Goal: Transaction & Acquisition: Purchase product/service

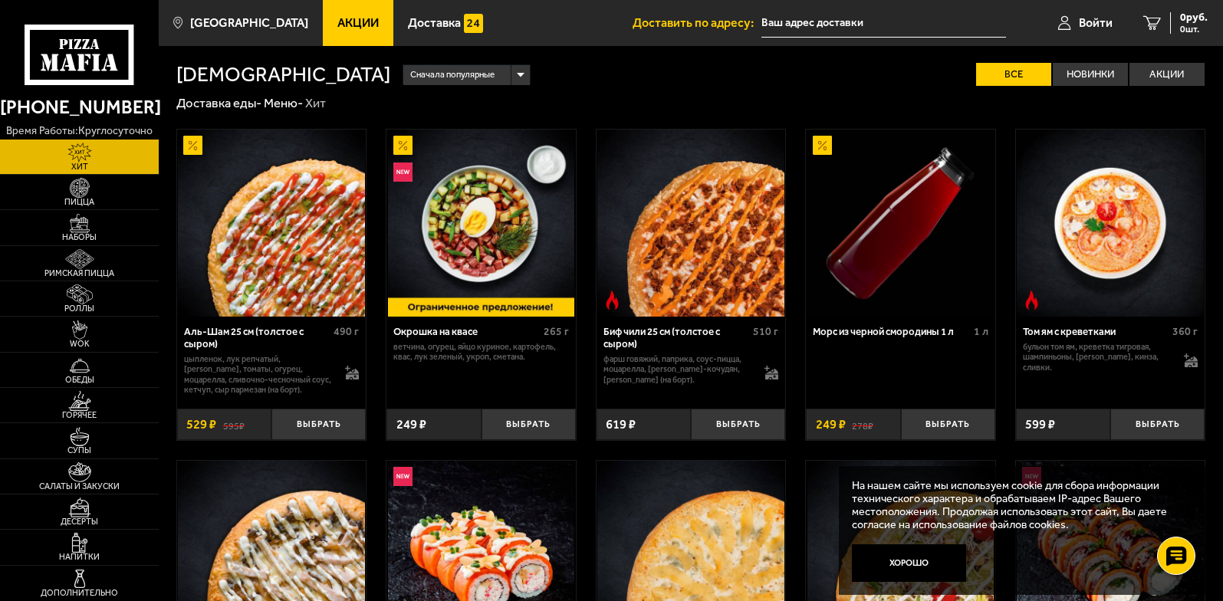
click at [555, 70] on div "Сначала популярные Все Новинки Акции Пожелания Острое блюдо цыпленок лук репчат…" at bounding box center [798, 74] width 816 height 22
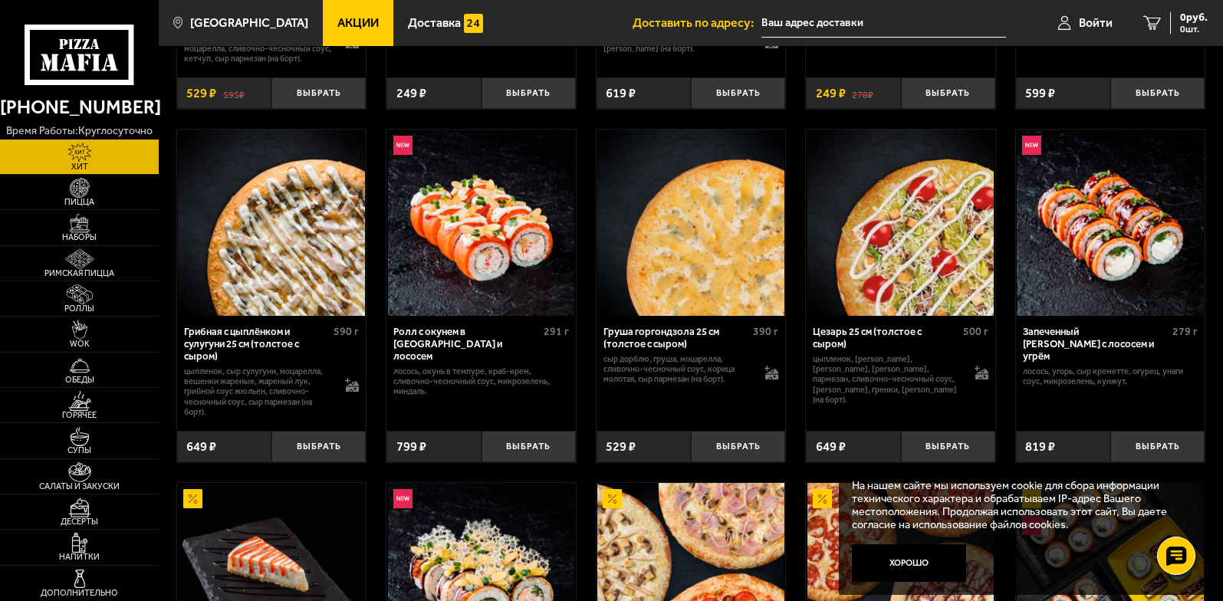
scroll to position [307, 0]
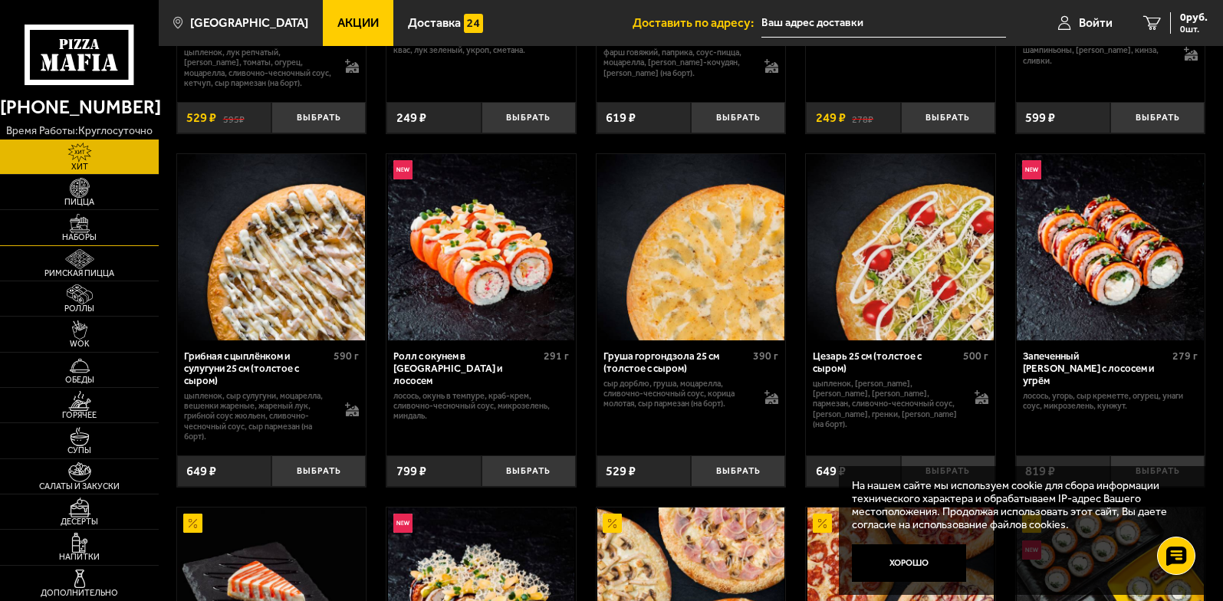
click at [87, 227] on img at bounding box center [79, 224] width 49 height 20
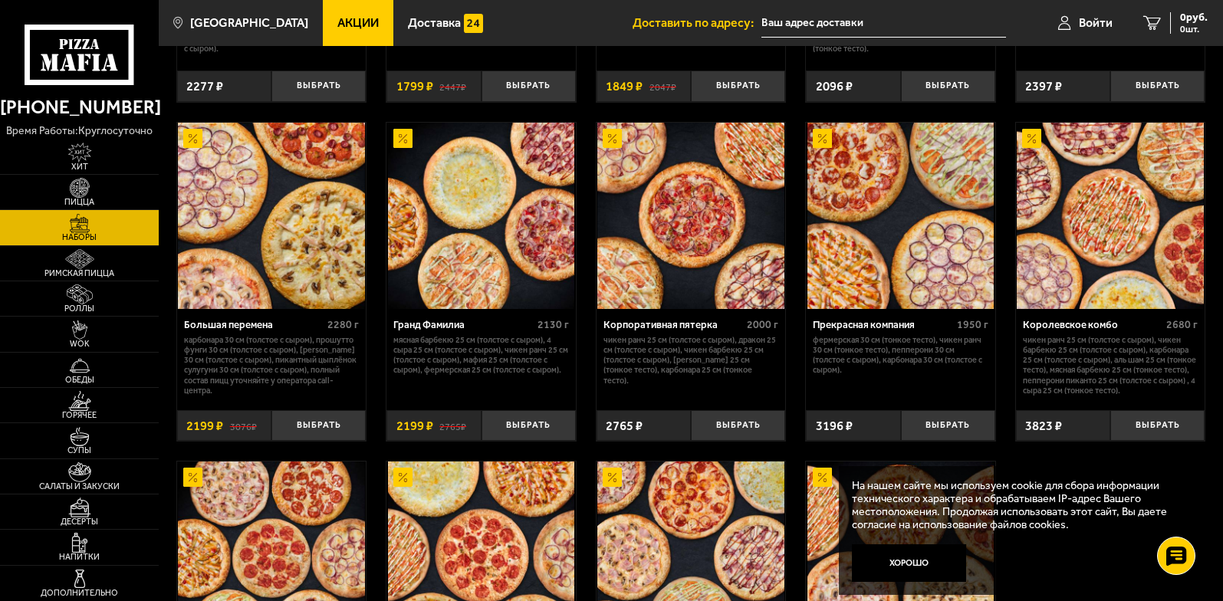
scroll to position [1687, 0]
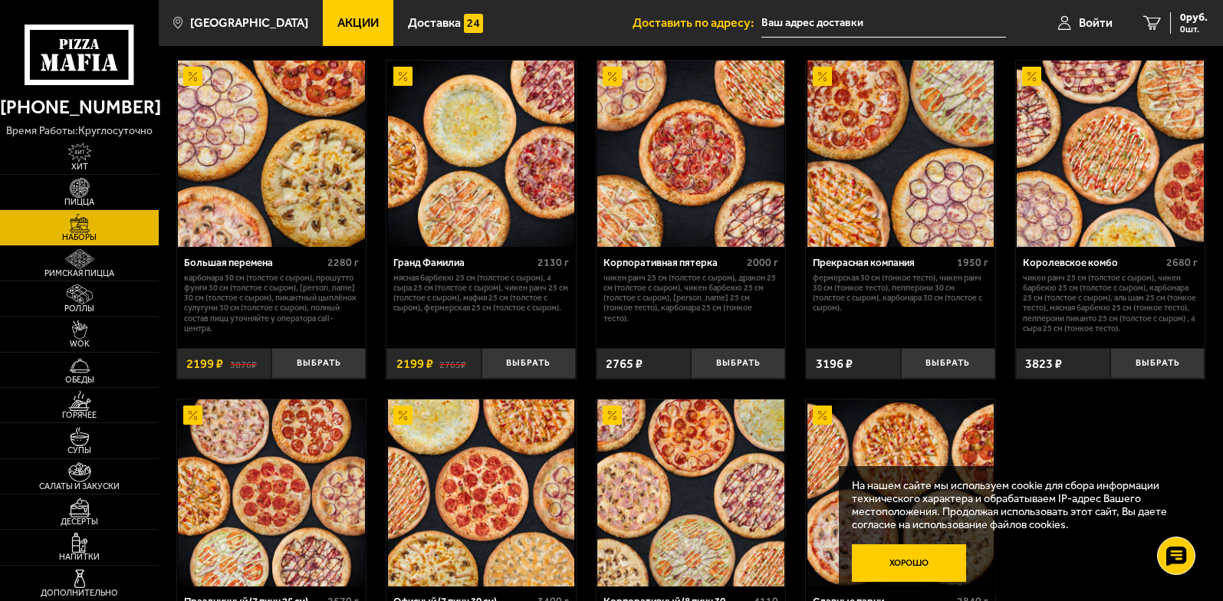
click at [942, 562] on button "Хорошо" at bounding box center [909, 563] width 115 height 38
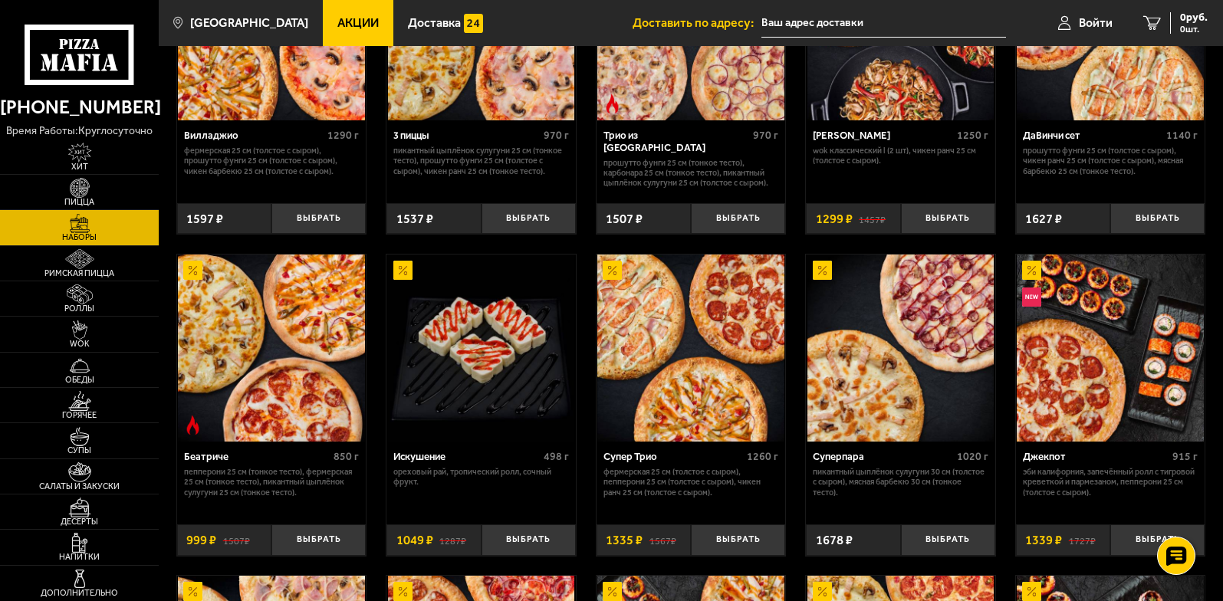
scroll to position [613, 0]
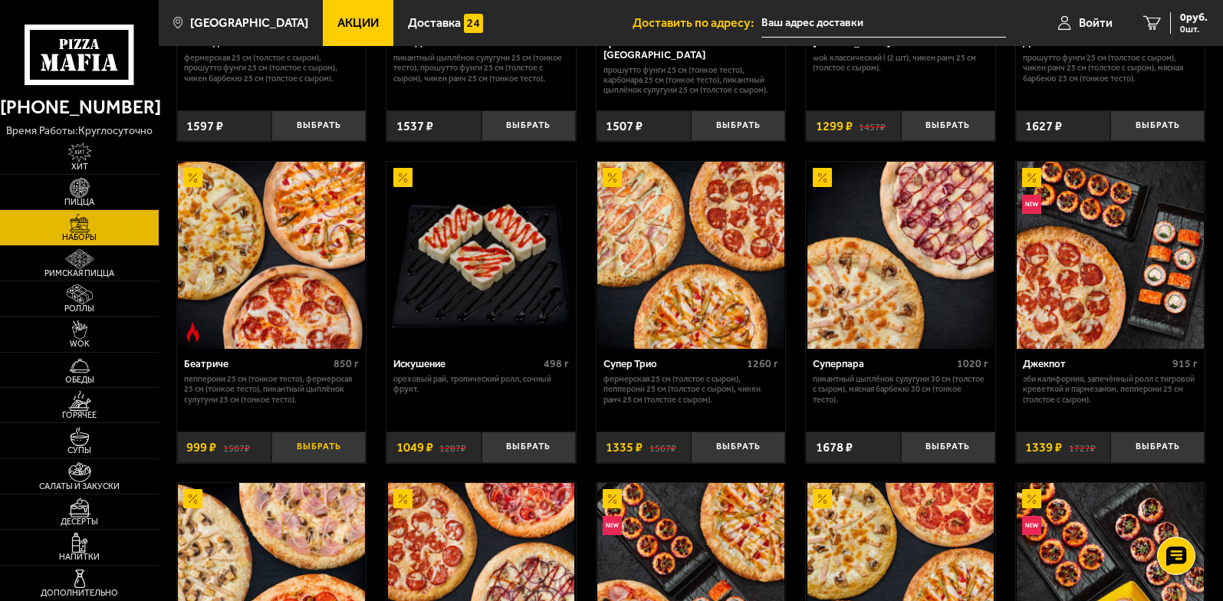
click at [304, 447] on button "Выбрать" at bounding box center [318, 447] width 94 height 31
click at [1142, 22] on icon "1" at bounding box center [1140, 22] width 18 height 15
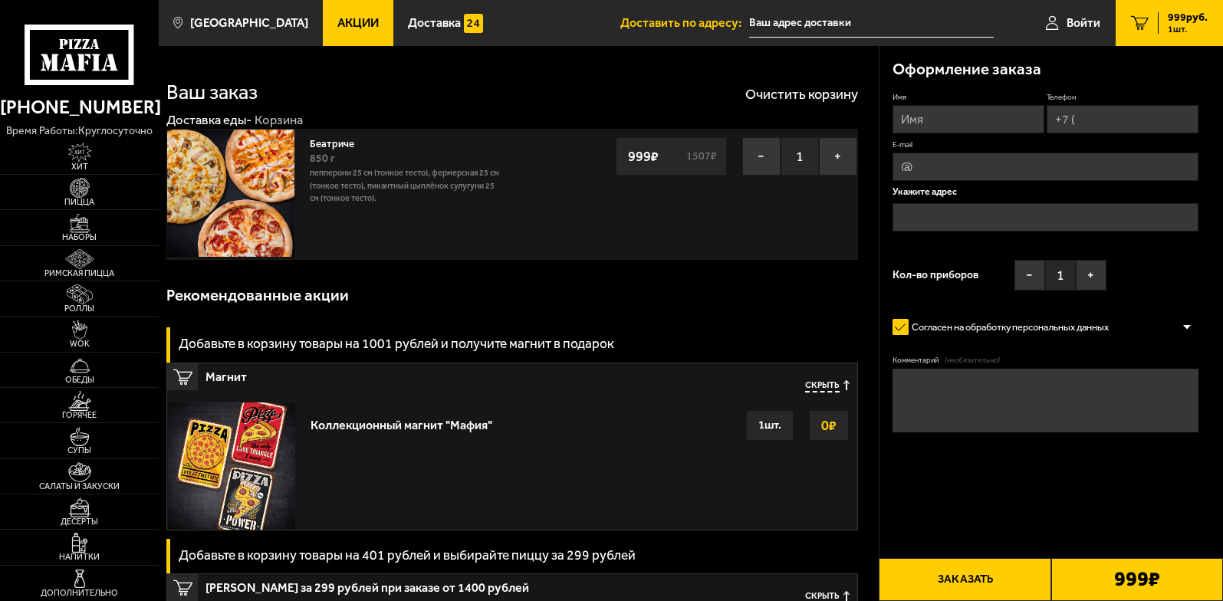
click at [973, 113] on input "Имя" at bounding box center [968, 119] width 152 height 28
type input "F"
type input "Александр"
click at [1096, 128] on input "Телефон" at bounding box center [1123, 119] width 152 height 28
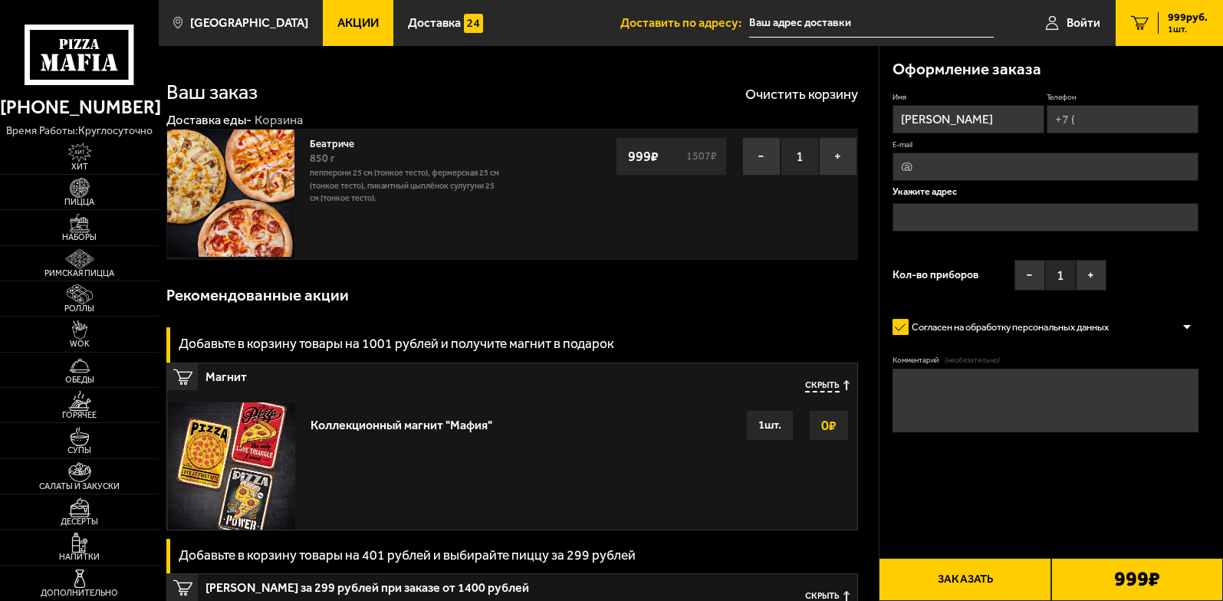
type input "[PHONE_NUMBER]"
type input "lissbelka@yandex.ru"
type input "[PHONE_NUMBER]"
click at [955, 219] on input "text" at bounding box center [1045, 218] width 306 height 28
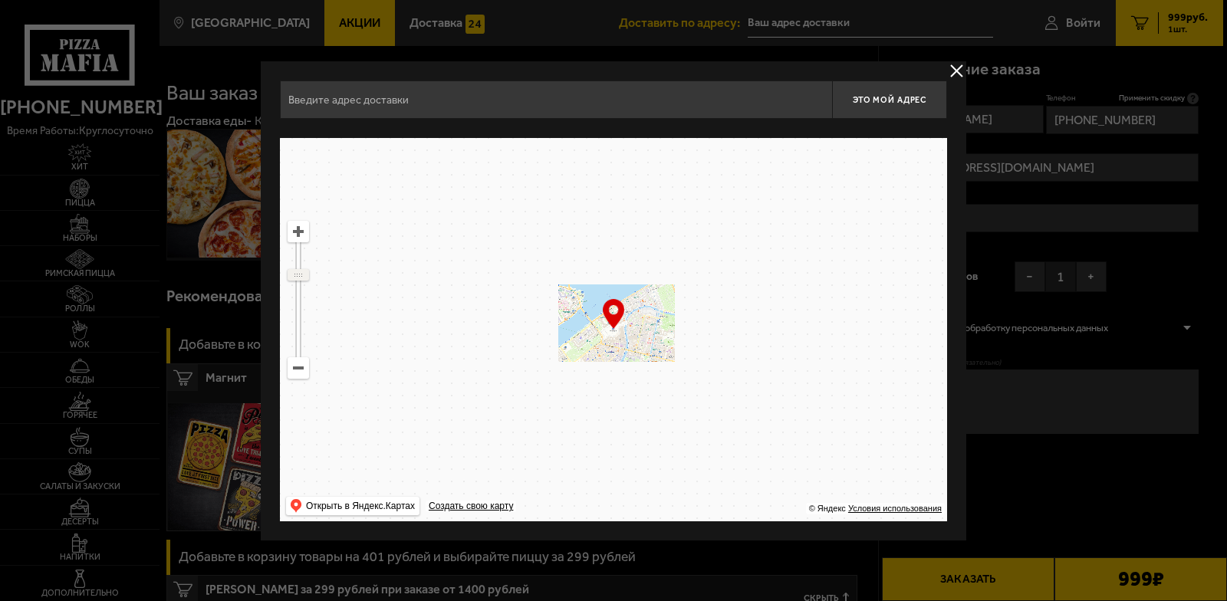
drag, startPoint x: 301, startPoint y: 254, endPoint x: 294, endPoint y: 274, distance: 21.8
click at [294, 274] on ymaps at bounding box center [298, 275] width 20 height 10
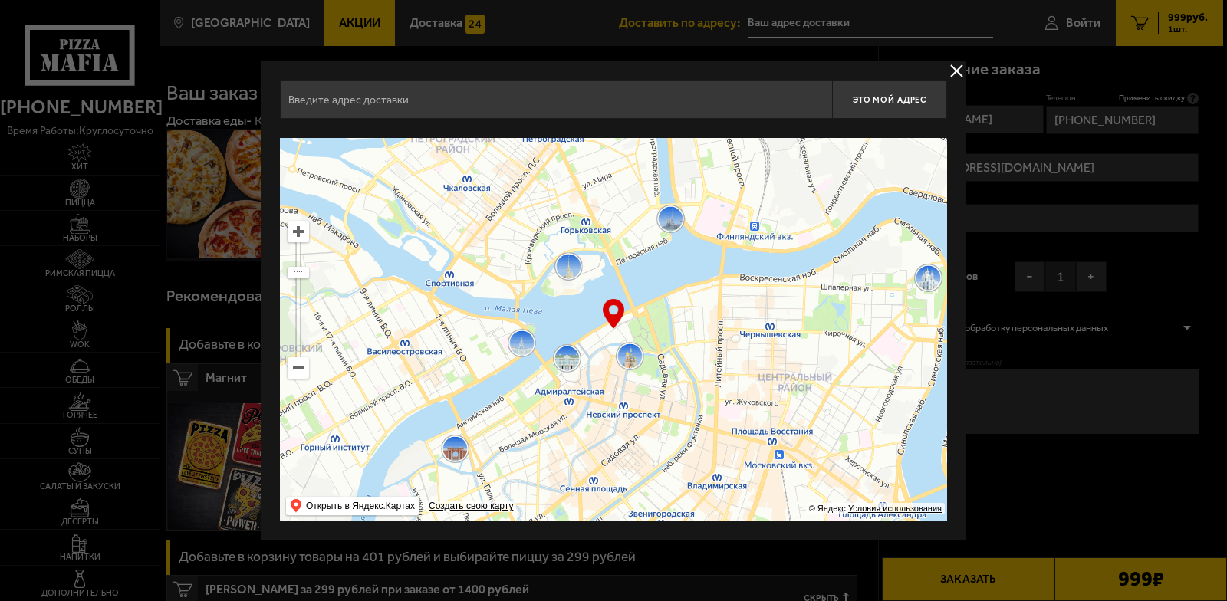
drag, startPoint x: 731, startPoint y: 298, endPoint x: 614, endPoint y: 242, distance: 130.0
click at [615, 243] on ymaps at bounding box center [613, 329] width 667 height 383
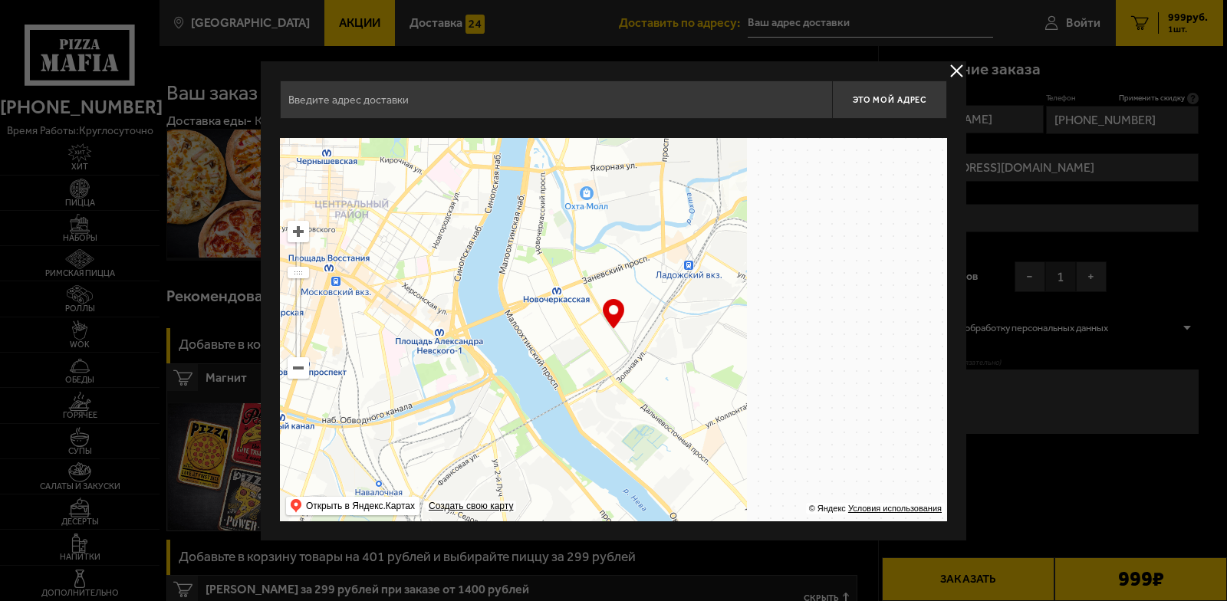
type input "Тележная улица, 37Р"
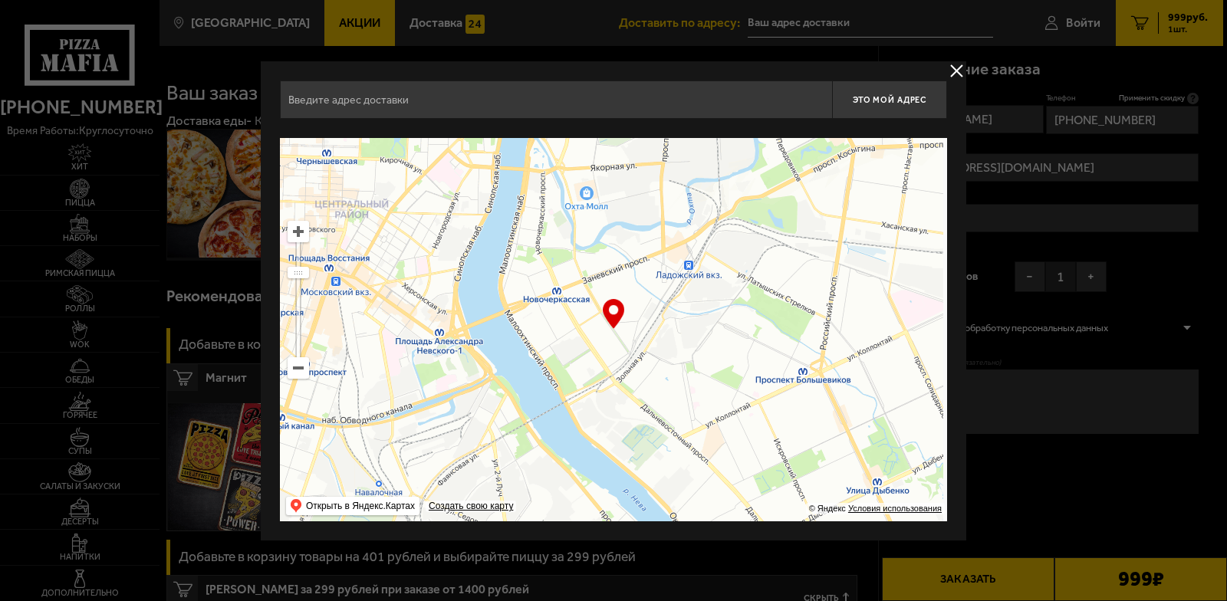
type input "Тележная улица, 37Р"
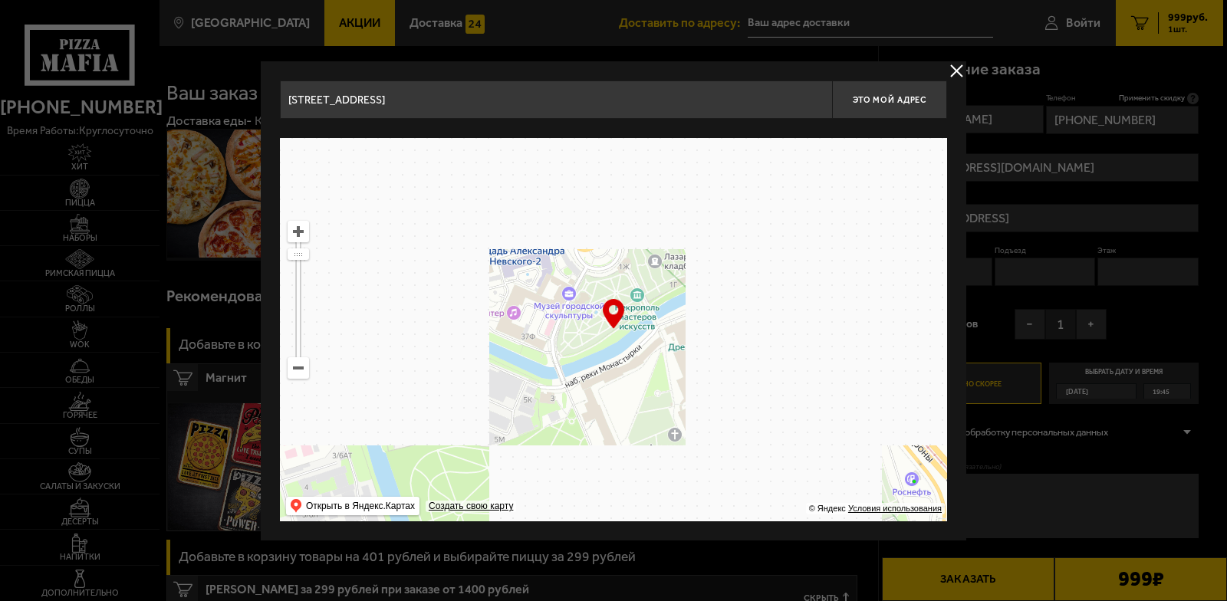
drag, startPoint x: 708, startPoint y: 305, endPoint x: 509, endPoint y: 296, distance: 199.6
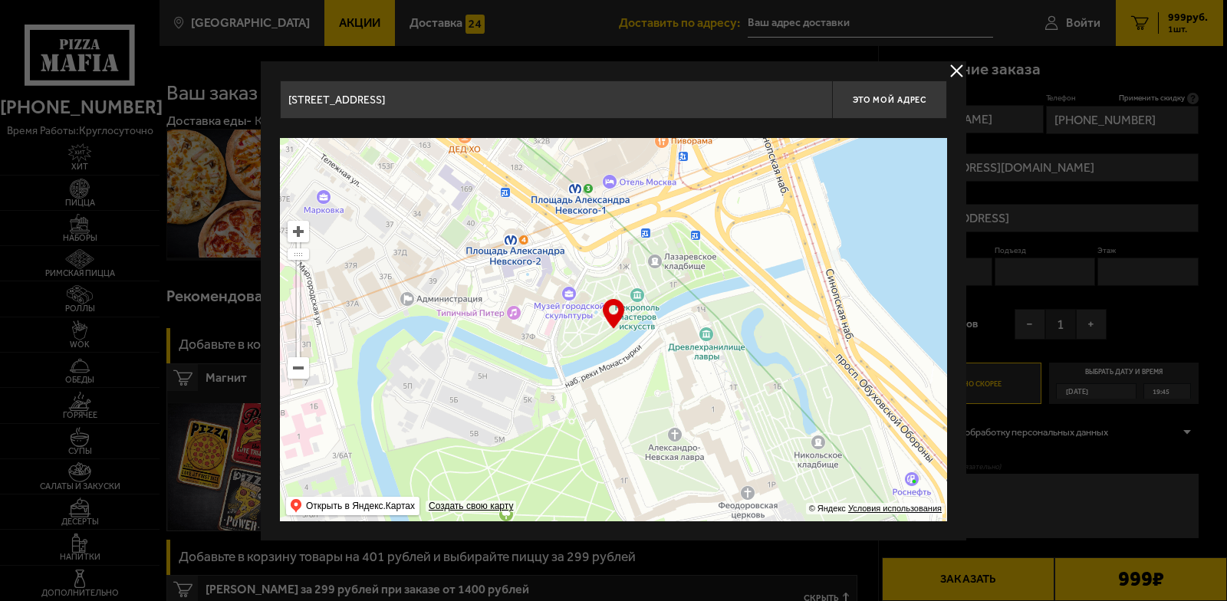
click at [509, 296] on ymaps at bounding box center [613, 329] width 667 height 383
drag, startPoint x: 304, startPoint y: 260, endPoint x: 297, endPoint y: 268, distance: 10.3
click at [298, 275] on ymaps at bounding box center [298, 300] width 21 height 158
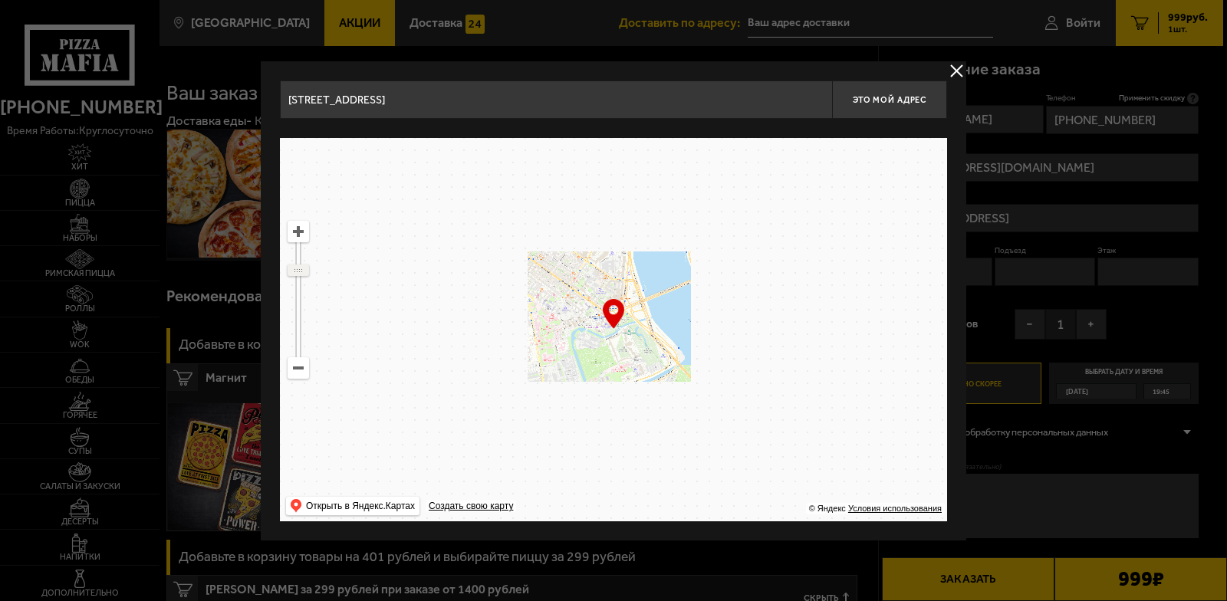
drag, startPoint x: 296, startPoint y: 254, endPoint x: 296, endPoint y: 270, distance: 16.1
click at [296, 270] on ymaps at bounding box center [298, 270] width 20 height 10
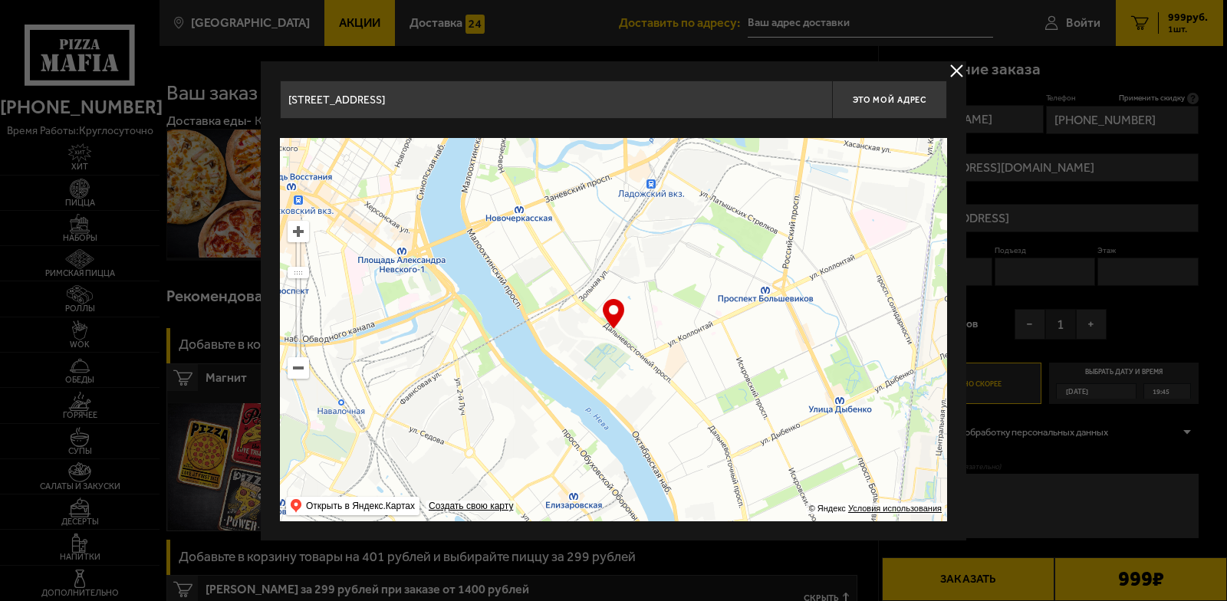
drag, startPoint x: 788, startPoint y: 311, endPoint x: 529, endPoint y: 222, distance: 274.2
click at [529, 222] on ymaps at bounding box center [613, 329] width 667 height 383
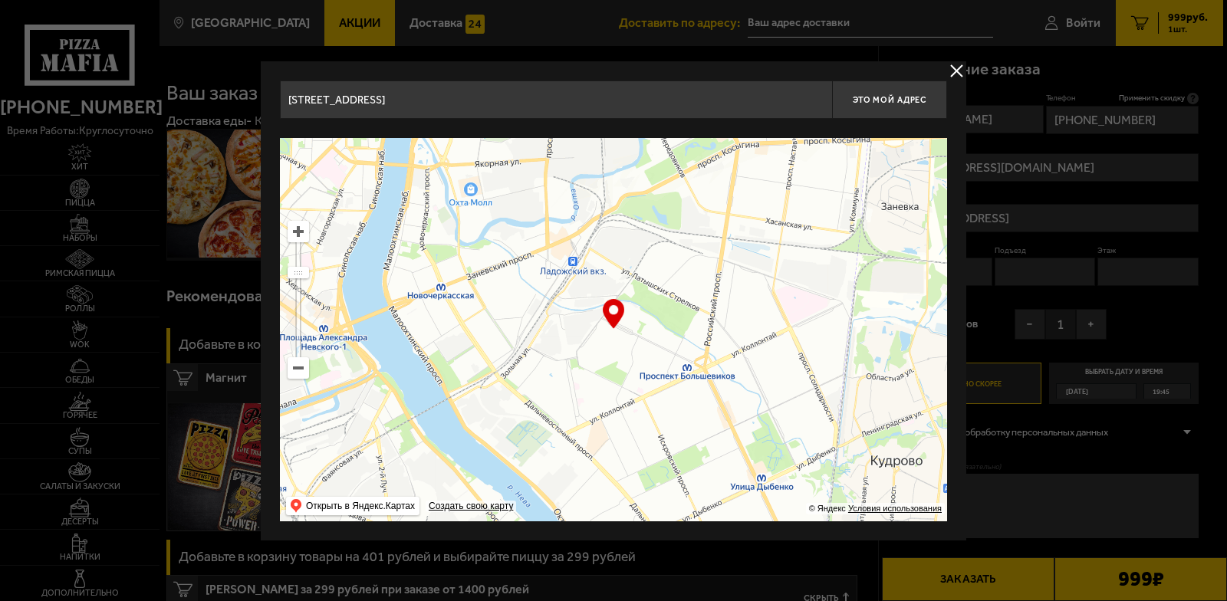
drag, startPoint x: 646, startPoint y: 302, endPoint x: 736, endPoint y: 419, distance: 147.7
click at [736, 419] on ymaps at bounding box center [613, 329] width 667 height 383
type input "проспект Пятилеток, 18к1"
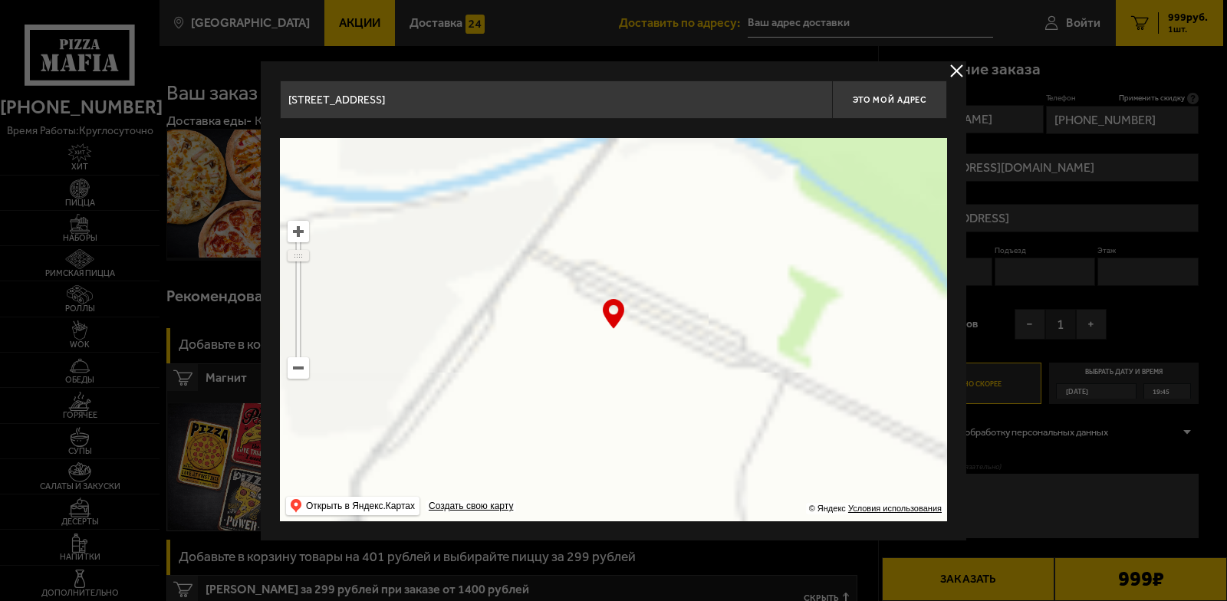
drag, startPoint x: 298, startPoint y: 274, endPoint x: 299, endPoint y: 255, distance: 18.4
click at [299, 255] on ymaps at bounding box center [298, 256] width 20 height 10
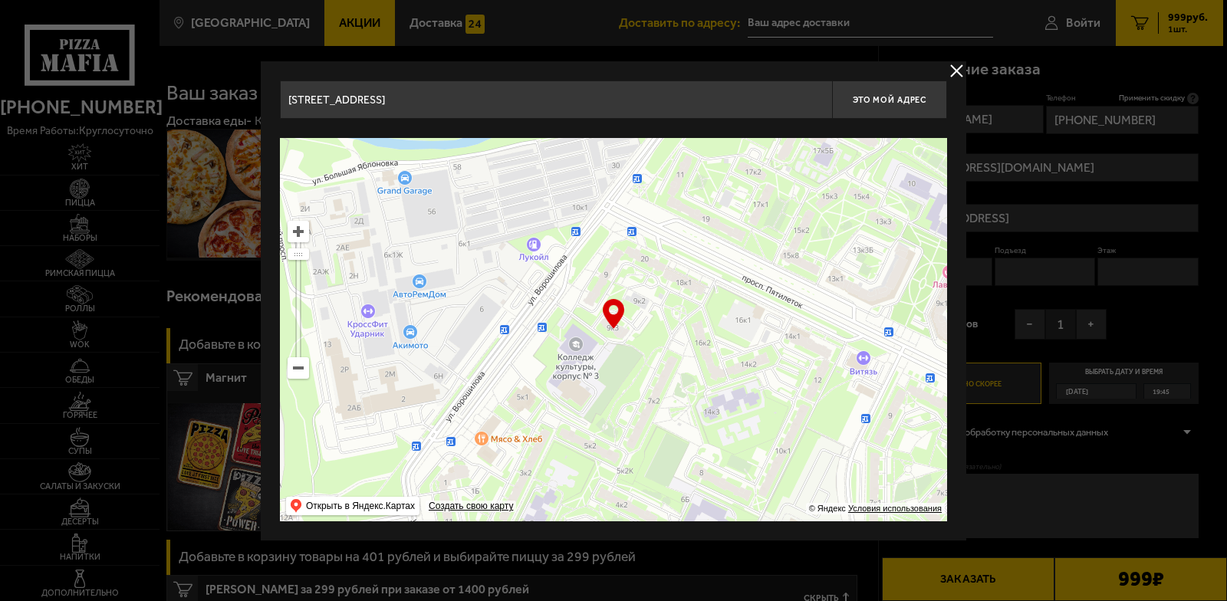
drag, startPoint x: 546, startPoint y: 325, endPoint x: 634, endPoint y: 292, distance: 94.1
click at [634, 292] on ymaps at bounding box center [613, 329] width 667 height 383
type input "[STREET_ADDRESS][PERSON_NAME]"
click at [877, 95] on span "Это мой адрес" at bounding box center [890, 100] width 74 height 10
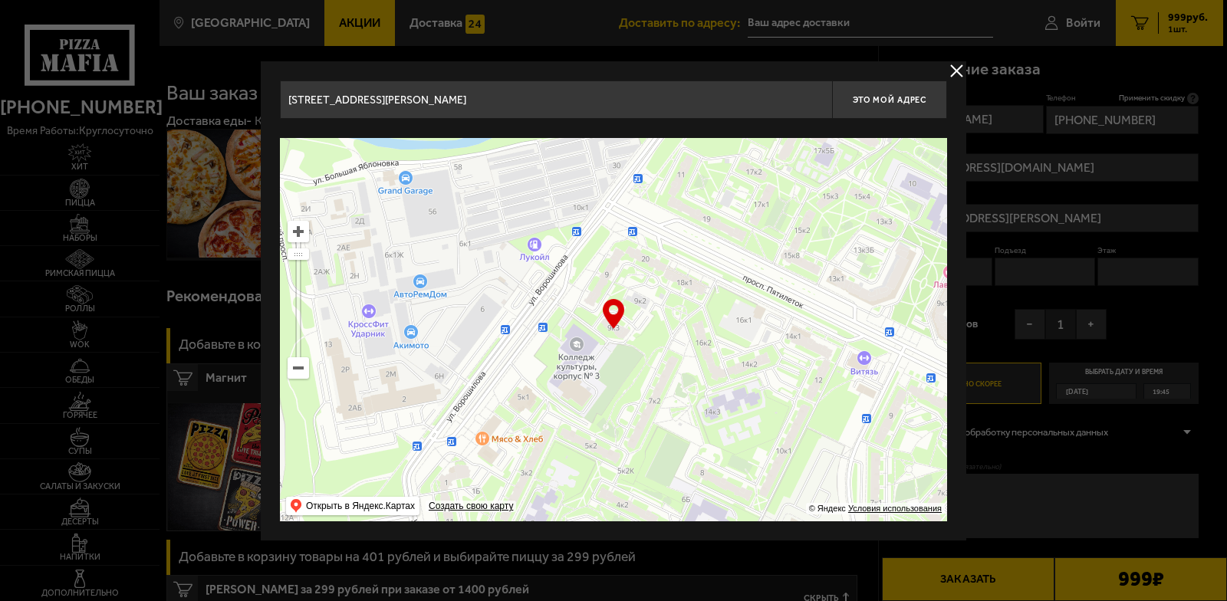
type input "[STREET_ADDRESS][PERSON_NAME]"
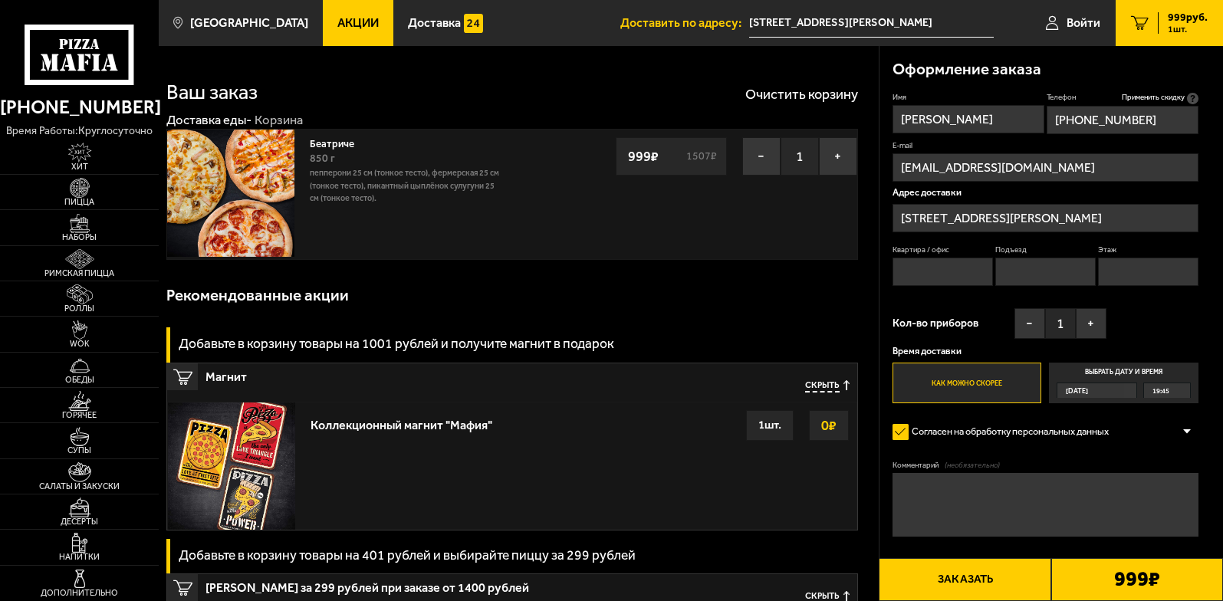
click at [906, 264] on input "Квартира / офис" at bounding box center [942, 272] width 100 height 28
type input "49"
click at [1035, 271] on input "Подъезд" at bounding box center [1045, 272] width 100 height 28
type input "2"
click at [1116, 273] on input "Этаж" at bounding box center [1148, 272] width 100 height 28
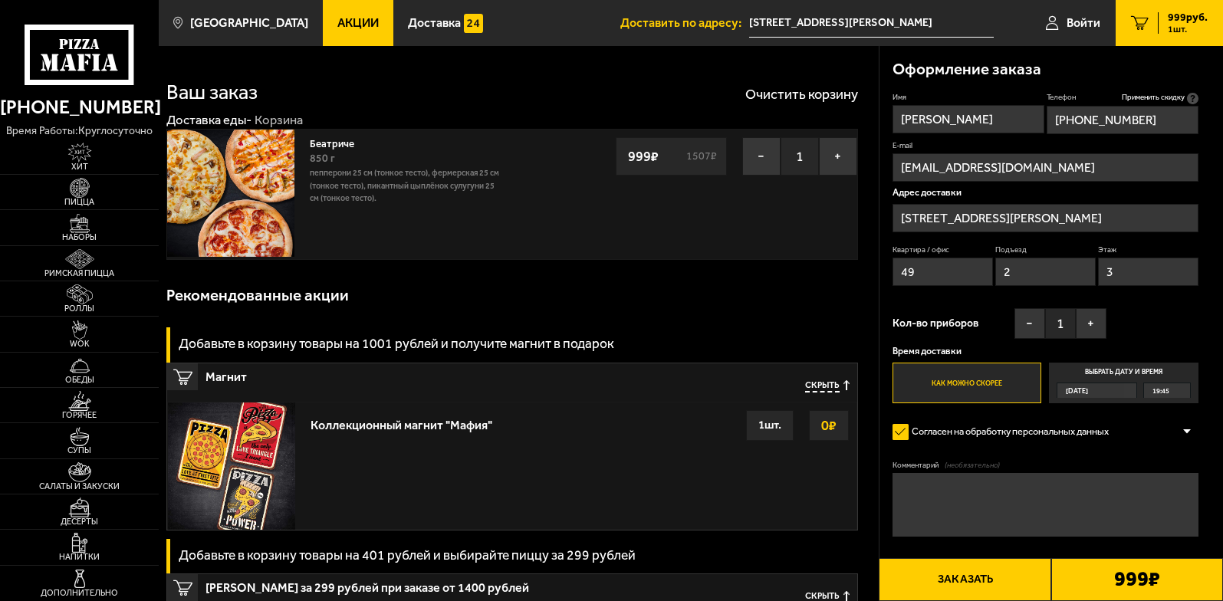
type input "3"
click at [1169, 309] on div "Имя Александр Телефон Применить скидку Вы будете зарегистрированы автоматически…" at bounding box center [1045, 248] width 306 height 311
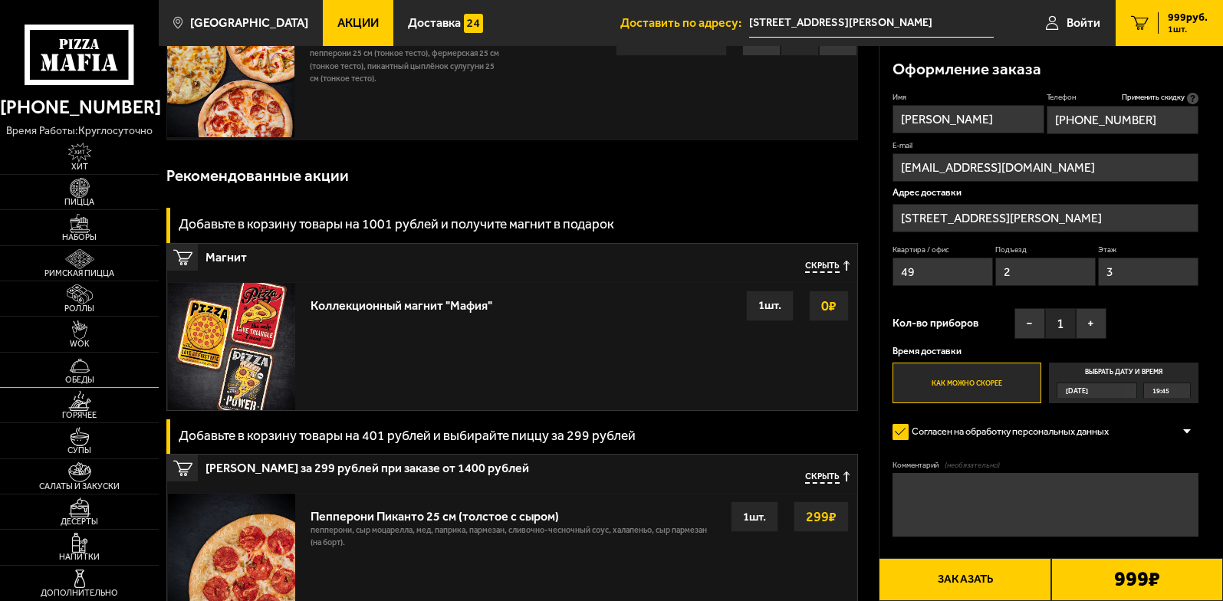
scroll to position [153, 0]
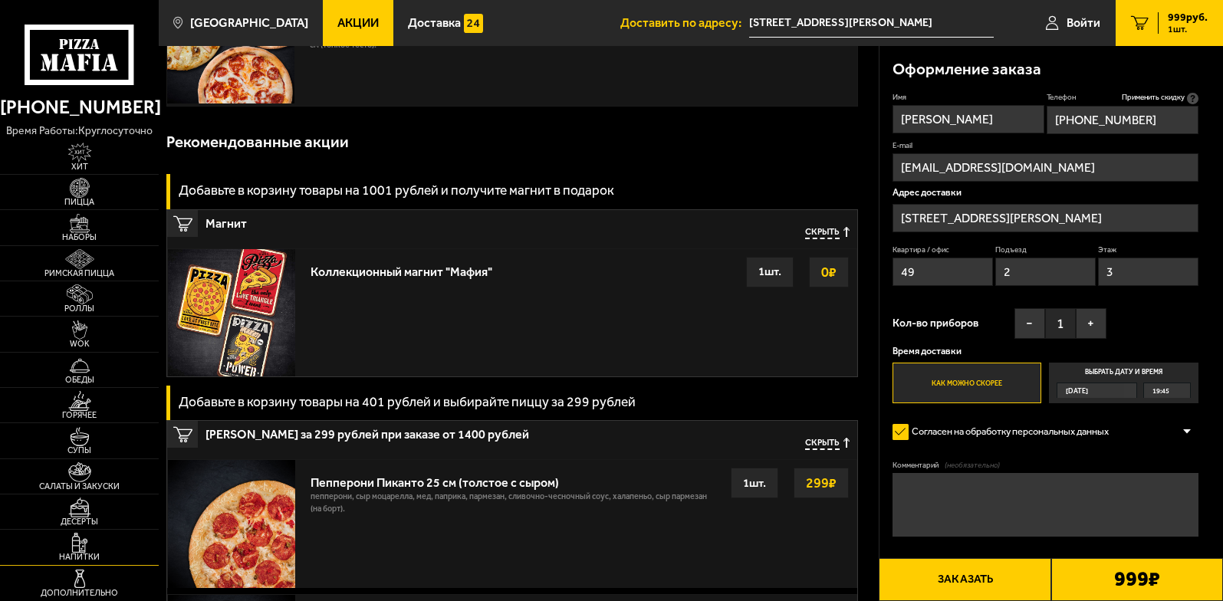
click at [79, 554] on span "Напитки" at bounding box center [79, 557] width 159 height 8
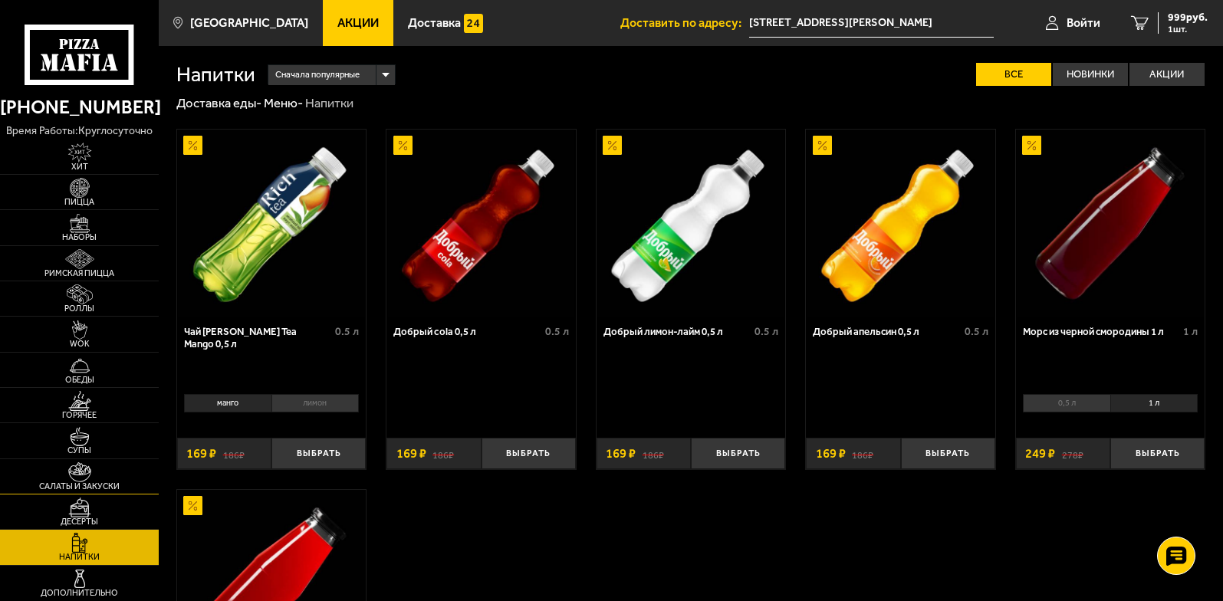
click at [84, 476] on img at bounding box center [79, 472] width 49 height 20
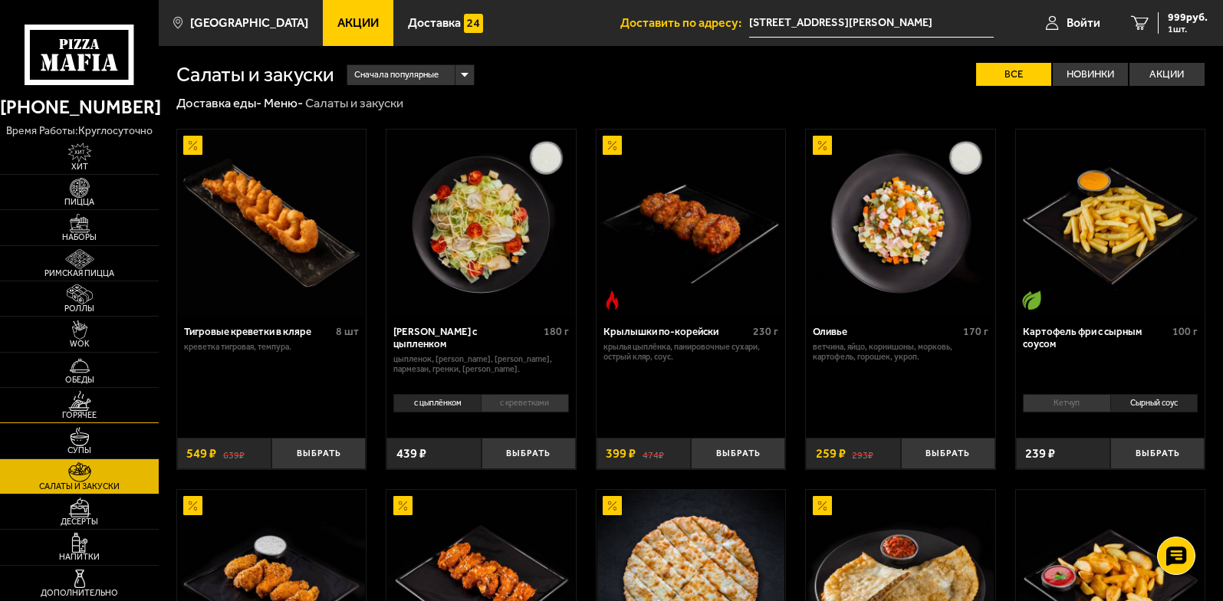
click at [100, 403] on img at bounding box center [79, 401] width 49 height 20
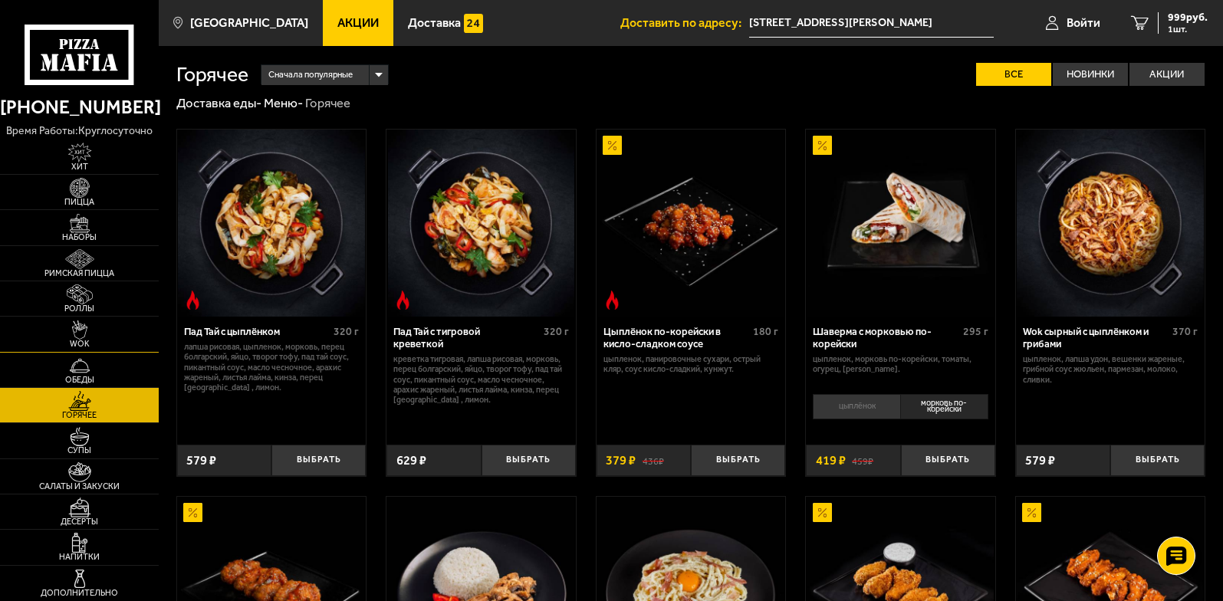
click at [82, 323] on img at bounding box center [79, 330] width 49 height 20
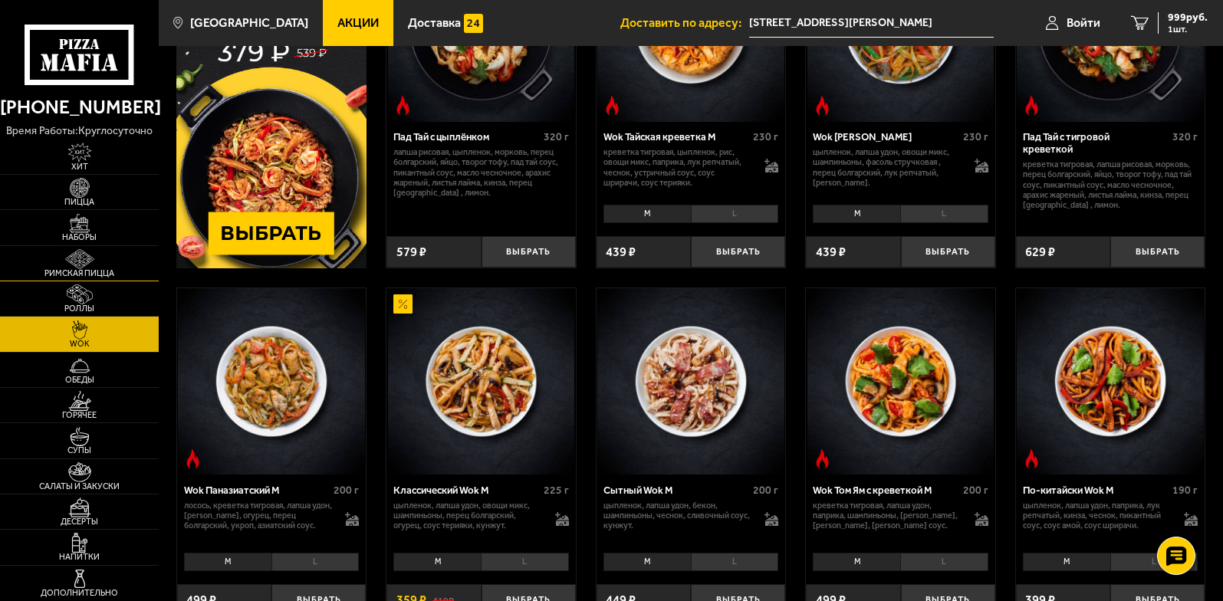
scroll to position [153, 0]
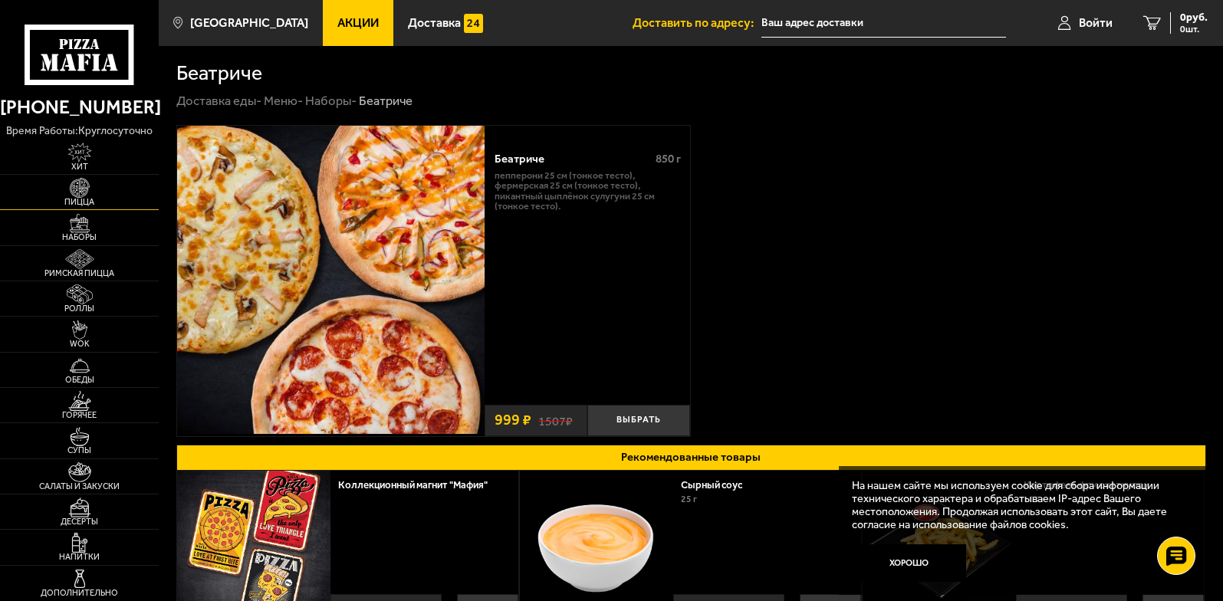
click at [96, 184] on img at bounding box center [79, 188] width 49 height 20
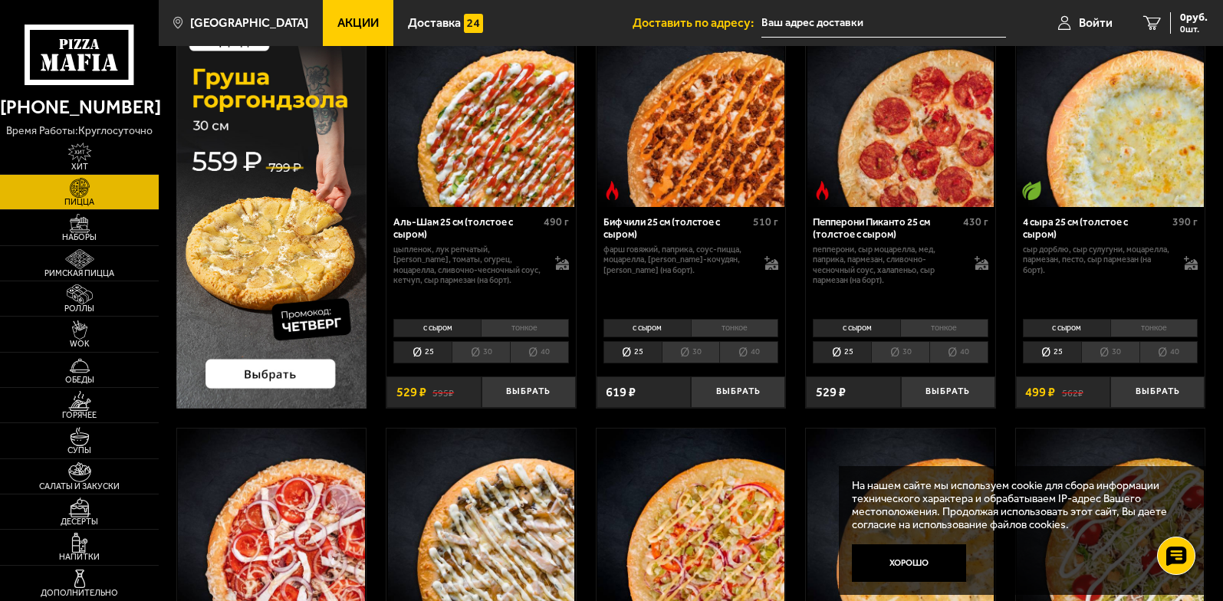
scroll to position [153, 0]
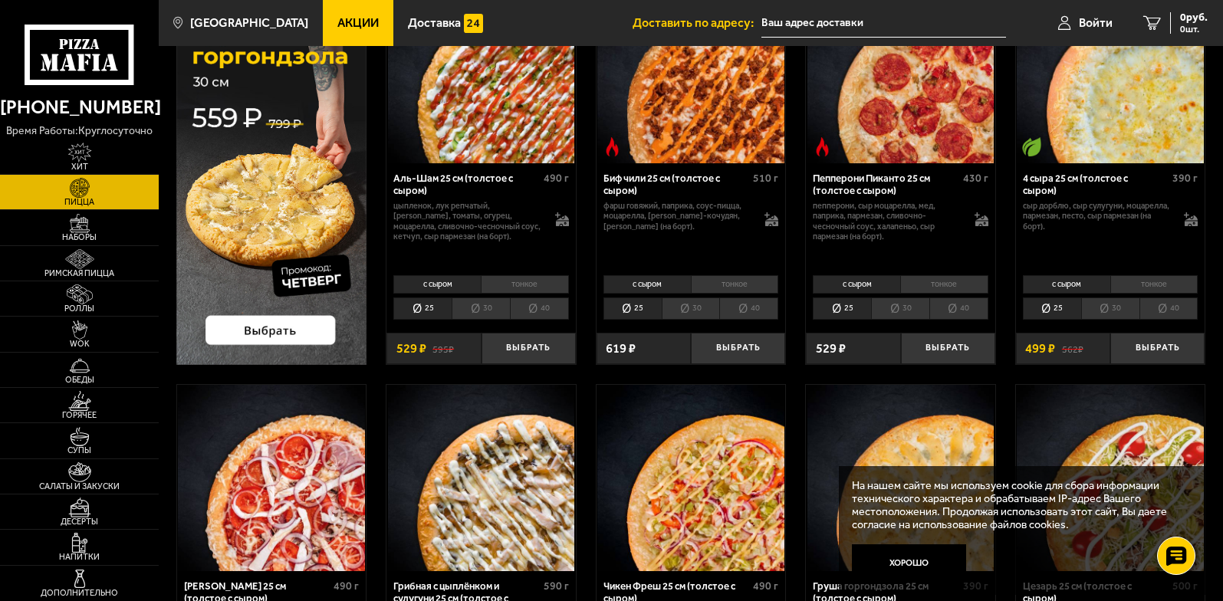
click at [488, 302] on li "30" at bounding box center [481, 307] width 58 height 21
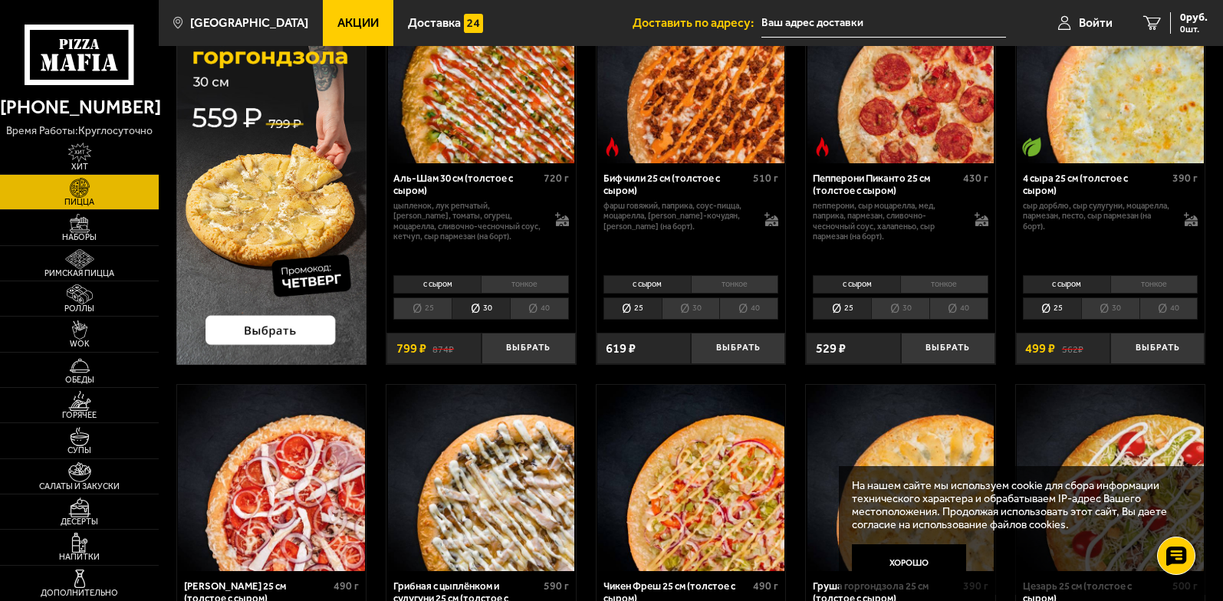
click at [416, 308] on li "25" at bounding box center [422, 307] width 58 height 21
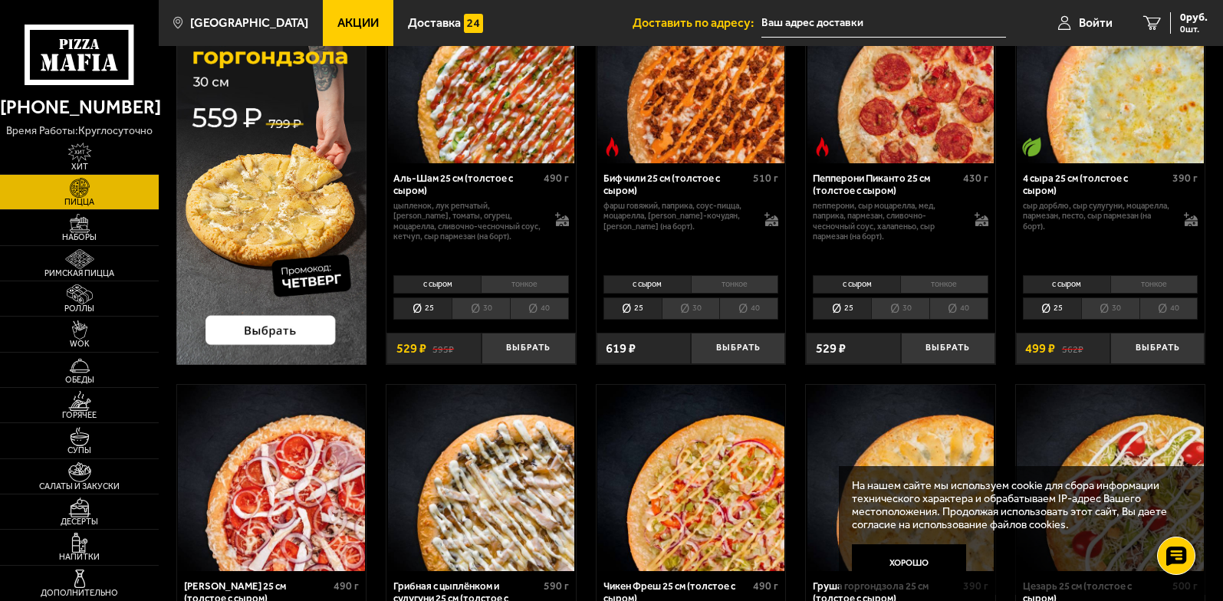
click at [534, 286] on li "тонкое" at bounding box center [525, 284] width 88 height 18
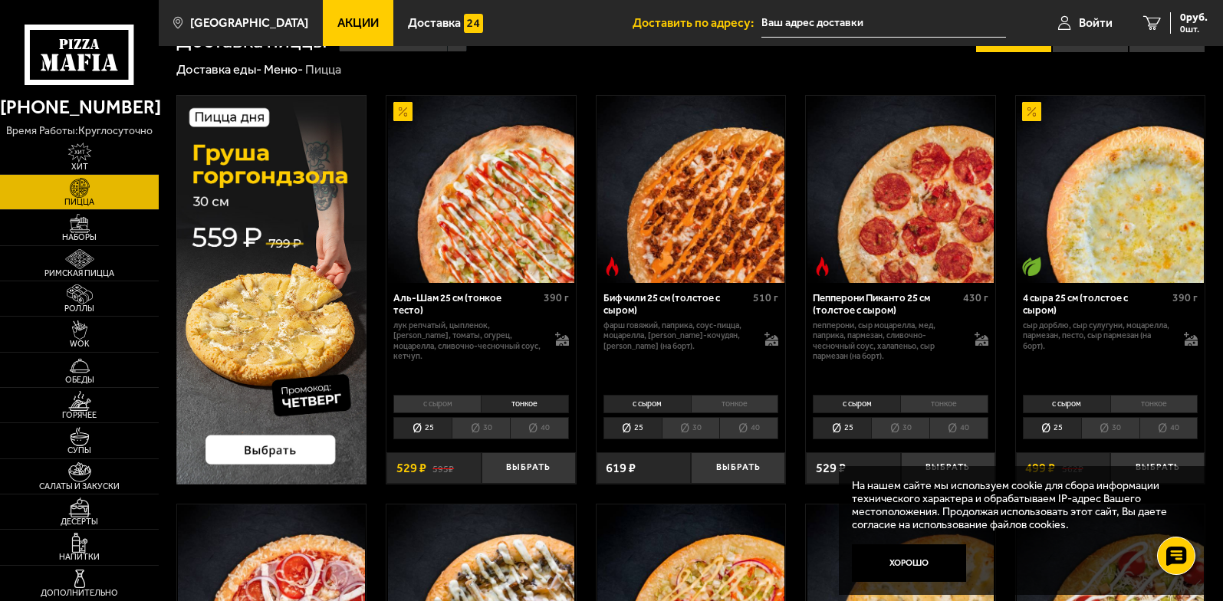
scroll to position [0, 0]
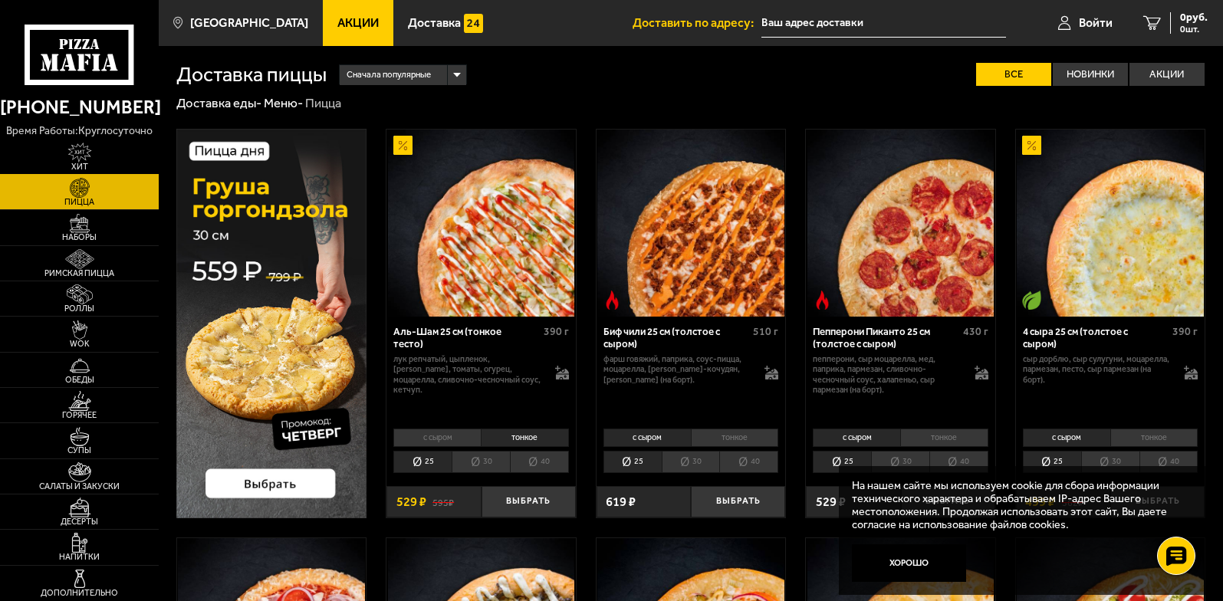
click at [105, 143] on link "Хит" at bounding box center [79, 157] width 159 height 35
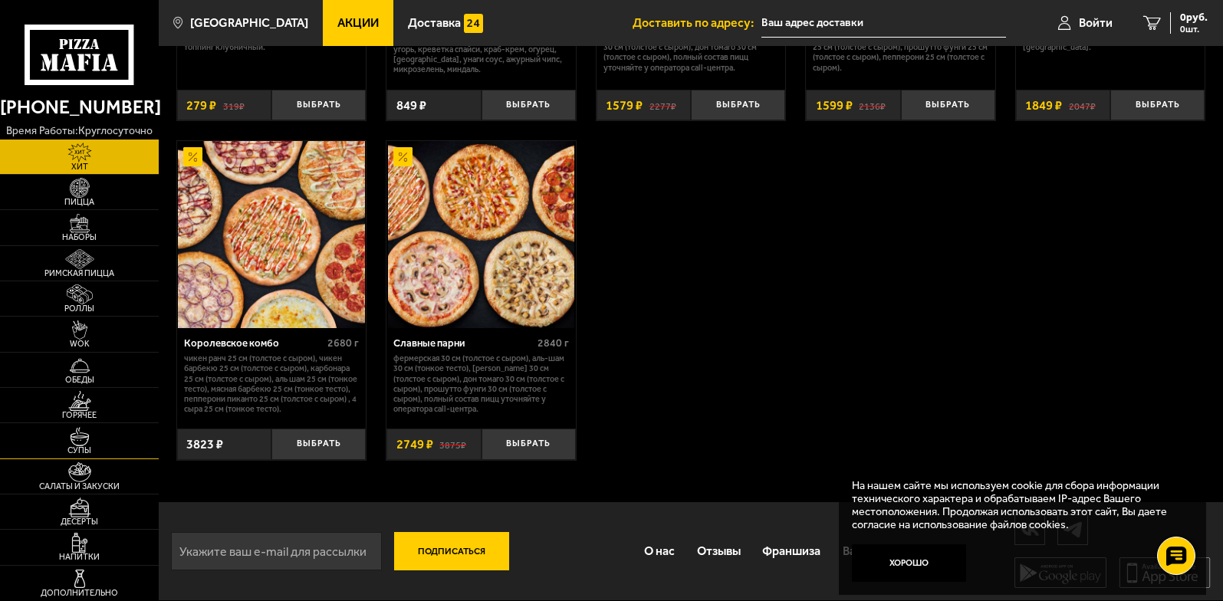
scroll to position [998, 0]
click at [106, 544] on link "Напитки" at bounding box center [79, 547] width 159 height 35
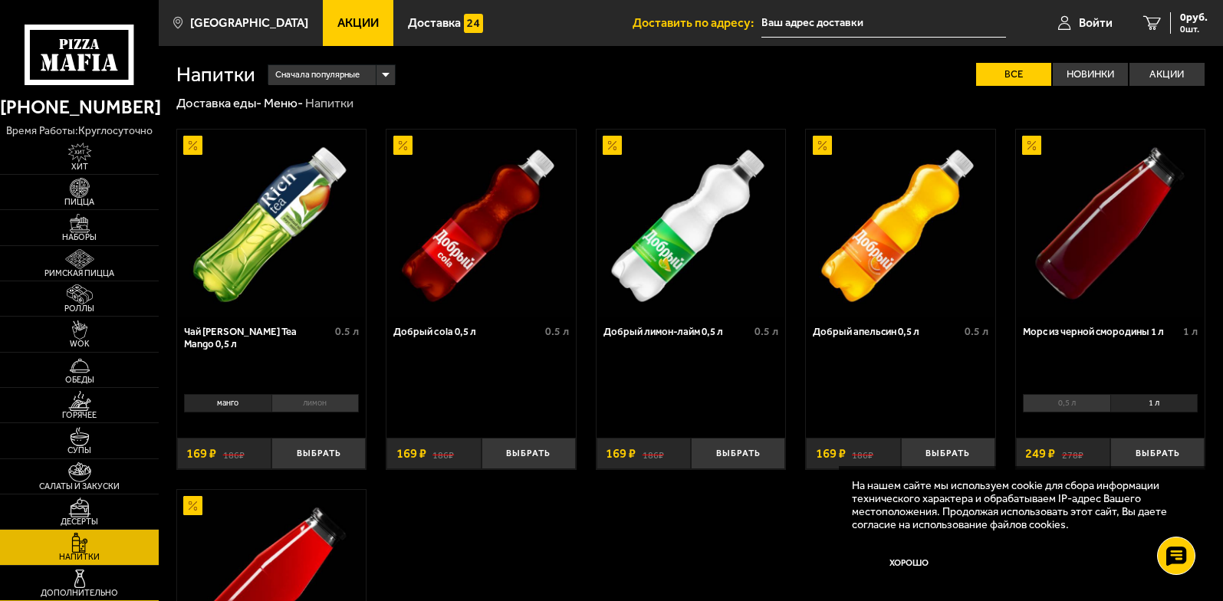
click at [139, 582] on link "Дополнительно" at bounding box center [79, 583] width 159 height 35
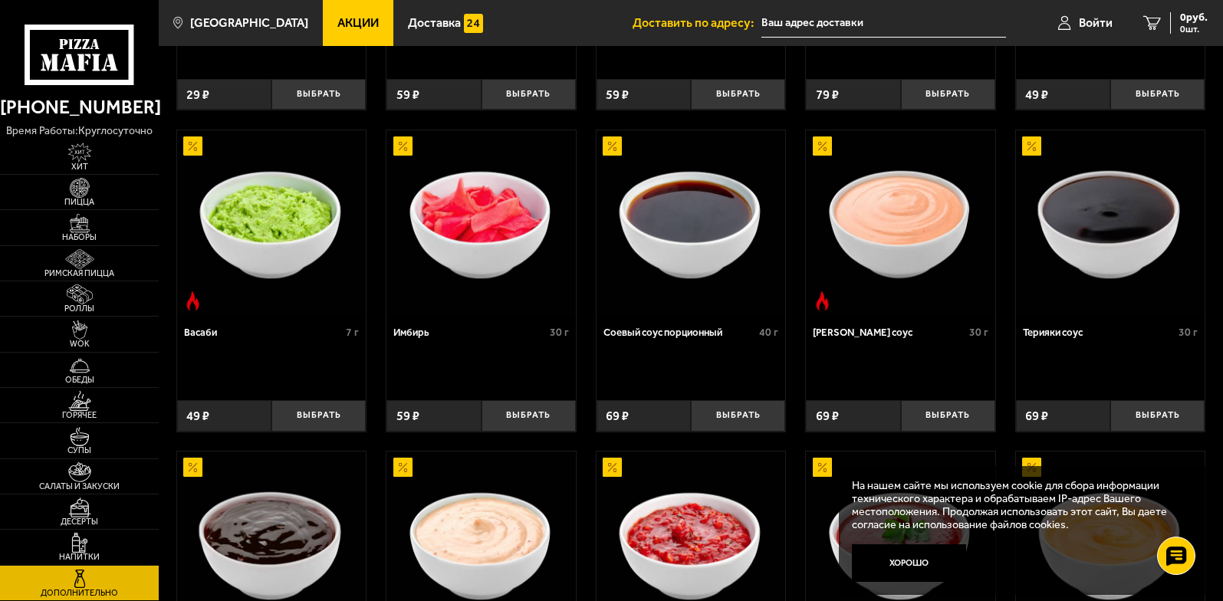
scroll to position [309, 0]
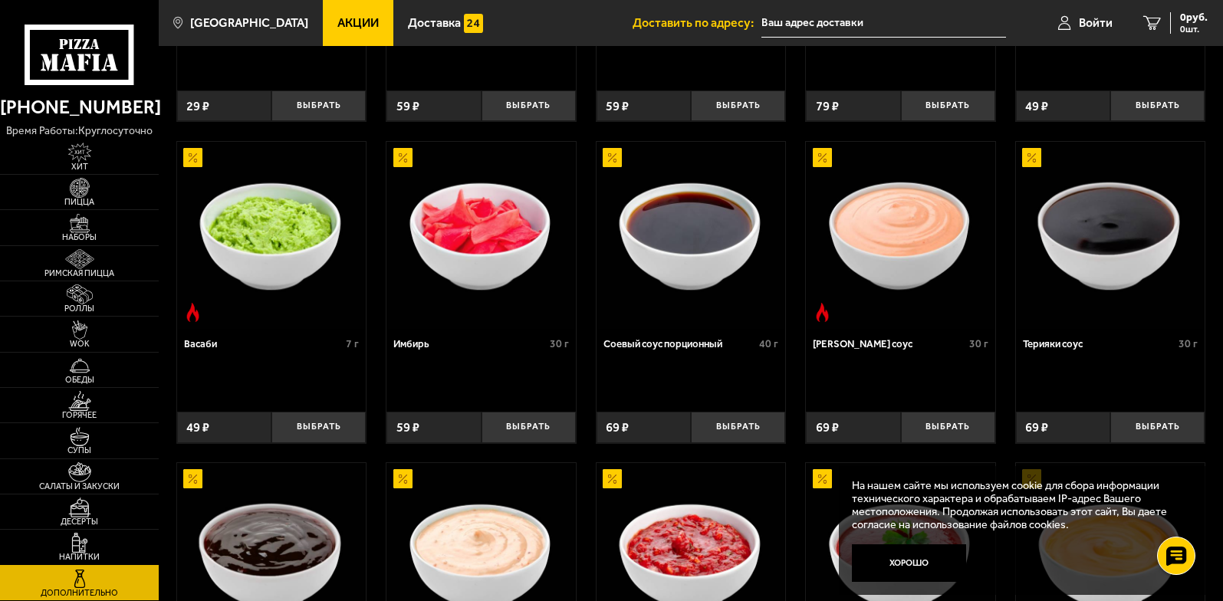
click at [120, 542] on link "Напитки" at bounding box center [79, 547] width 159 height 35
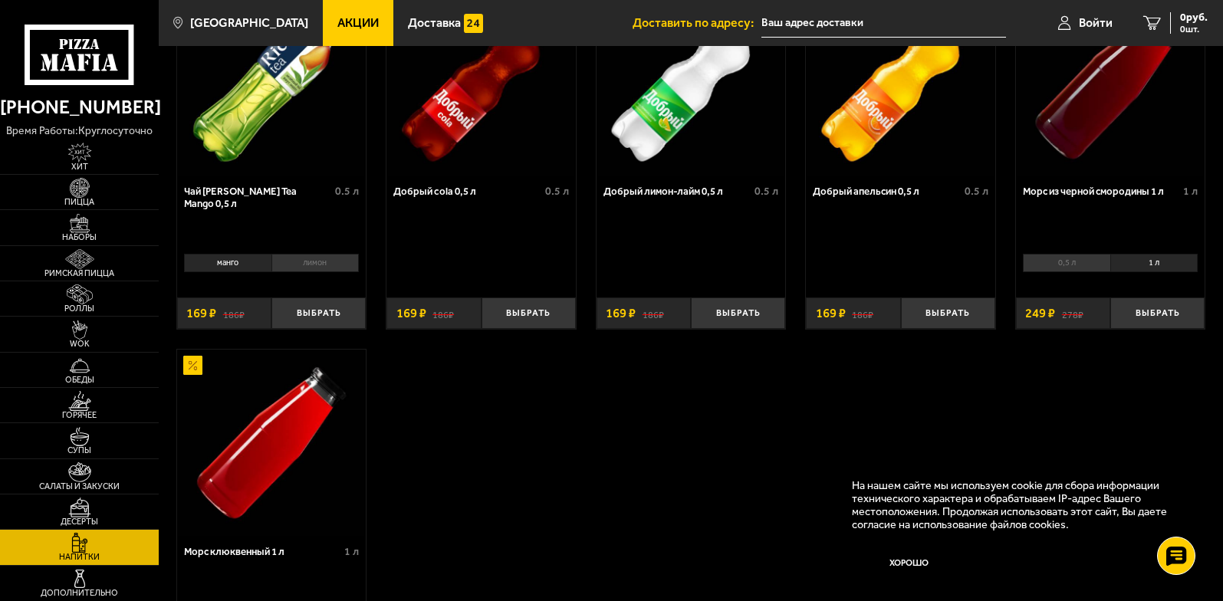
scroll to position [153, 0]
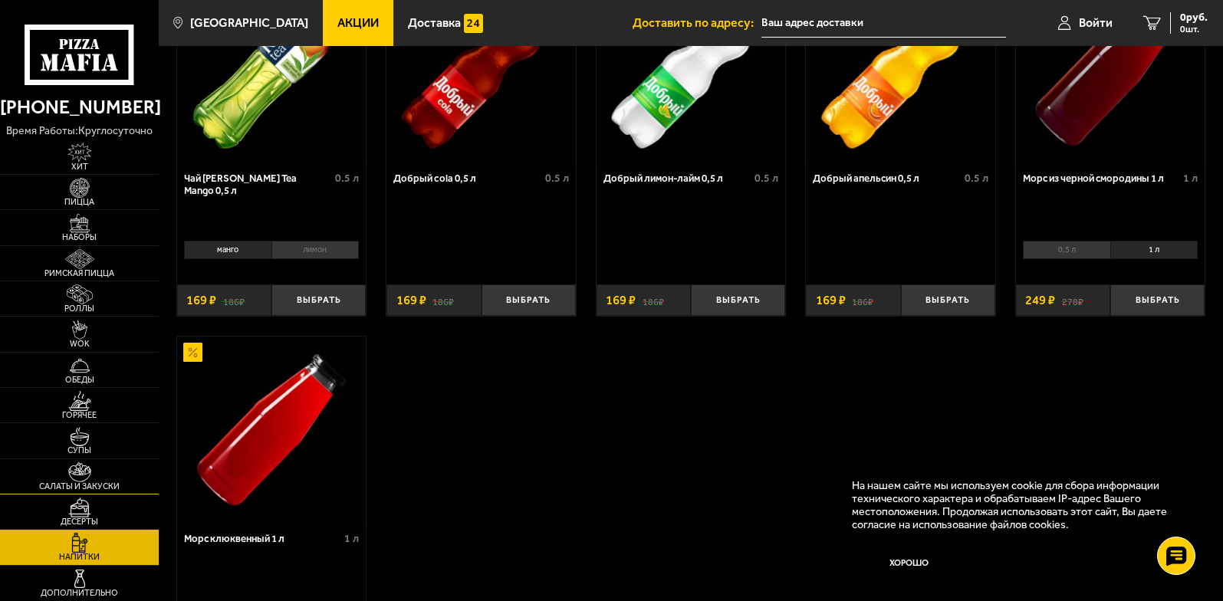
click at [98, 482] on span "Салаты и закуски" at bounding box center [79, 486] width 159 height 8
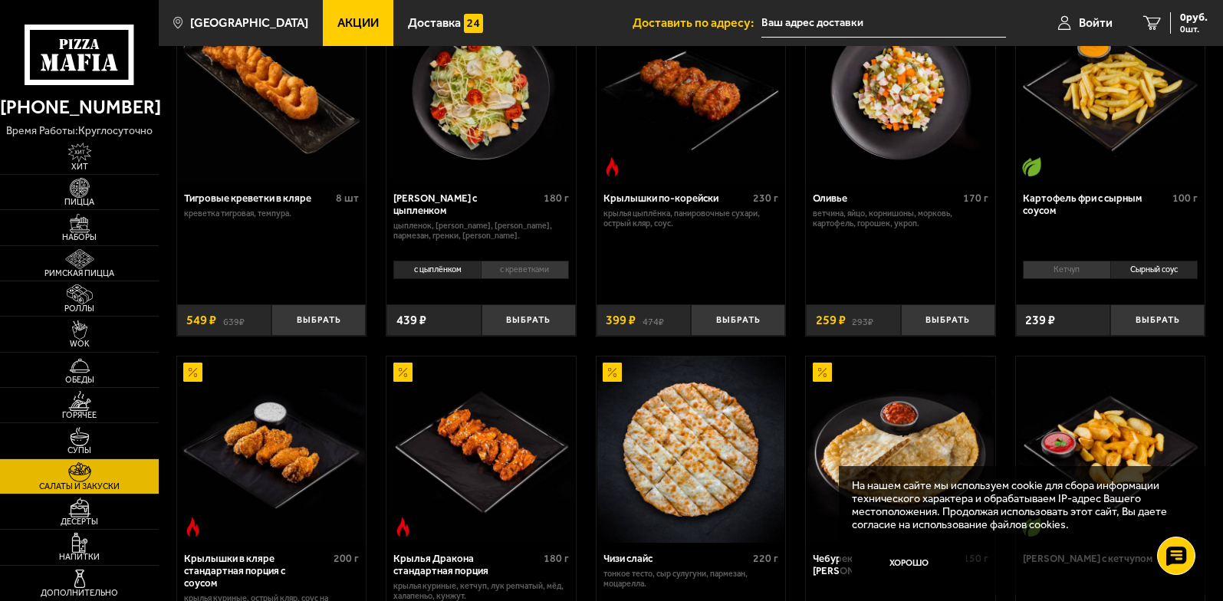
scroll to position [77, 0]
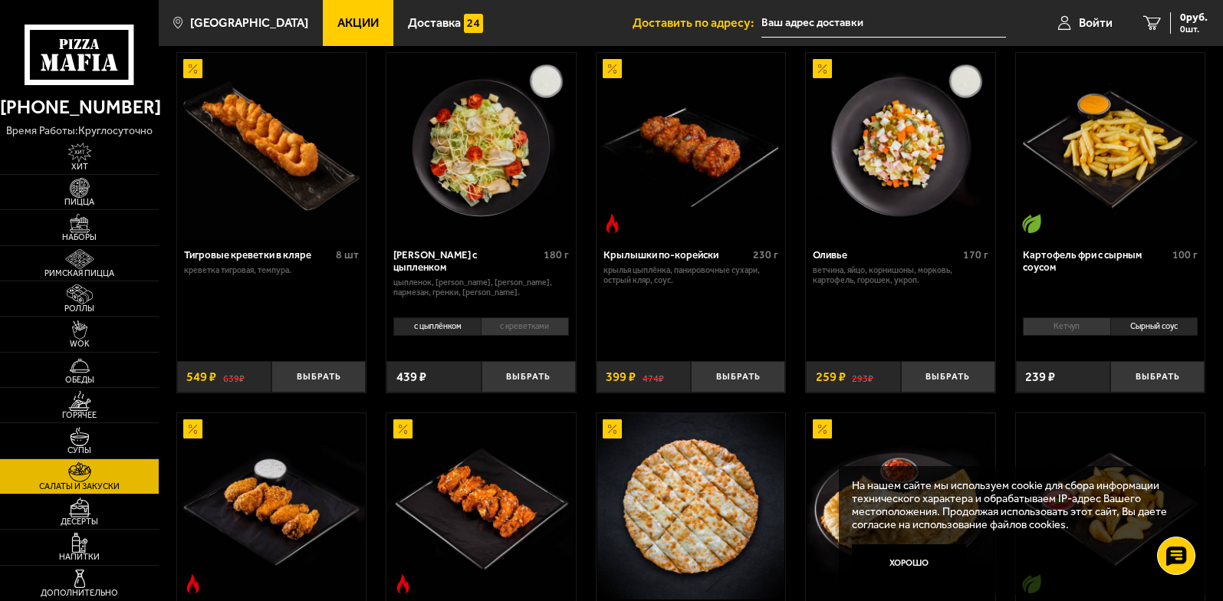
click at [1143, 329] on li "Сырный соус" at bounding box center [1154, 326] width 88 height 18
click at [1142, 376] on button "Выбрать" at bounding box center [1157, 376] width 94 height 31
click at [1132, 21] on icon "2" at bounding box center [1134, 22] width 18 height 15
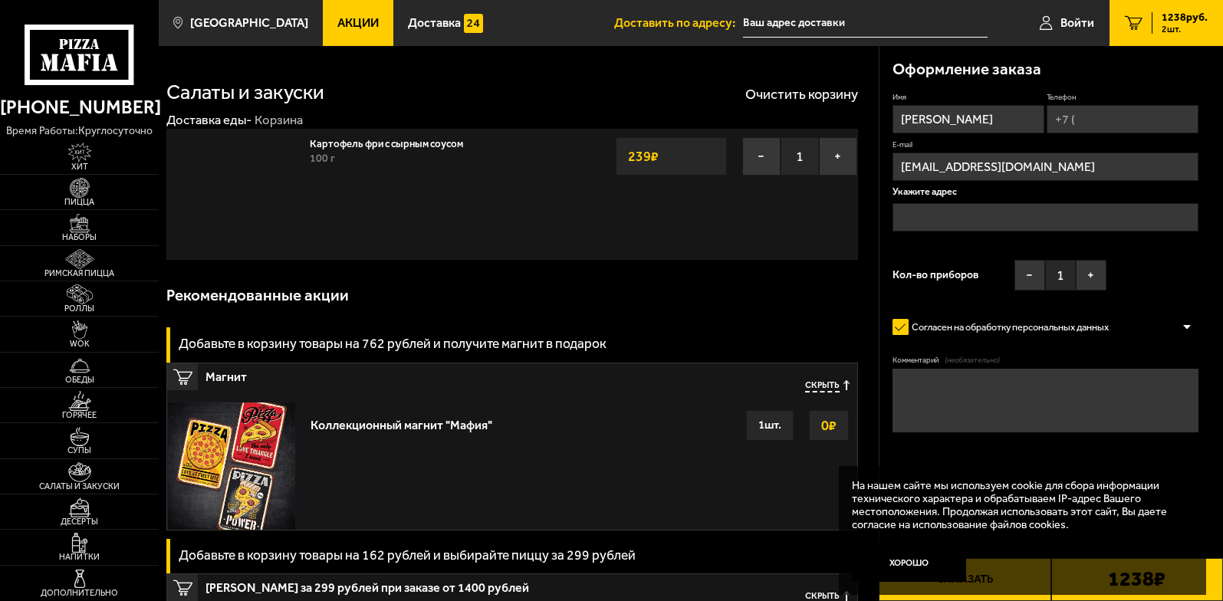
type input "[STREET_ADDRESS][PERSON_NAME]"
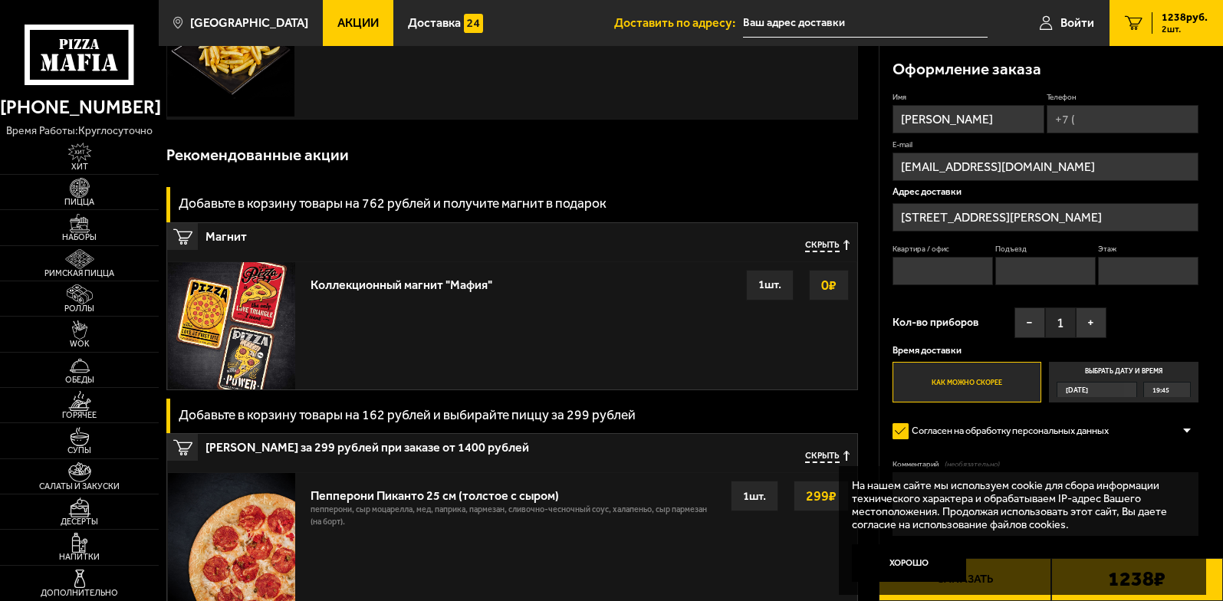
scroll to position [153, 0]
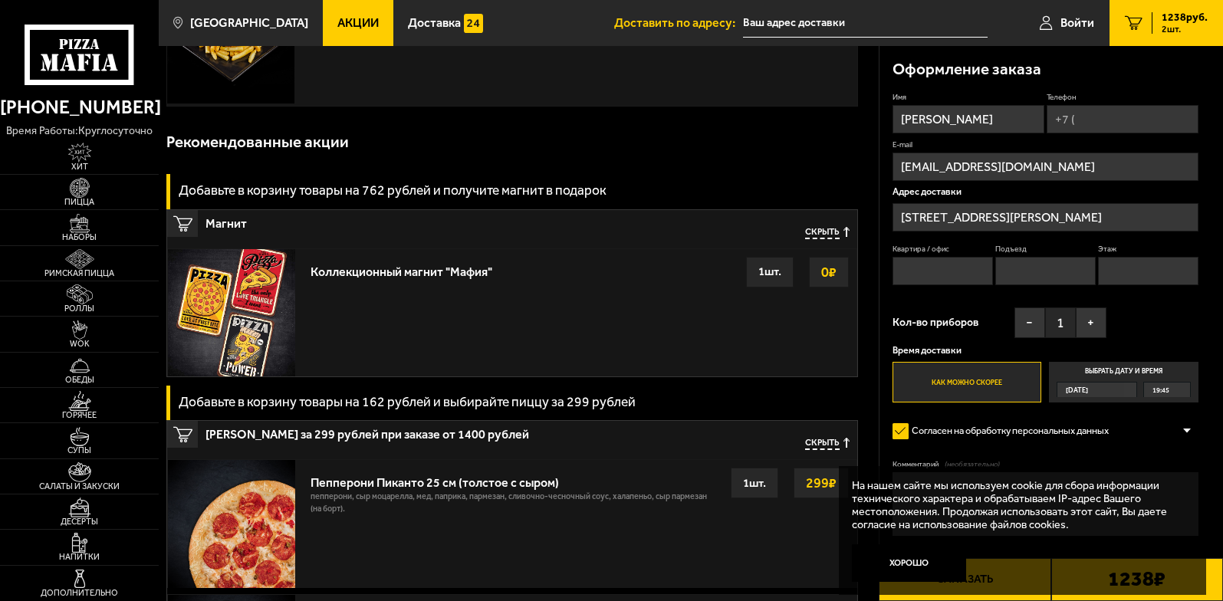
click at [777, 275] on div "1 шт." at bounding box center [770, 272] width 48 height 31
click at [817, 272] on strong "0 ₽" at bounding box center [828, 272] width 23 height 29
click at [945, 272] on input "Квартира / офис" at bounding box center [942, 271] width 100 height 28
type input "49"
click at [1040, 264] on input "Подъезд" at bounding box center [1045, 271] width 100 height 28
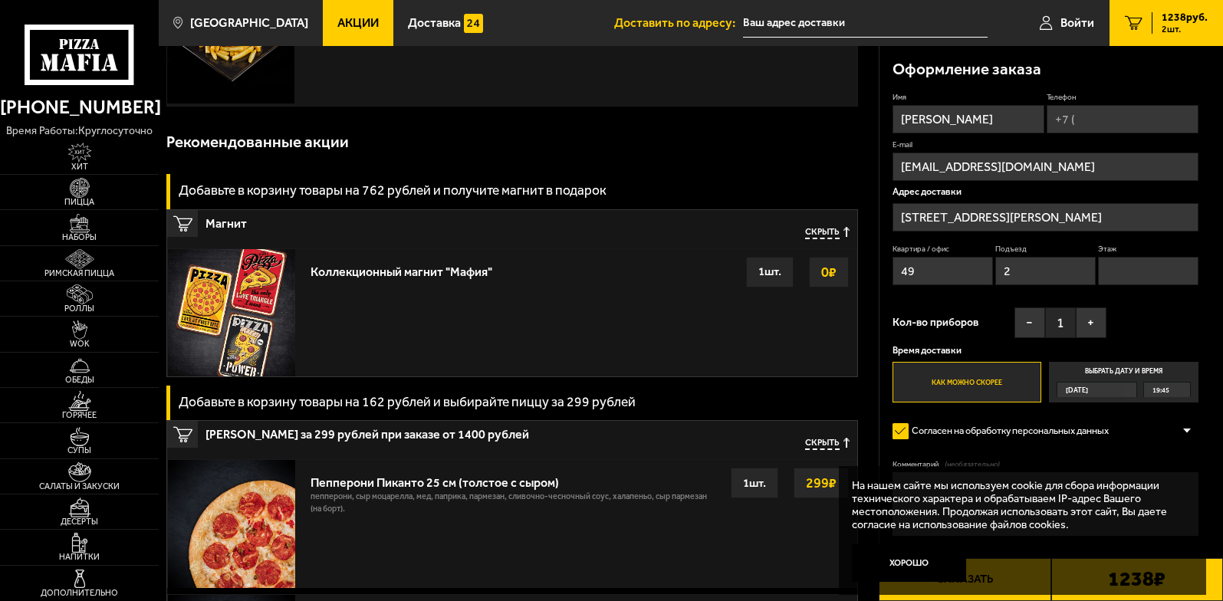
type input "2"
click at [1126, 271] on input "Этаж" at bounding box center [1148, 271] width 100 height 28
type input "3"
click at [1130, 326] on div "Имя Александр Телефон E-mail lissbelka@yandex.ru Адрес доставки улица Ворошилов…" at bounding box center [1045, 248] width 306 height 310
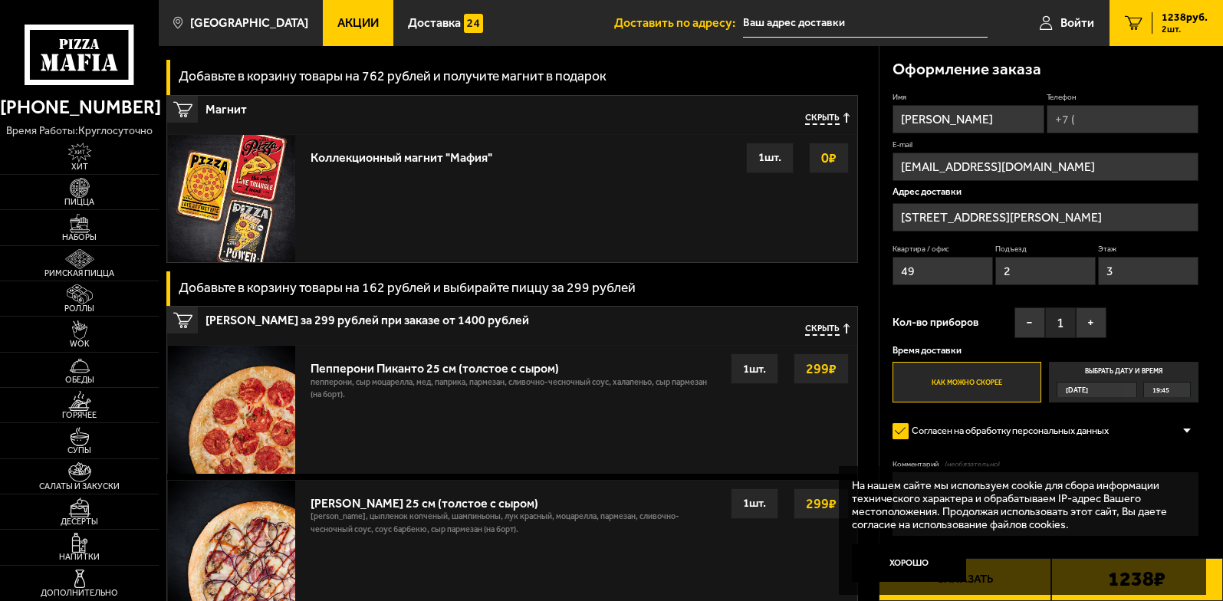
scroll to position [307, 0]
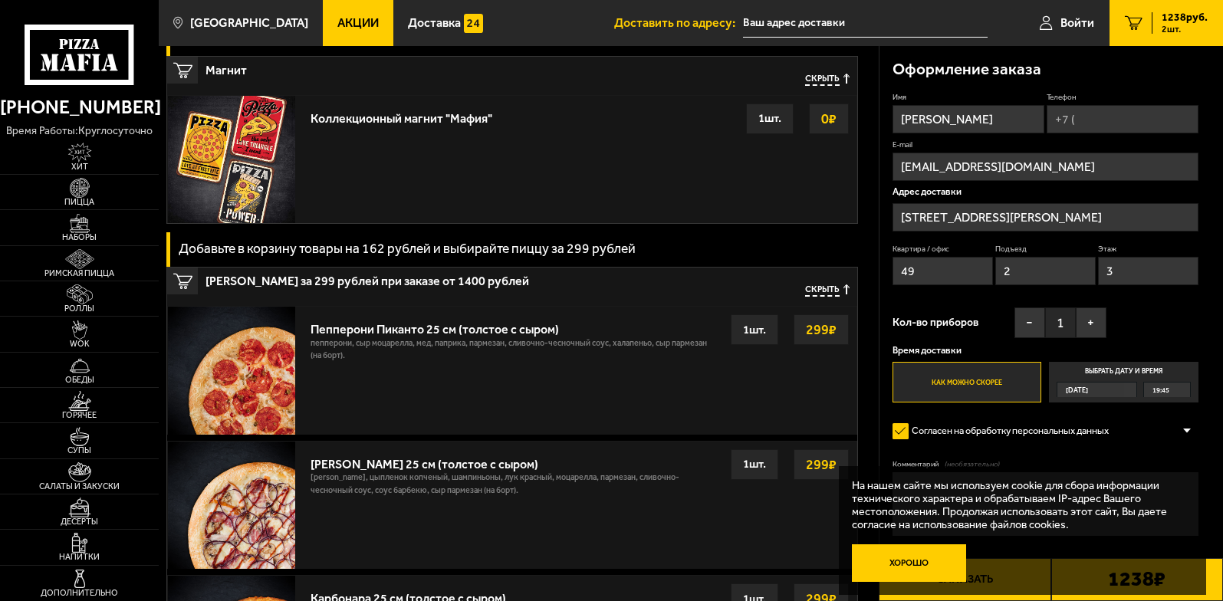
click at [870, 571] on button "Хорошо" at bounding box center [909, 563] width 115 height 38
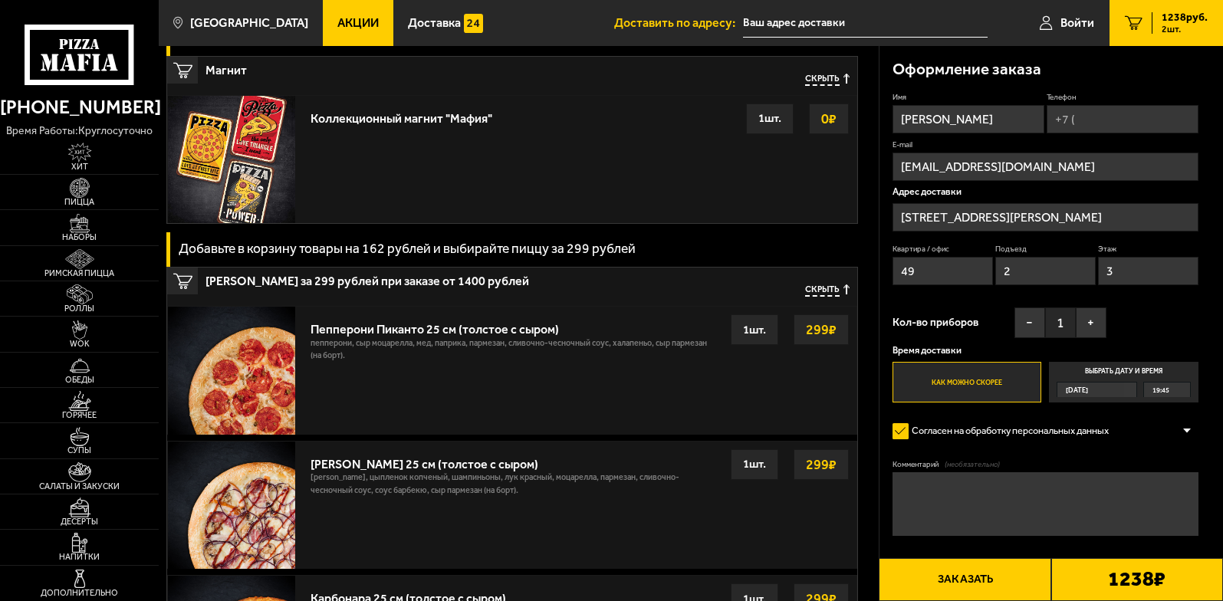
click at [907, 426] on label "Согласен на обработку персональных данных" at bounding box center [1006, 431] width 229 height 25
click at [0, 0] on input "Согласен на обработку персональных данных" at bounding box center [0, 0] width 0 height 0
click at [899, 429] on label "Согласен на обработку персональных данных" at bounding box center [1006, 431] width 229 height 25
click at [0, 0] on input "Согласен на обработку персональных данных" at bounding box center [0, 0] width 0 height 0
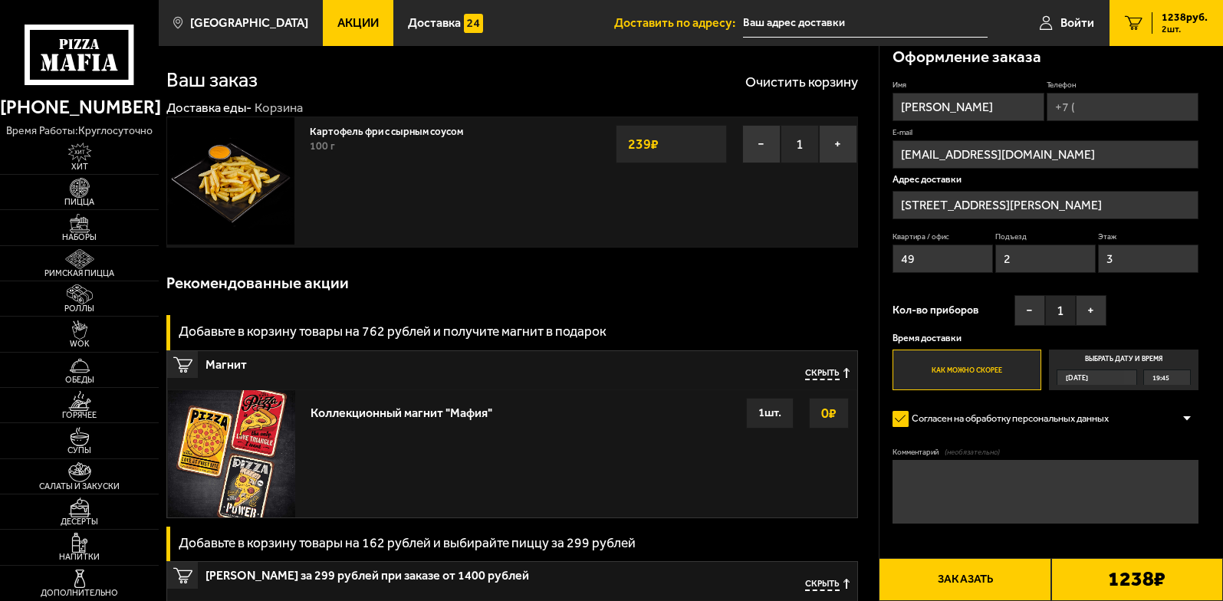
scroll to position [0, 0]
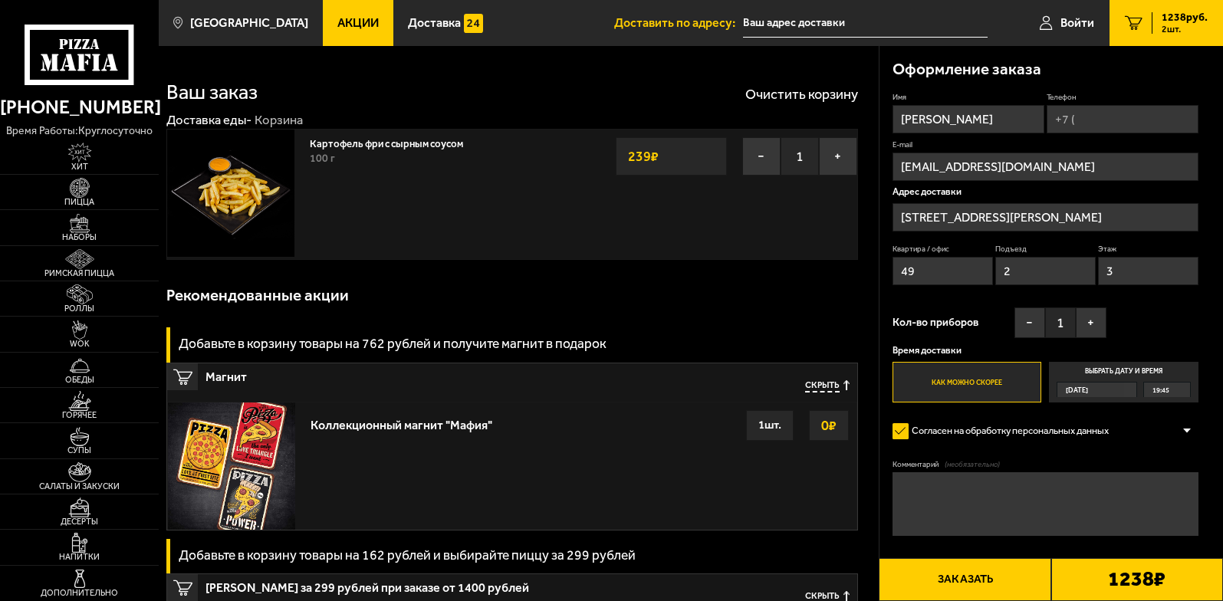
click at [225, 121] on link "Доставка еды -" at bounding box center [208, 119] width 85 height 15
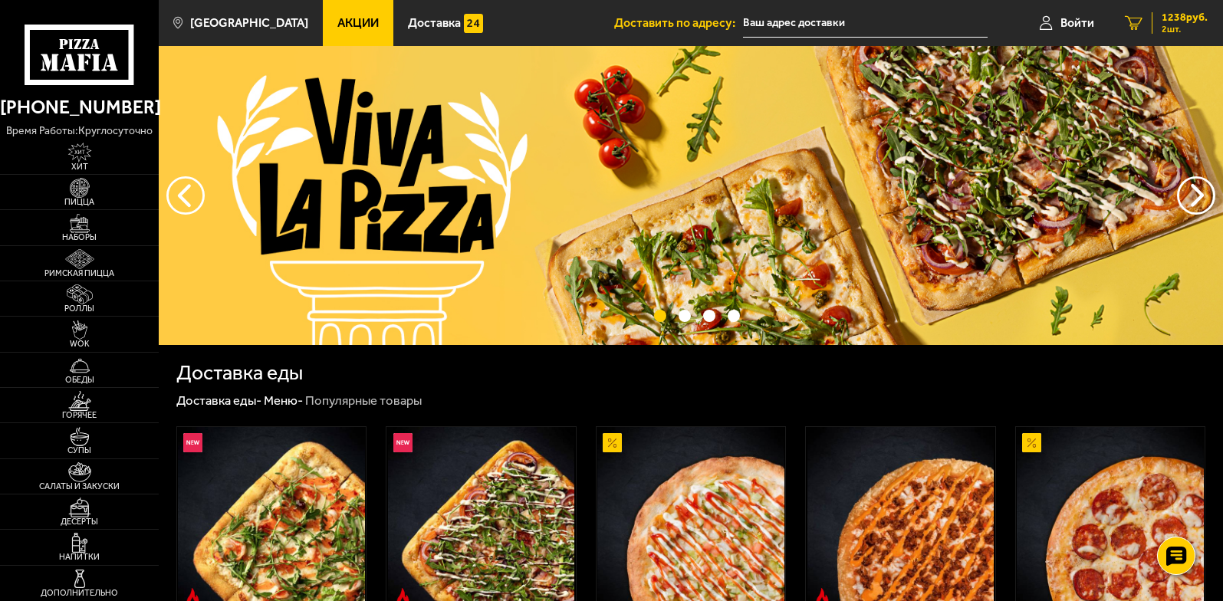
click at [1167, 31] on span "2 шт." at bounding box center [1185, 29] width 46 height 9
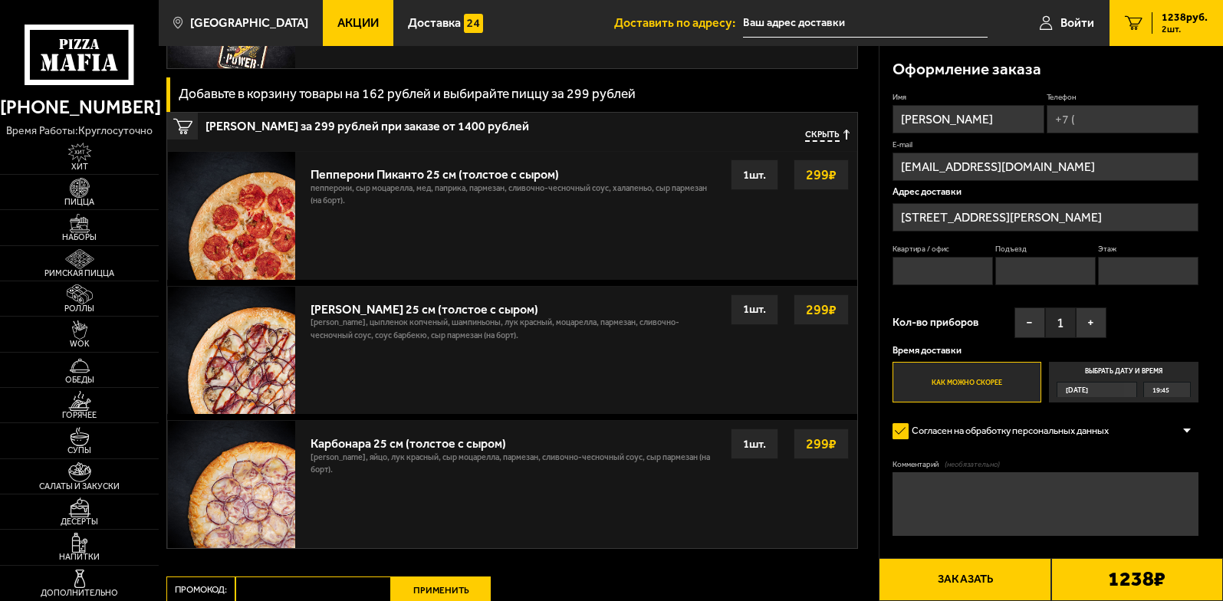
scroll to position [468, 0]
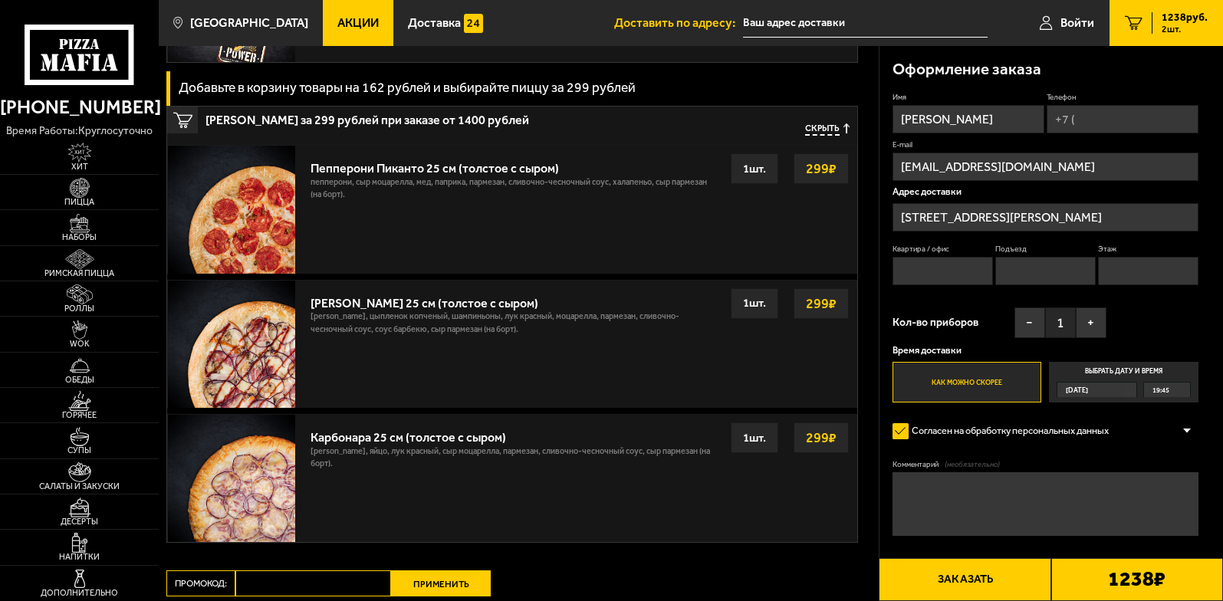
click at [813, 131] on span "Скрыть" at bounding box center [822, 129] width 35 height 12
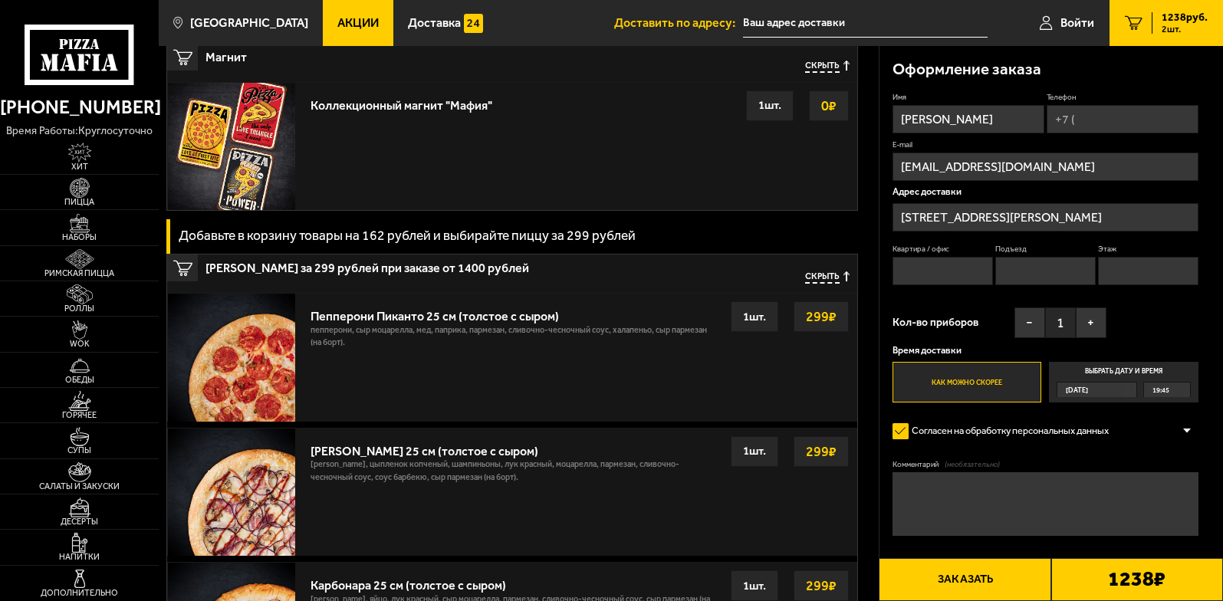
scroll to position [238, 0]
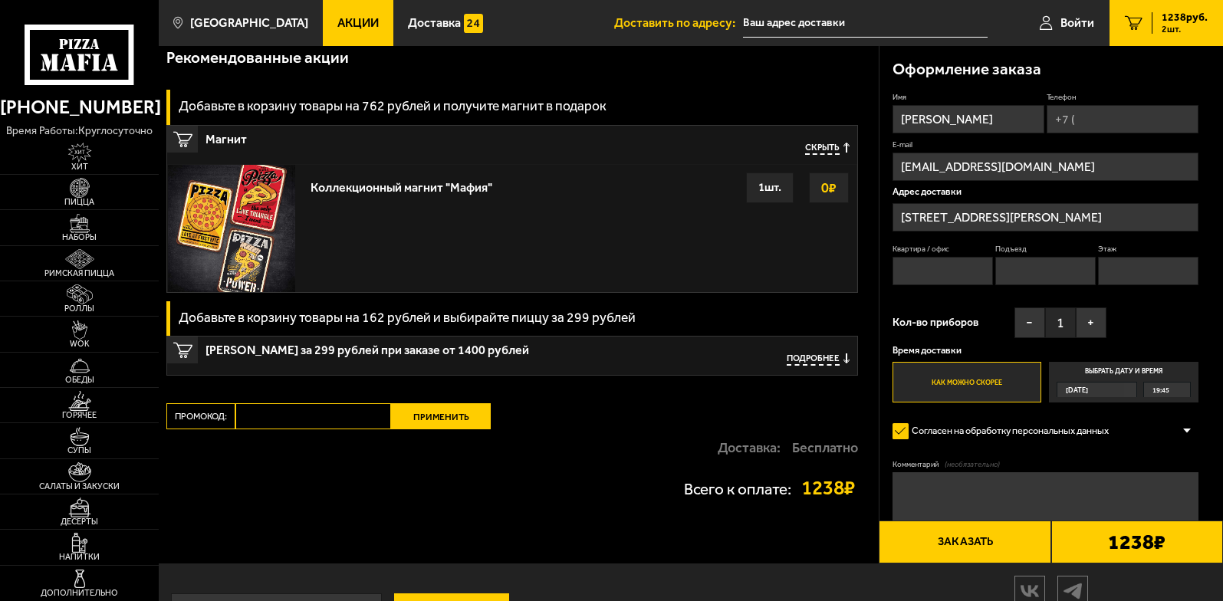
click at [819, 148] on span "Скрыть" at bounding box center [822, 149] width 35 height 12
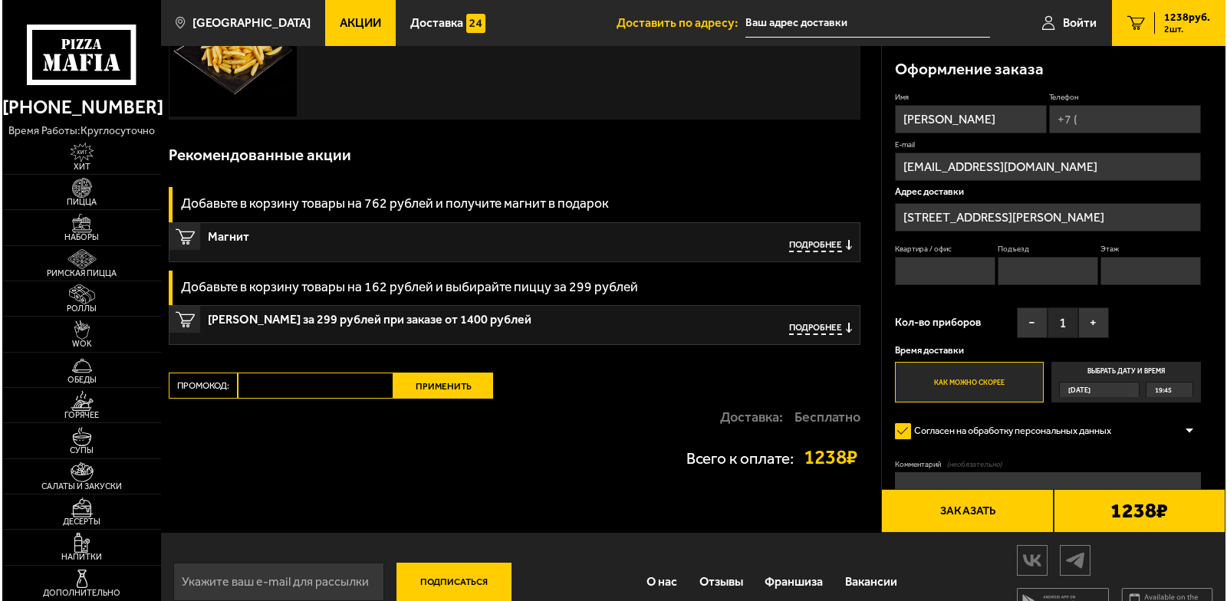
scroll to position [0, 0]
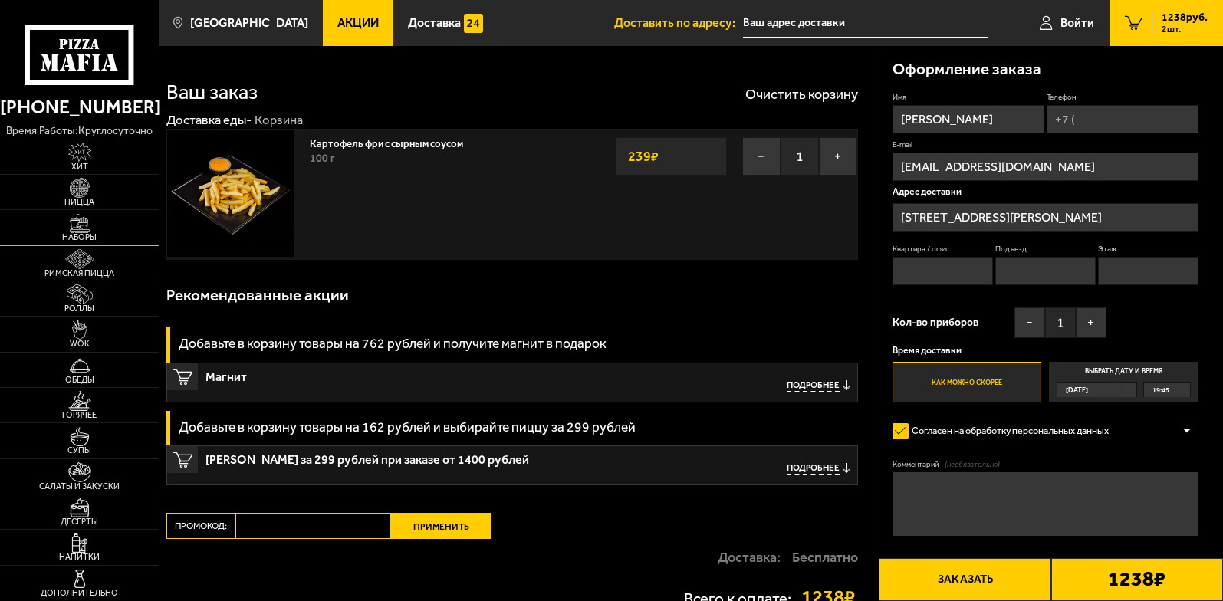
click at [87, 236] on span "Наборы" at bounding box center [79, 237] width 159 height 8
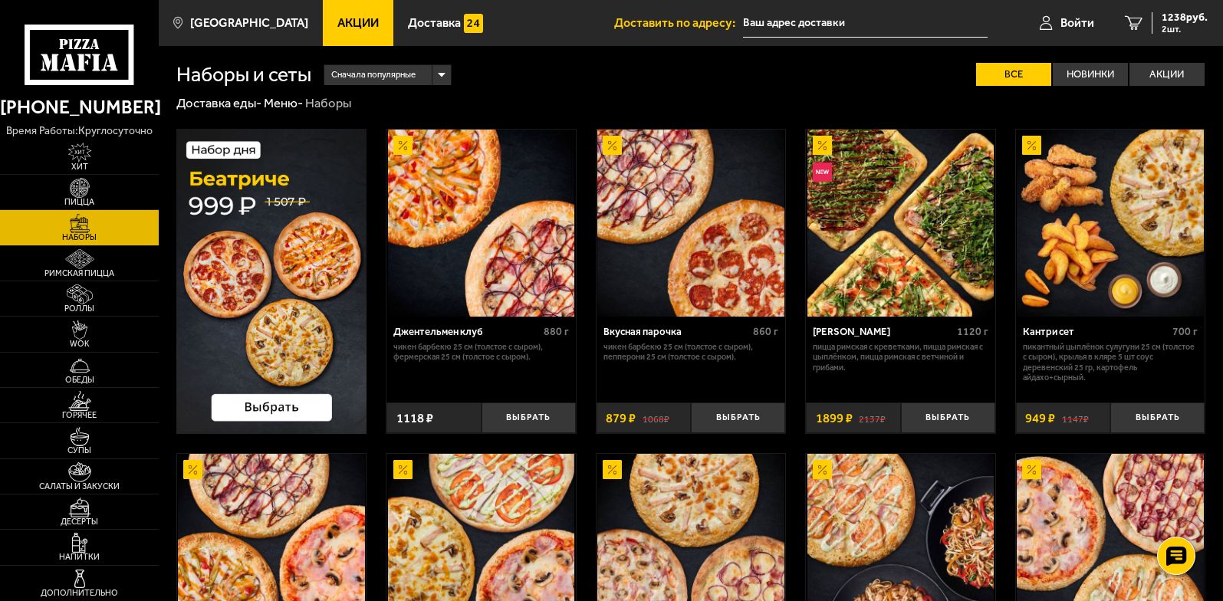
click at [310, 359] on img at bounding box center [271, 281] width 191 height 305
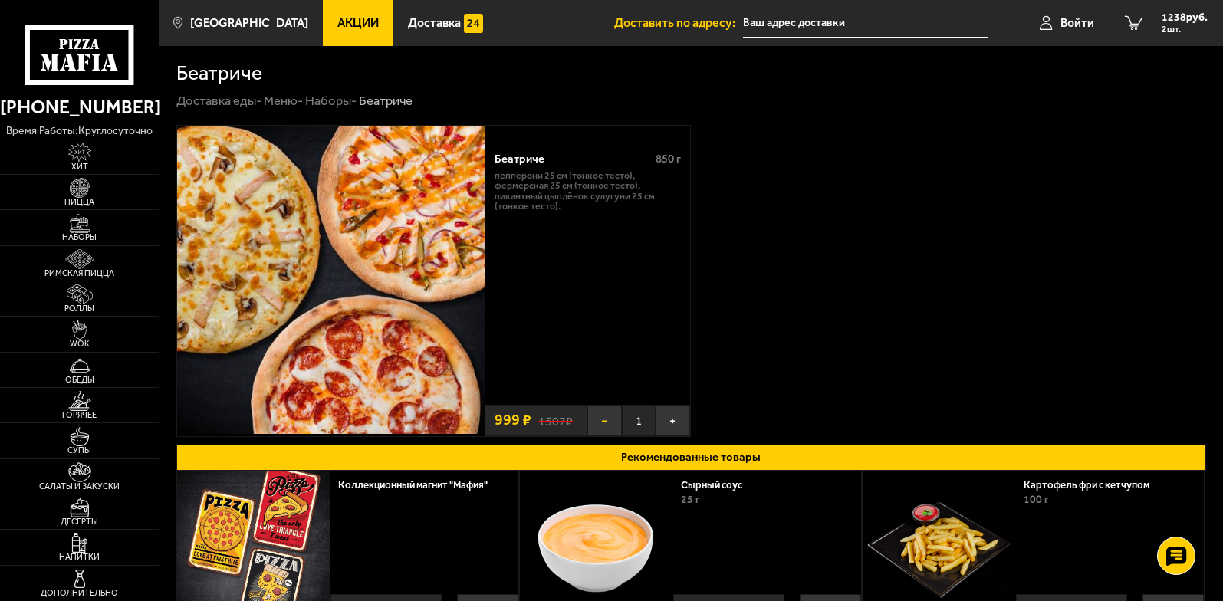
click at [606, 423] on button "−" at bounding box center [604, 420] width 35 height 31
click at [665, 422] on button "Выбрать" at bounding box center [638, 420] width 103 height 31
click at [1155, 31] on div "1238 руб. 2 шт." at bounding box center [1180, 22] width 56 height 21
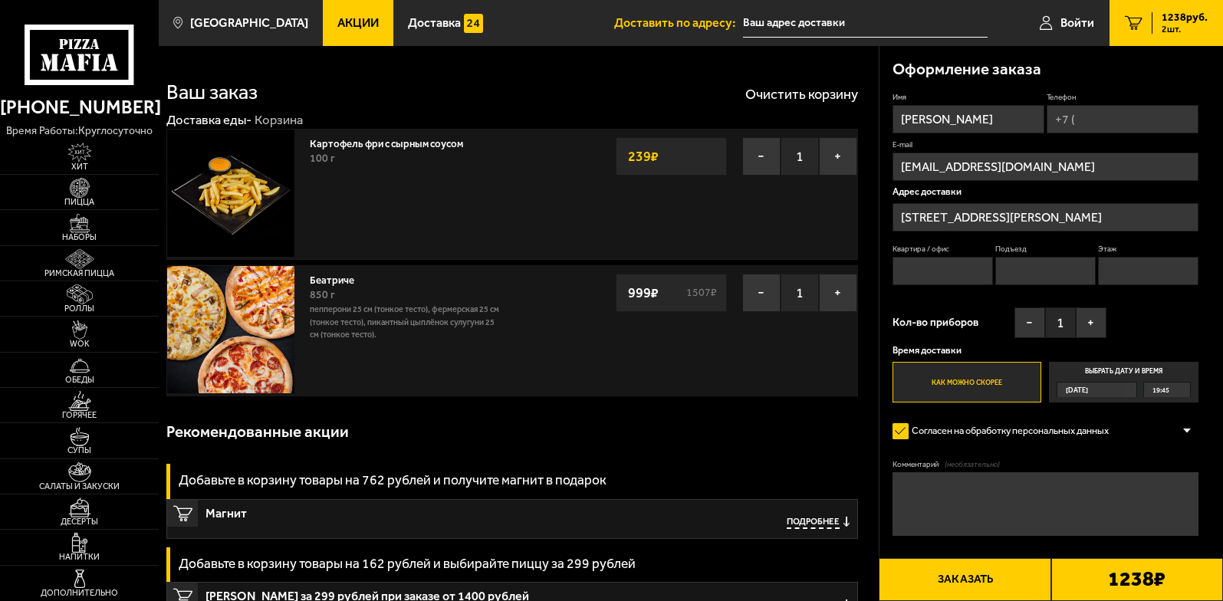
click at [919, 266] on input "Квартира / офис" at bounding box center [942, 271] width 100 height 28
type input "49"
click at [1021, 265] on input "Подъезд" at bounding box center [1045, 271] width 100 height 28
type input "2"
click at [1138, 278] on input "Этаж" at bounding box center [1148, 271] width 100 height 28
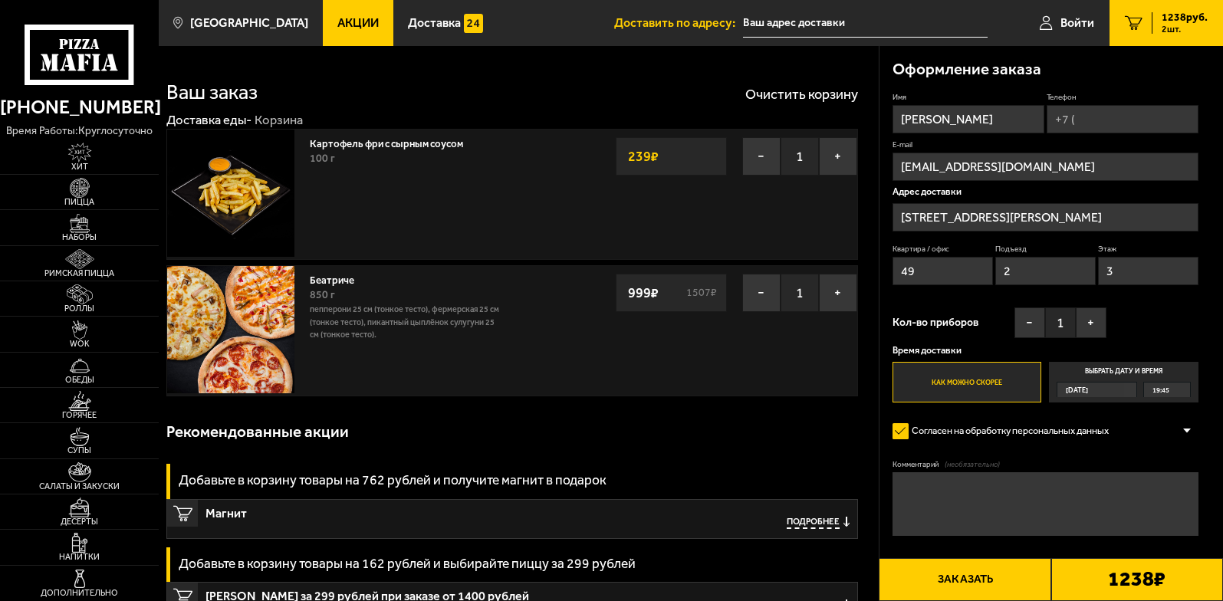
type input "3"
click at [1166, 317] on div "Имя Александр Телефон E-mail lissbelka@yandex.ru Адрес доставки улица Ворошилов…" at bounding box center [1045, 248] width 306 height 310
click at [749, 152] on button "−" at bounding box center [761, 156] width 38 height 38
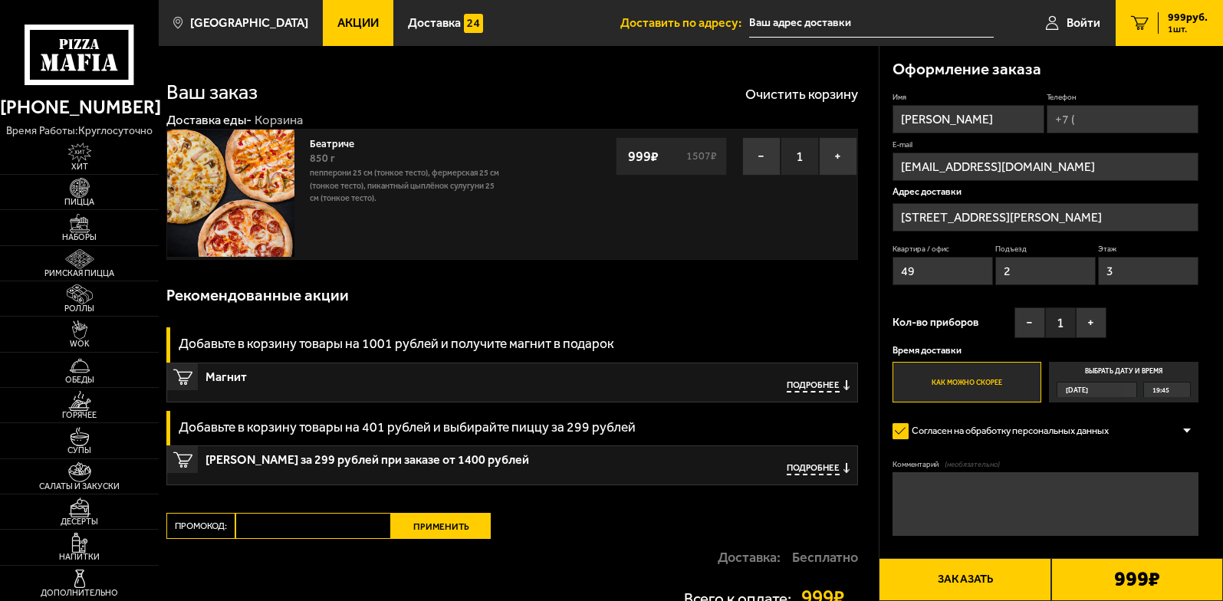
click at [609, 285] on div "Рекомендованные акции" at bounding box center [512, 295] width 692 height 47
click at [1093, 113] on input "Телефон" at bounding box center [1123, 119] width 152 height 28
type input "+7 (999) 246-95-72"
click at [922, 307] on div "Имя Александр Телефон Применить скидку Вы будете зарегистрированы автоматически…" at bounding box center [1045, 248] width 306 height 311
click at [952, 574] on button "Заказать" at bounding box center [965, 579] width 172 height 43
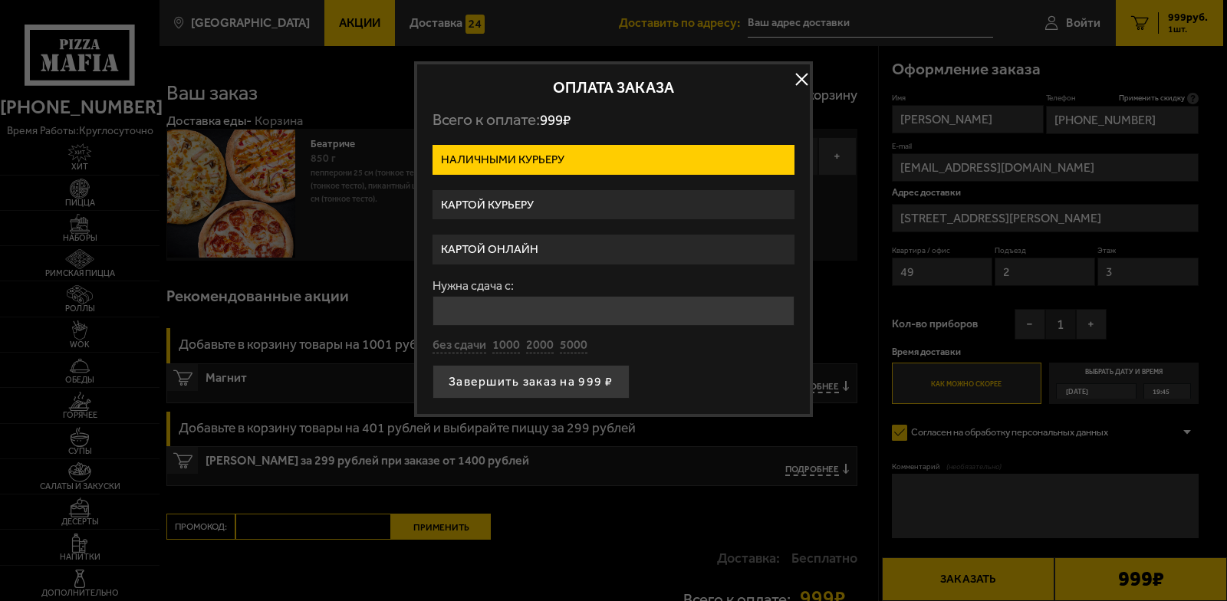
click at [540, 242] on label "Картой онлайн" at bounding box center [613, 250] width 362 height 30
click at [0, 0] on input "Картой онлайн" at bounding box center [0, 0] width 0 height 0
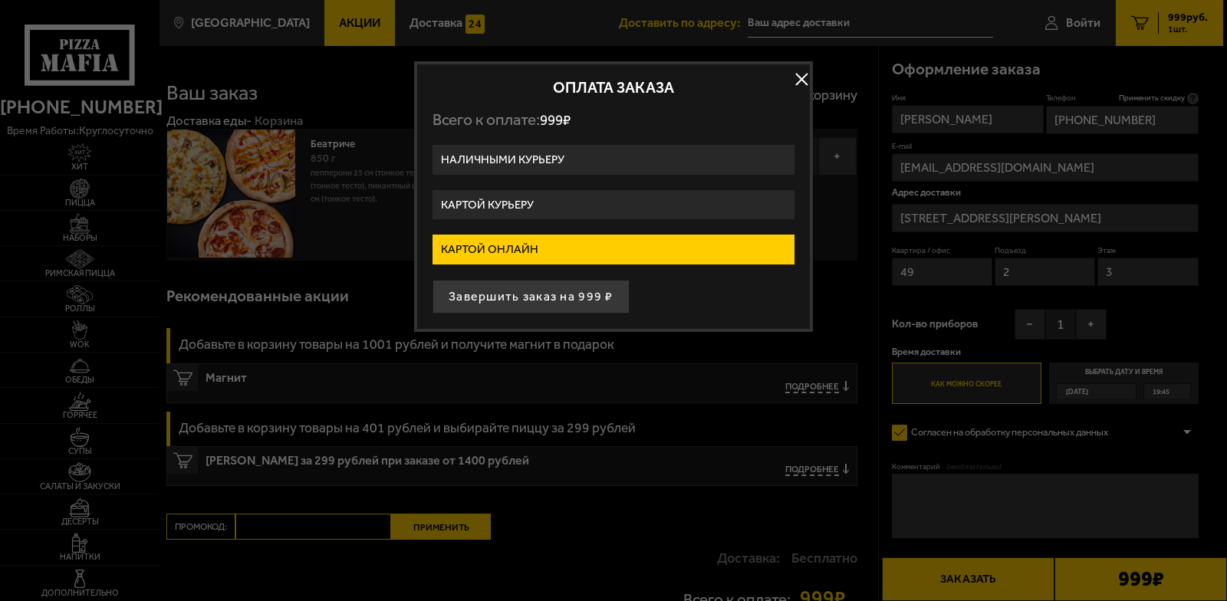
click at [543, 206] on label "Картой курьеру" at bounding box center [613, 205] width 362 height 30
click at [0, 0] on input "Картой курьеру" at bounding box center [0, 0] width 0 height 0
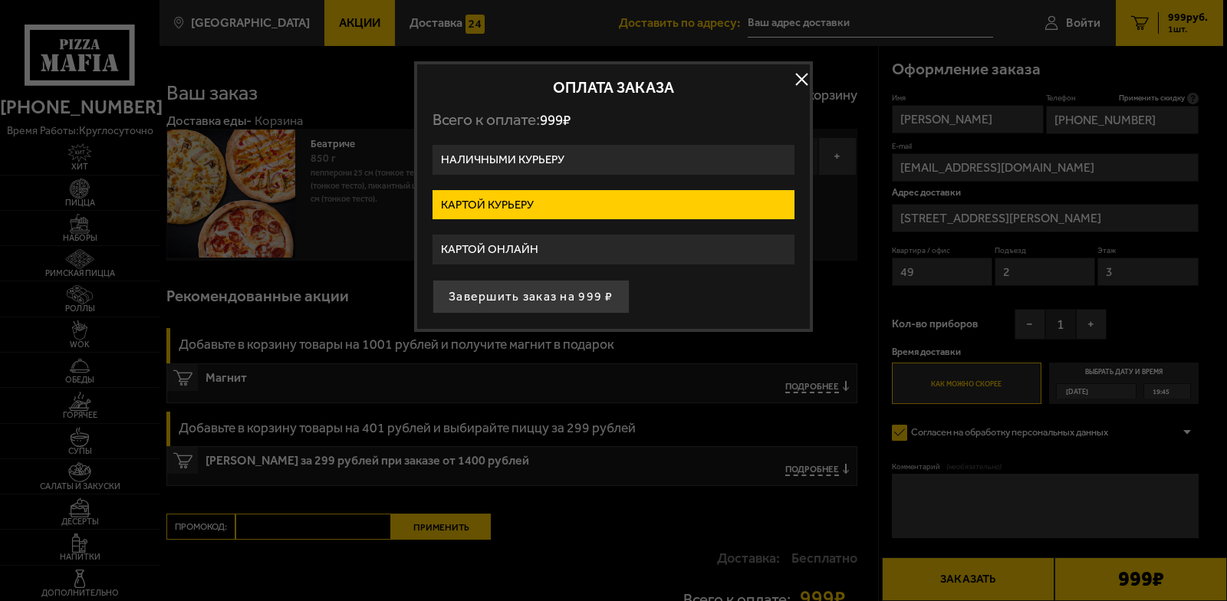
click at [542, 164] on label "Наличными курьеру" at bounding box center [613, 160] width 362 height 30
click at [0, 0] on input "Наличными курьеру" at bounding box center [0, 0] width 0 height 0
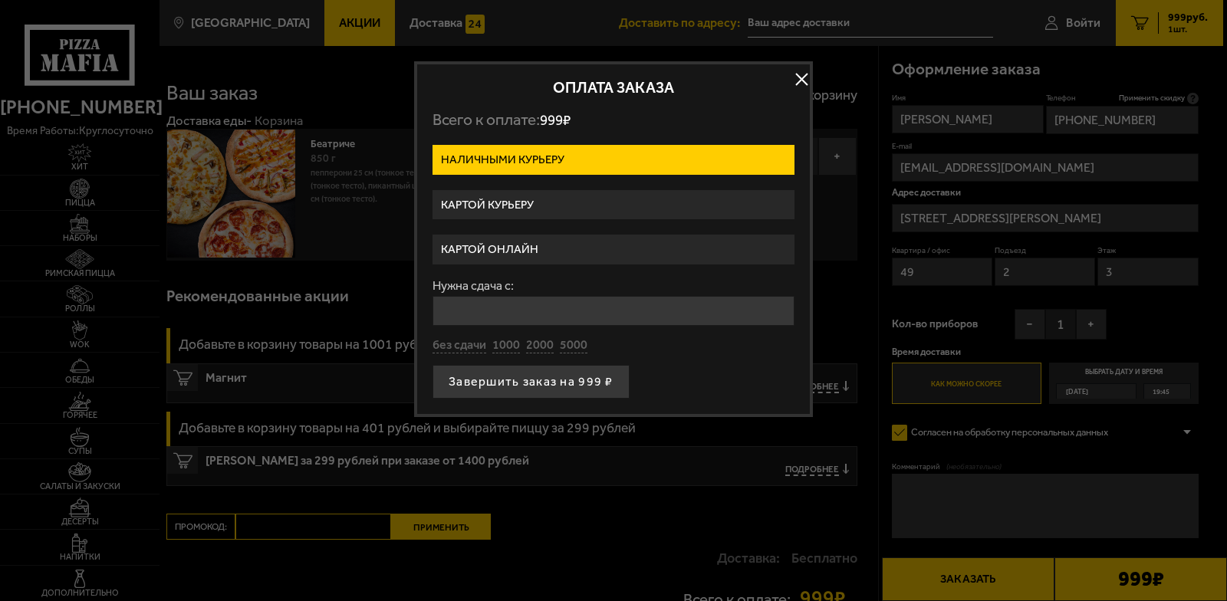
click at [553, 241] on label "Картой онлайн" at bounding box center [613, 250] width 362 height 30
click at [0, 0] on input "Картой онлайн" at bounding box center [0, 0] width 0 height 0
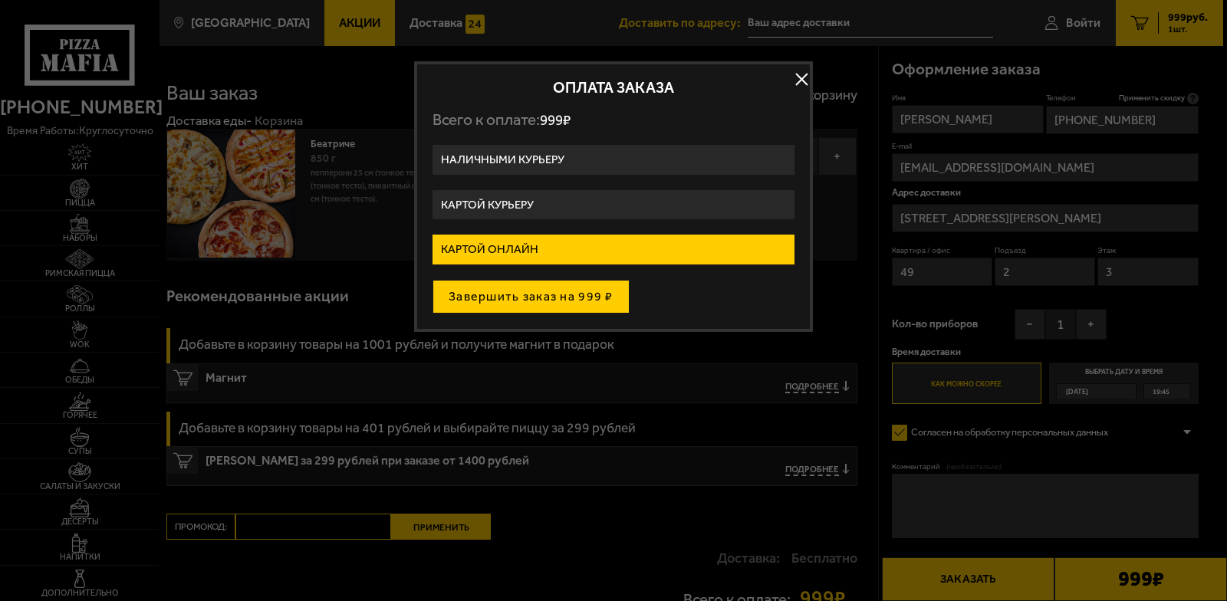
click at [553, 306] on button "Завершить заказ на 999 ₽" at bounding box center [530, 297] width 197 height 34
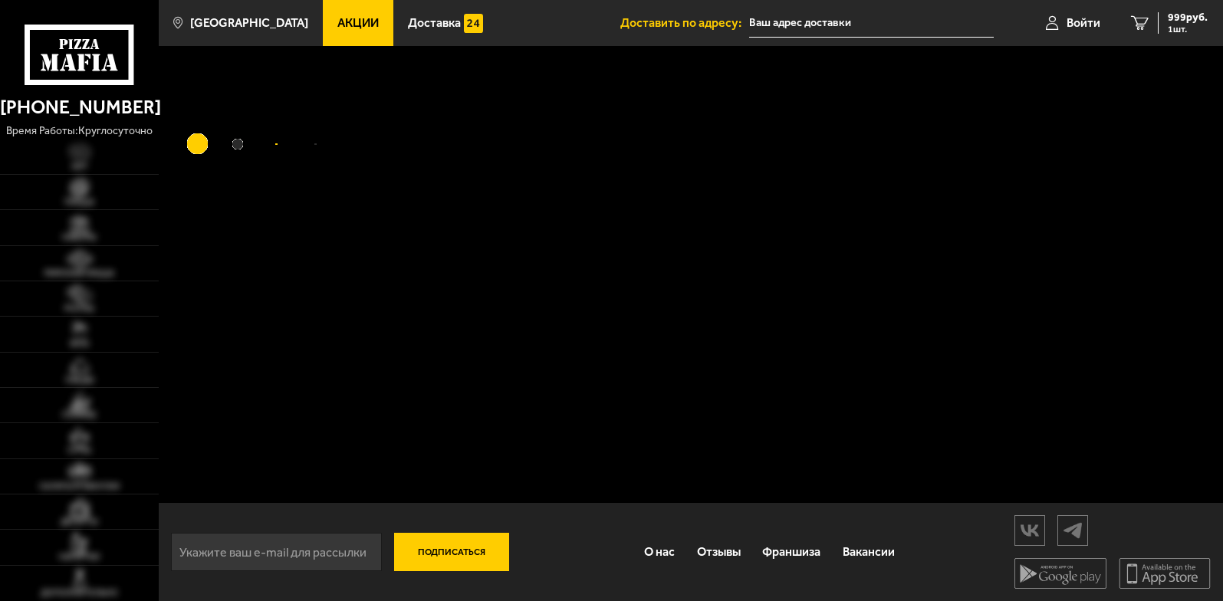
type input "[STREET_ADDRESS][PERSON_NAME]"
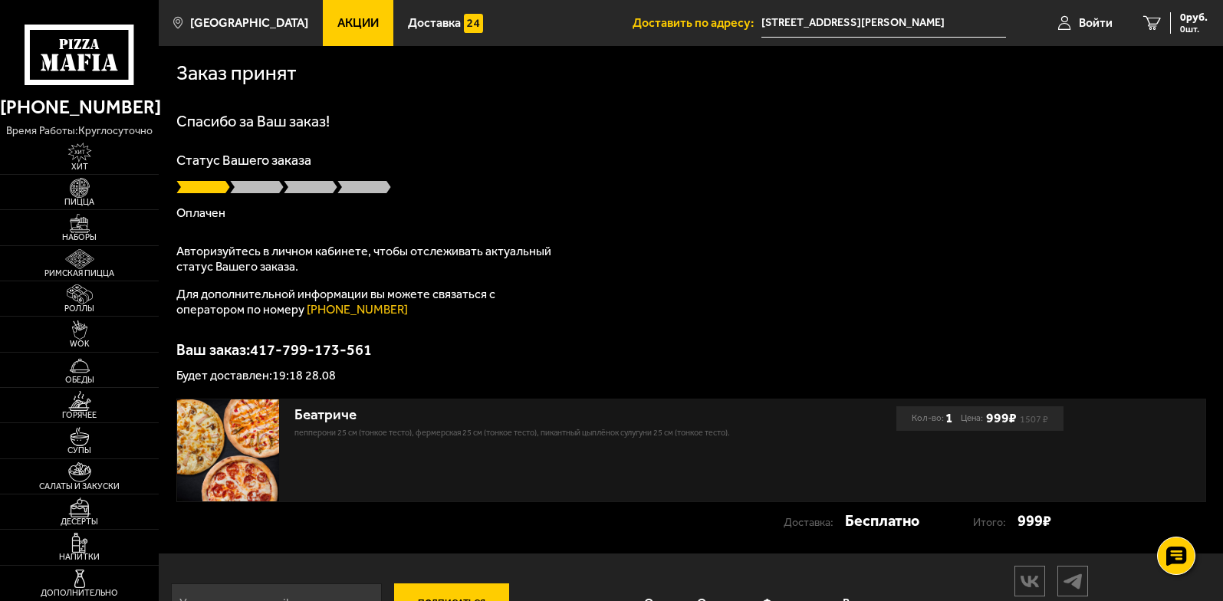
click at [509, 116] on h1 "Спасибо за Ваш заказ!" at bounding box center [691, 120] width 1030 height 15
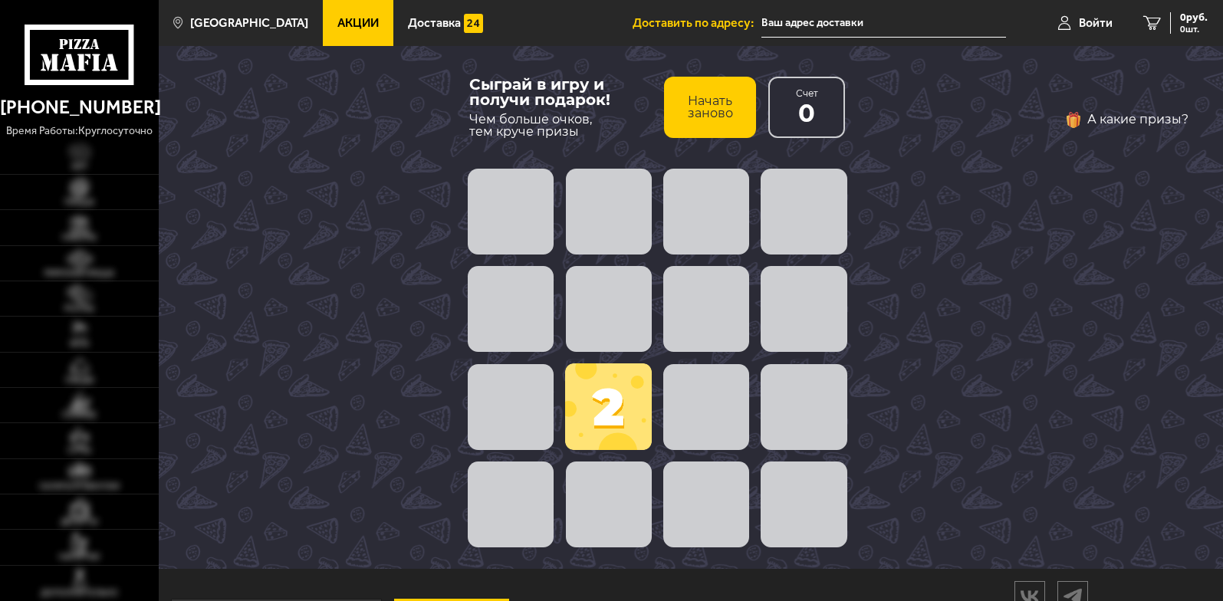
type input "[STREET_ADDRESS][PERSON_NAME]"
click at [733, 108] on button "Начать заново" at bounding box center [710, 107] width 92 height 61
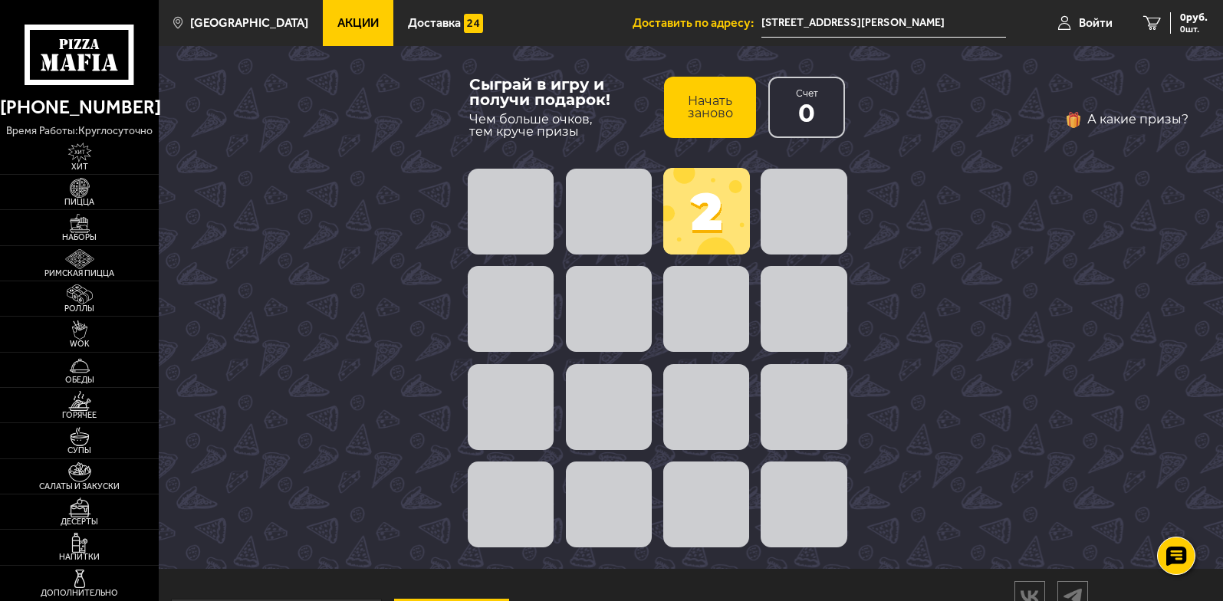
drag, startPoint x: 797, startPoint y: 220, endPoint x: 819, endPoint y: 219, distance: 22.3
click at [819, 219] on span at bounding box center [804, 212] width 86 height 86
drag, startPoint x: 707, startPoint y: 216, endPoint x: 614, endPoint y: 214, distance: 92.8
click at [615, 214] on div "2" at bounding box center [657, 358] width 391 height 391
drag, startPoint x: 646, startPoint y: 229, endPoint x: 654, endPoint y: 264, distance: 35.5
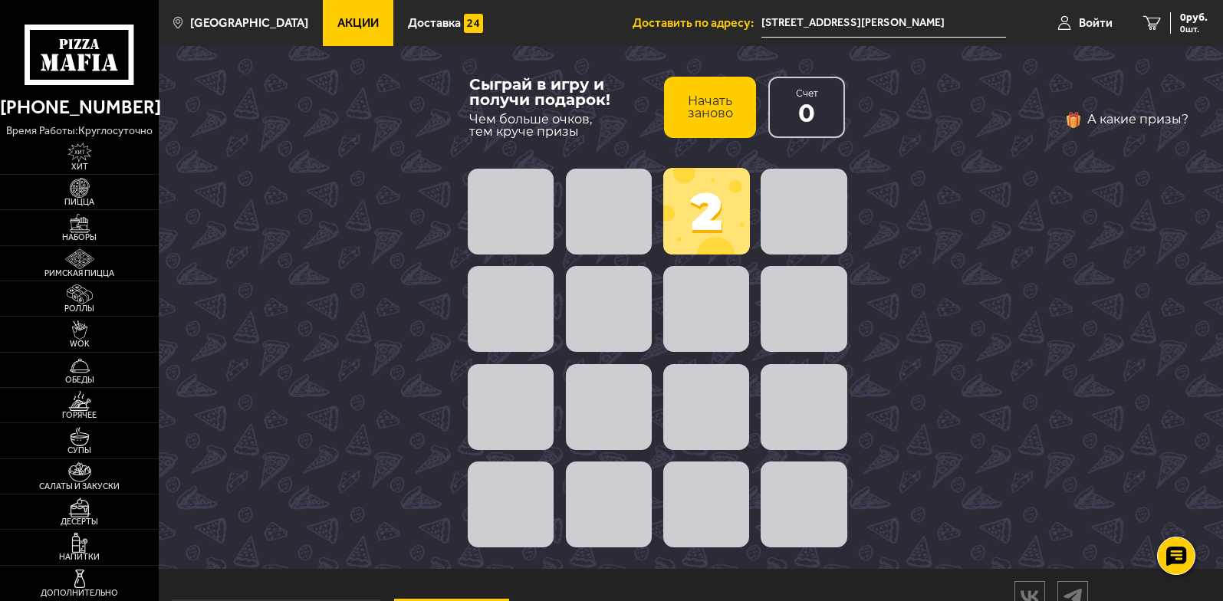
click at [652, 257] on div at bounding box center [657, 212] width 391 height 98
drag, startPoint x: 701, startPoint y: 320, endPoint x: 578, endPoint y: 311, distance: 123.0
click at [578, 311] on div at bounding box center [657, 310] width 391 height 98
click at [692, 266] on span at bounding box center [706, 309] width 86 height 86
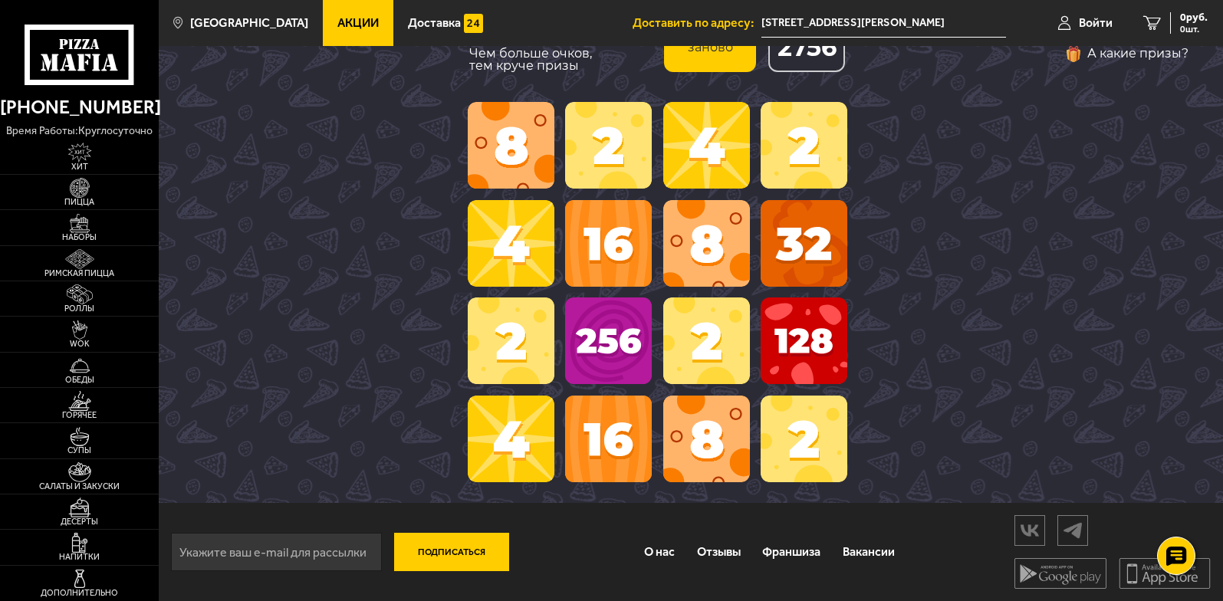
scroll to position [35, 0]
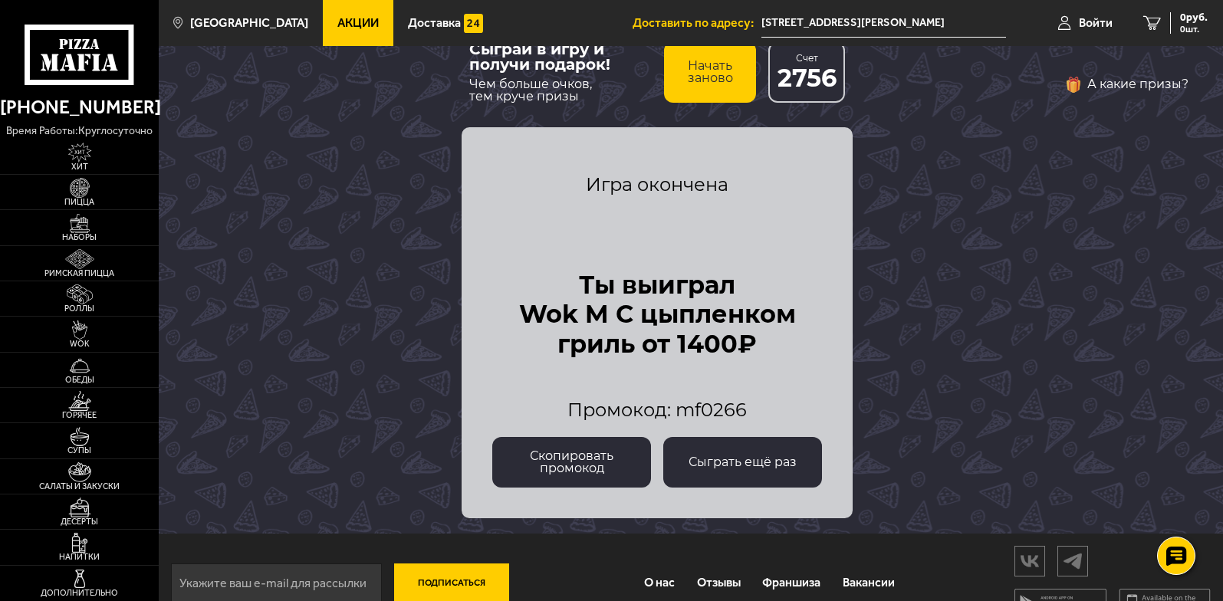
click at [585, 459] on button "Скопировать промокод" at bounding box center [571, 462] width 159 height 51
click at [883, 349] on div "А какие призы?" at bounding box center [1028, 272] width 320 height 400
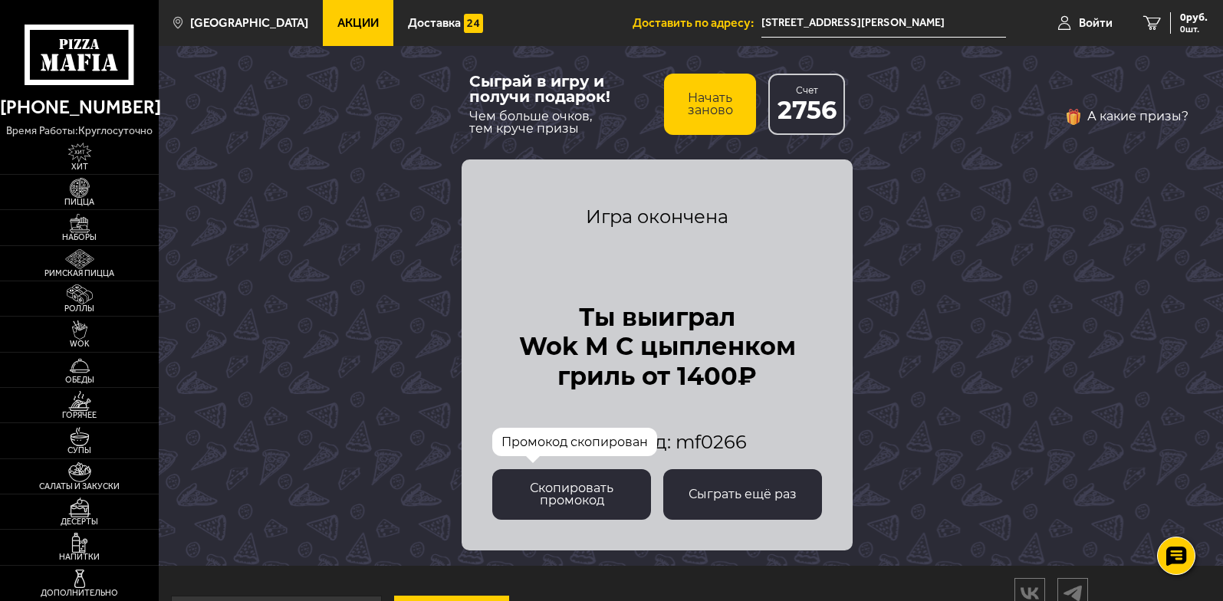
scroll to position [0, 0]
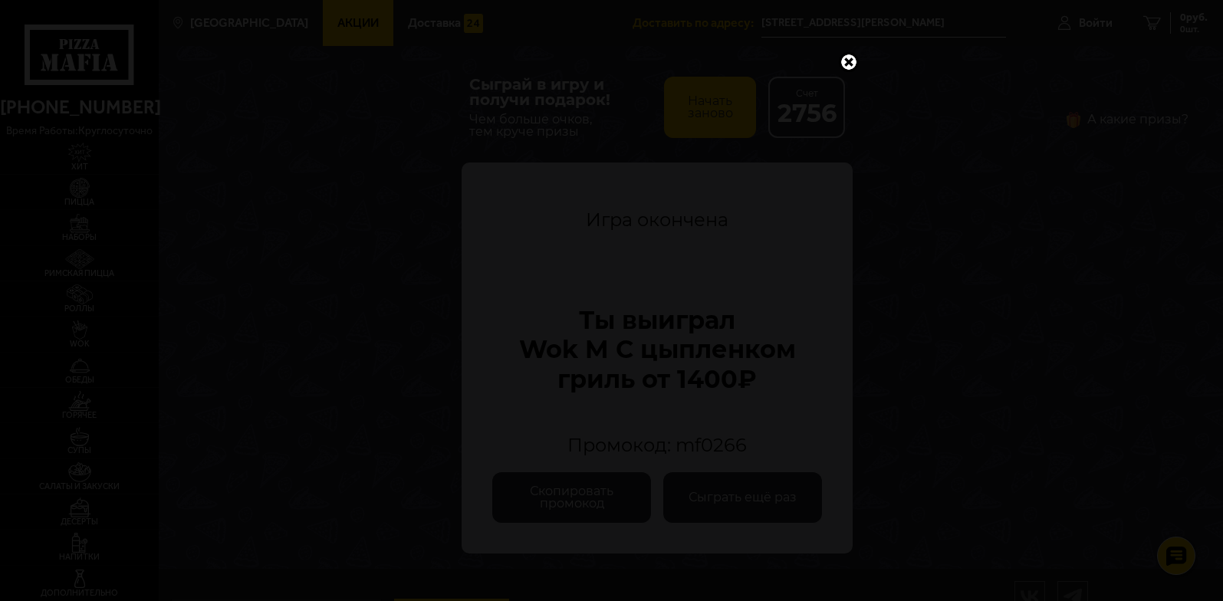
click at [849, 58] on link at bounding box center [849, 62] width 20 height 20
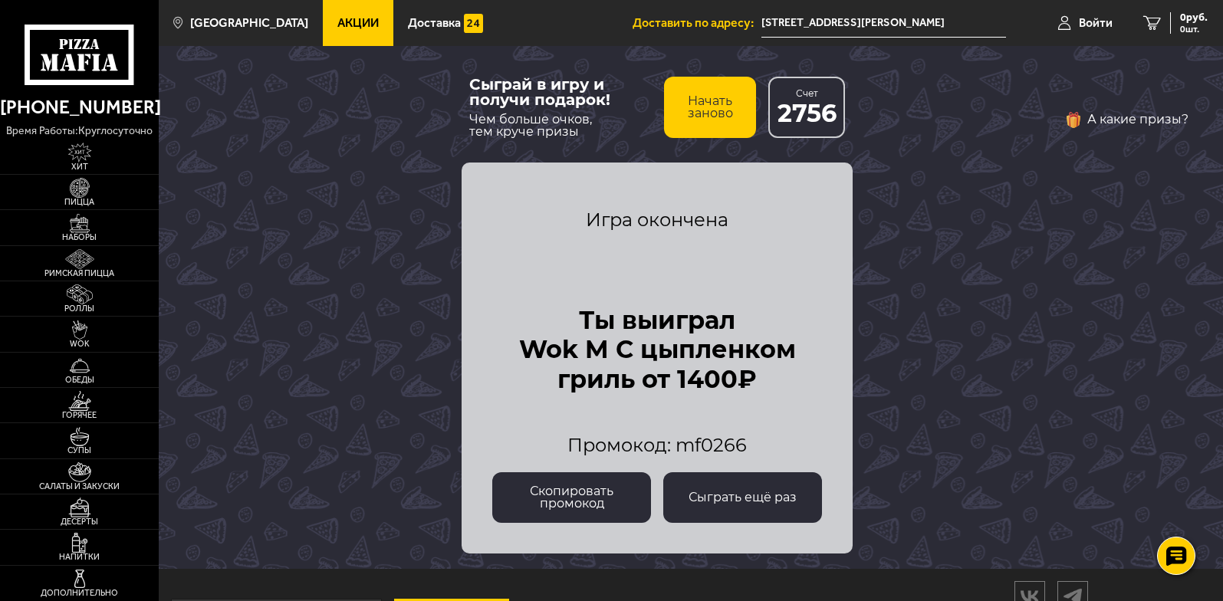
click at [965, 100] on div "А какие призы?" at bounding box center [1045, 307] width 355 height 523
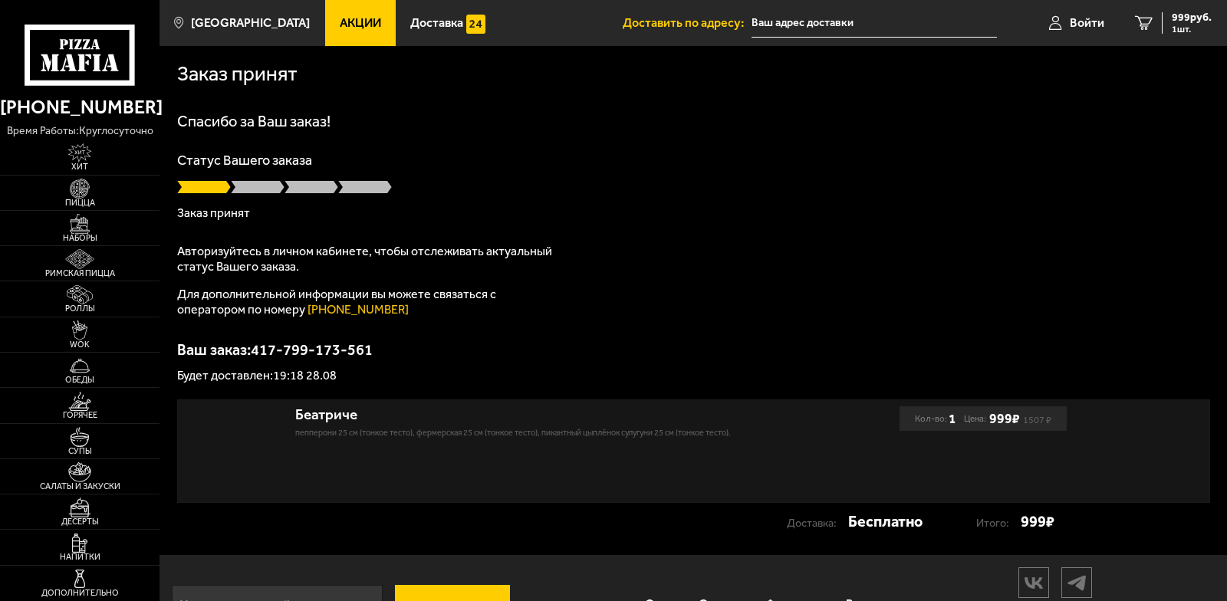
type input "[STREET_ADDRESS][PERSON_NAME]"
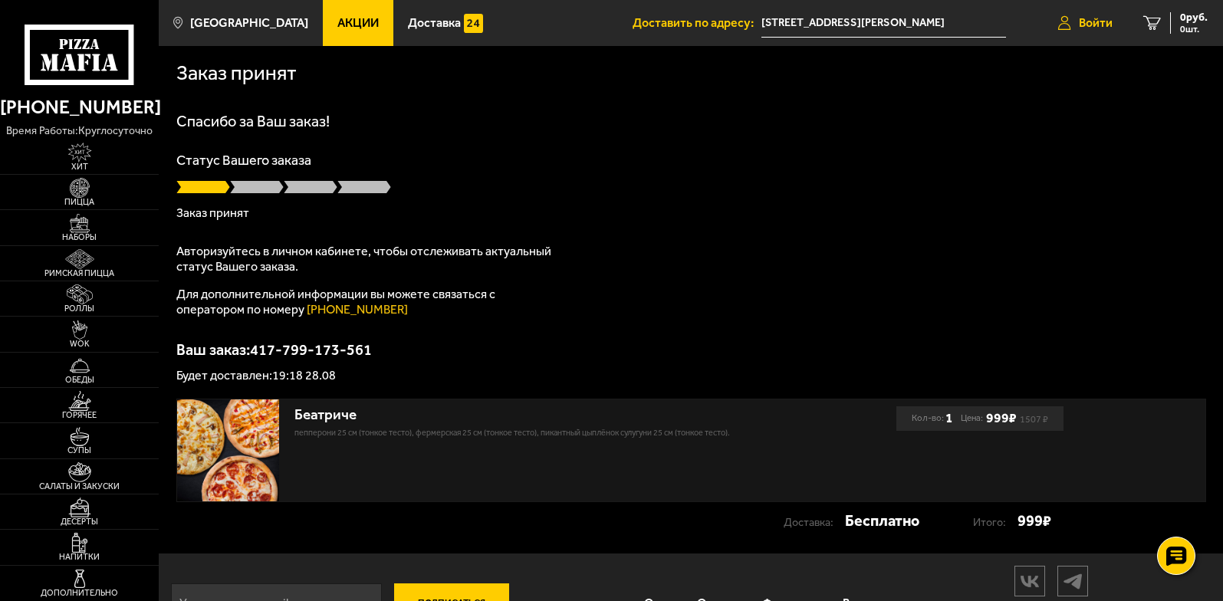
click at [1100, 22] on span "Войти" at bounding box center [1096, 23] width 34 height 12
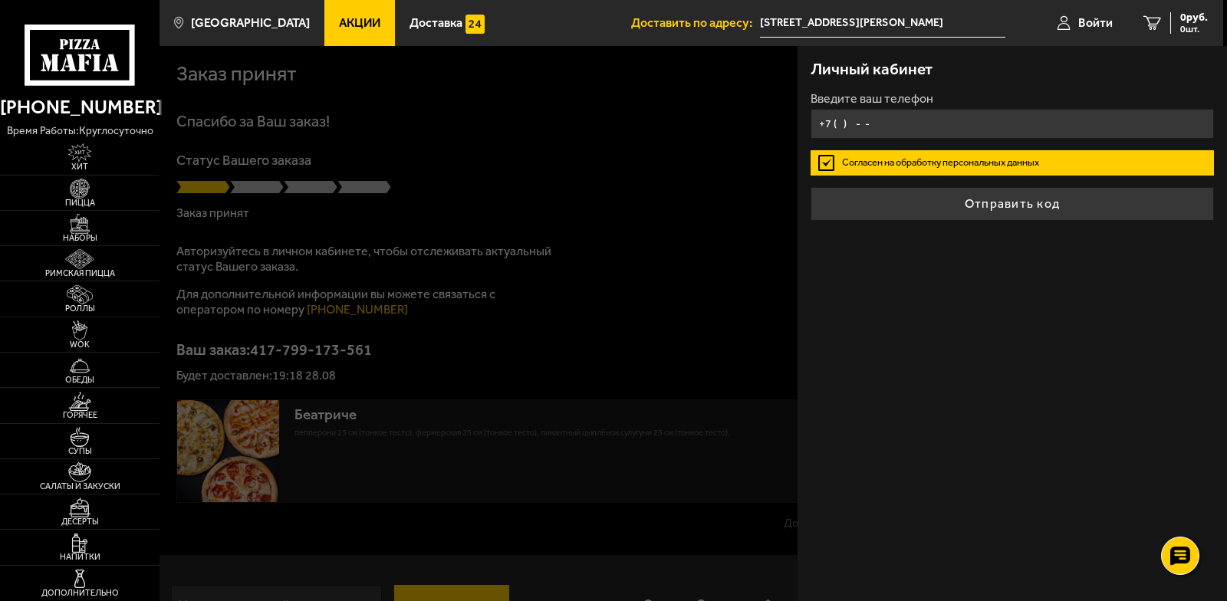
click at [981, 120] on input "+7 ( ) - -" at bounding box center [1012, 124] width 404 height 30
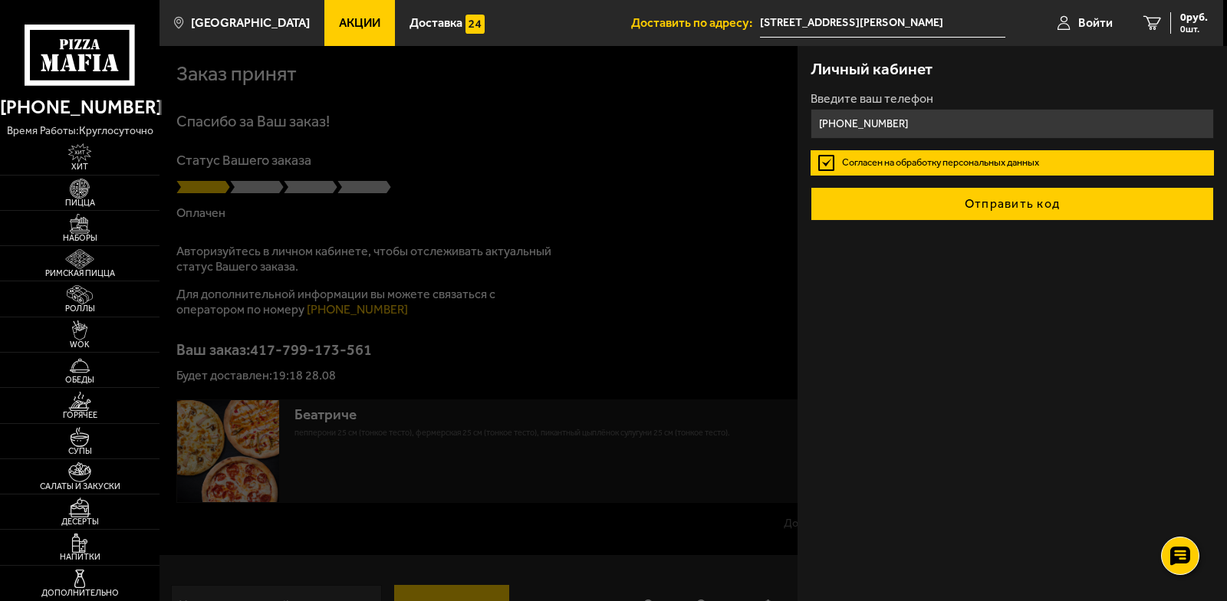
type input "[PHONE_NUMBER]"
click at [946, 219] on button "Отправить код" at bounding box center [1012, 204] width 404 height 34
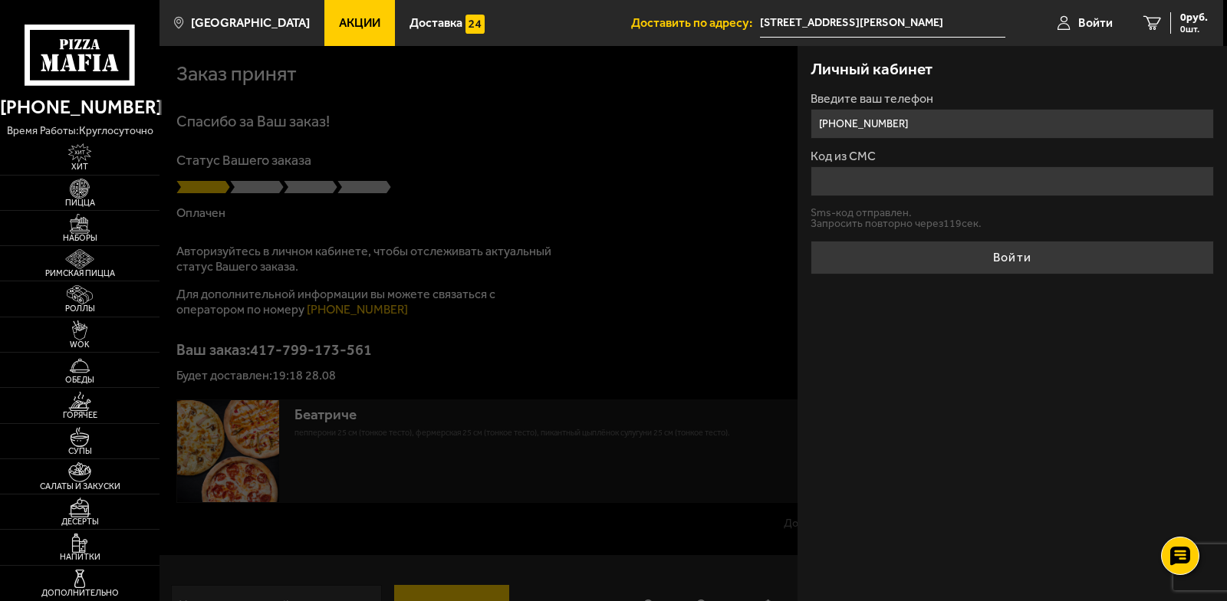
click at [938, 190] on input "Код из СМС" at bounding box center [1012, 181] width 404 height 30
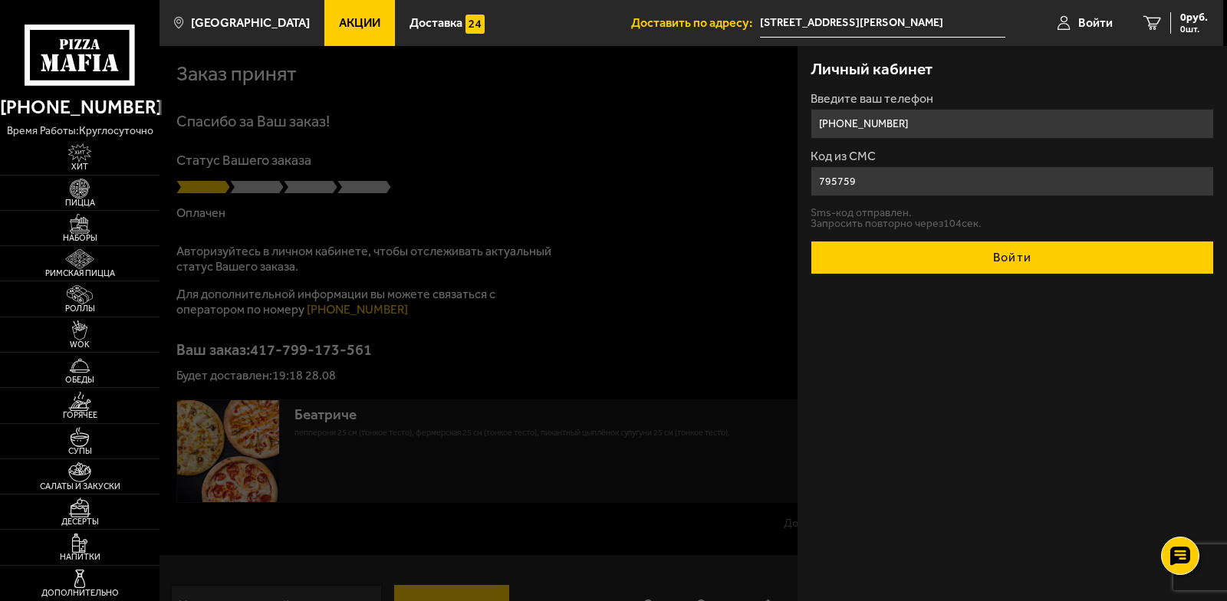
type input "795759"
click at [959, 268] on button "Войти" at bounding box center [1012, 258] width 404 height 34
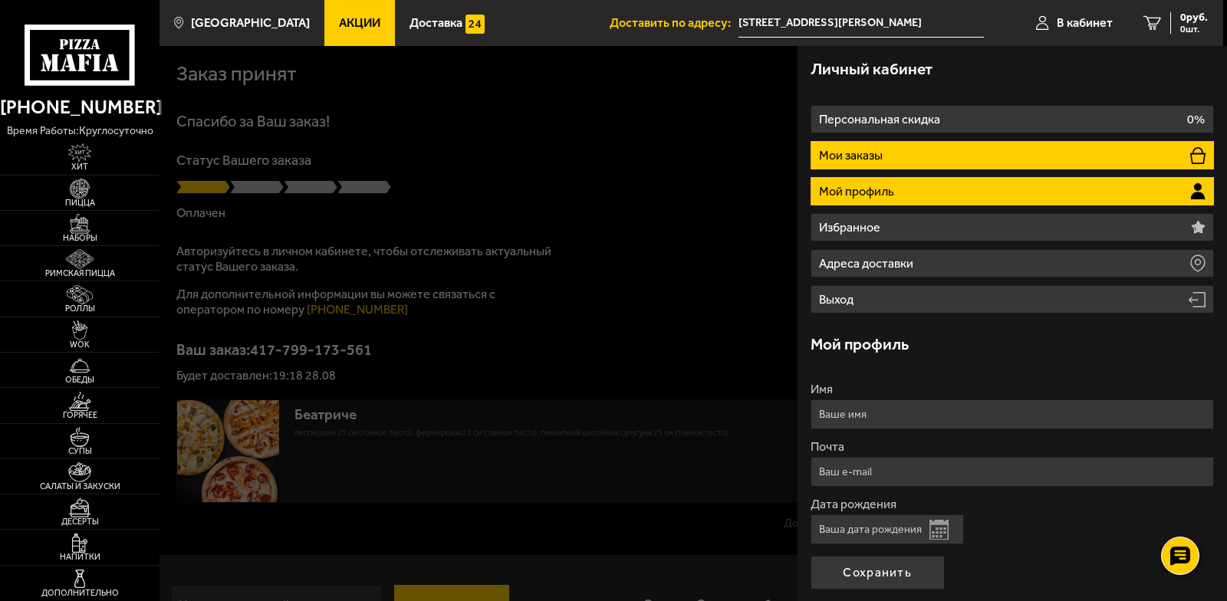
click at [890, 167] on li "Мои заказы" at bounding box center [1012, 155] width 404 height 28
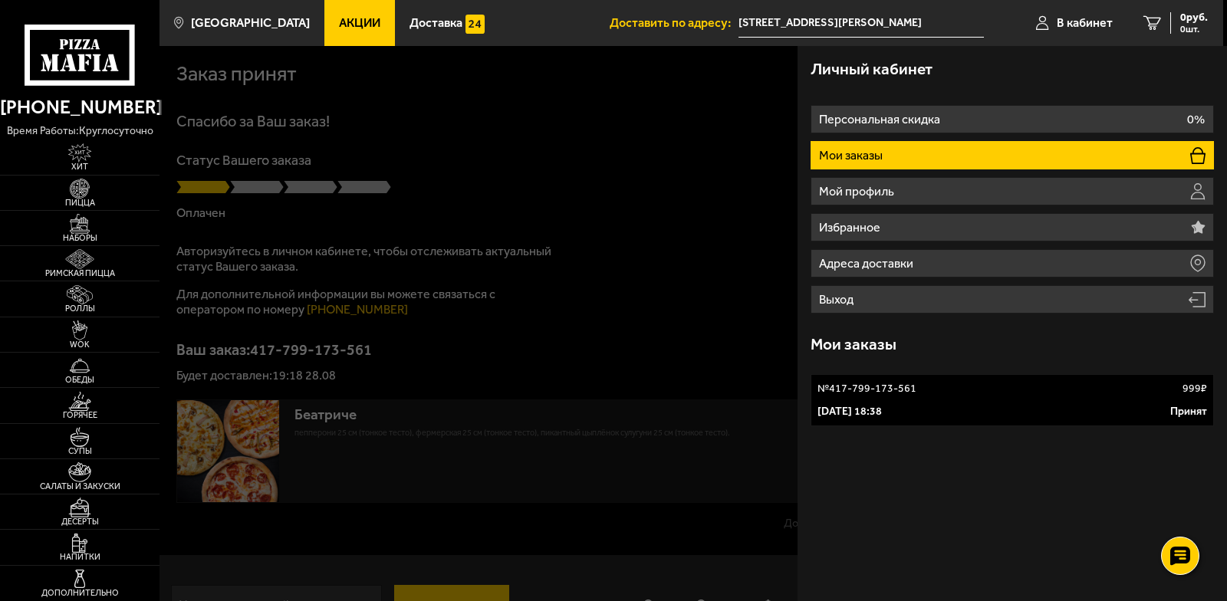
click at [971, 386] on div "№ 417-799-173-561 999 ₽" at bounding box center [1012, 388] width 390 height 15
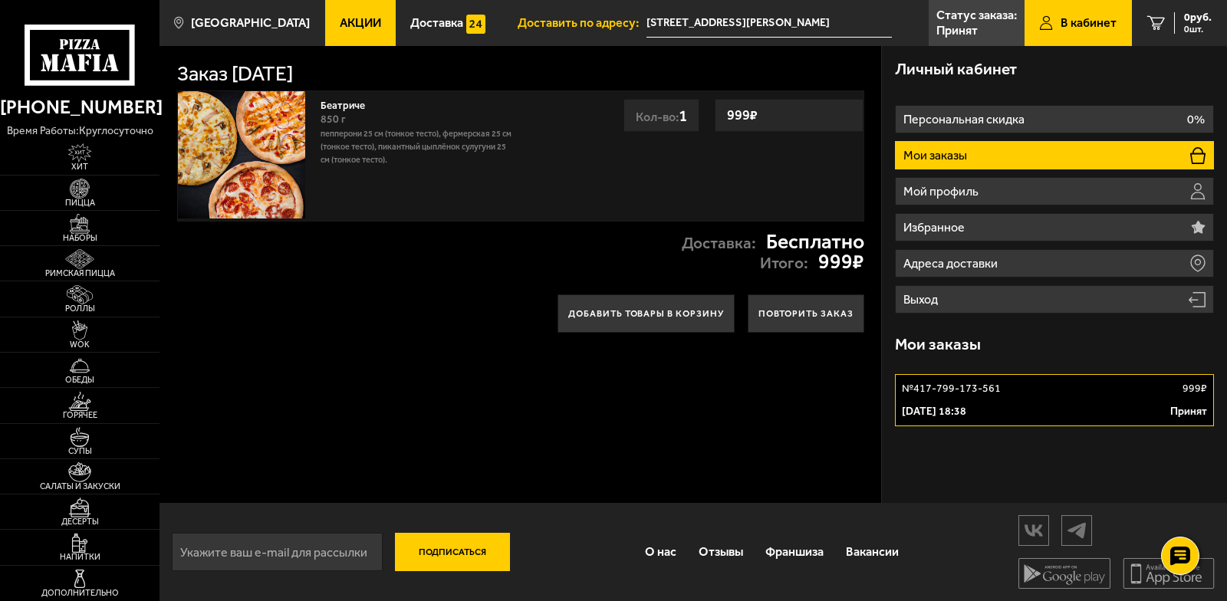
click at [390, 149] on p "Пепперони 25 см (тонкое тесто), Фермерская 25 см (тонкое тесто), Пикантный цыпл…" at bounding box center [416, 147] width 192 height 38
click at [963, 17] on p "Статус заказа:" at bounding box center [976, 15] width 81 height 12
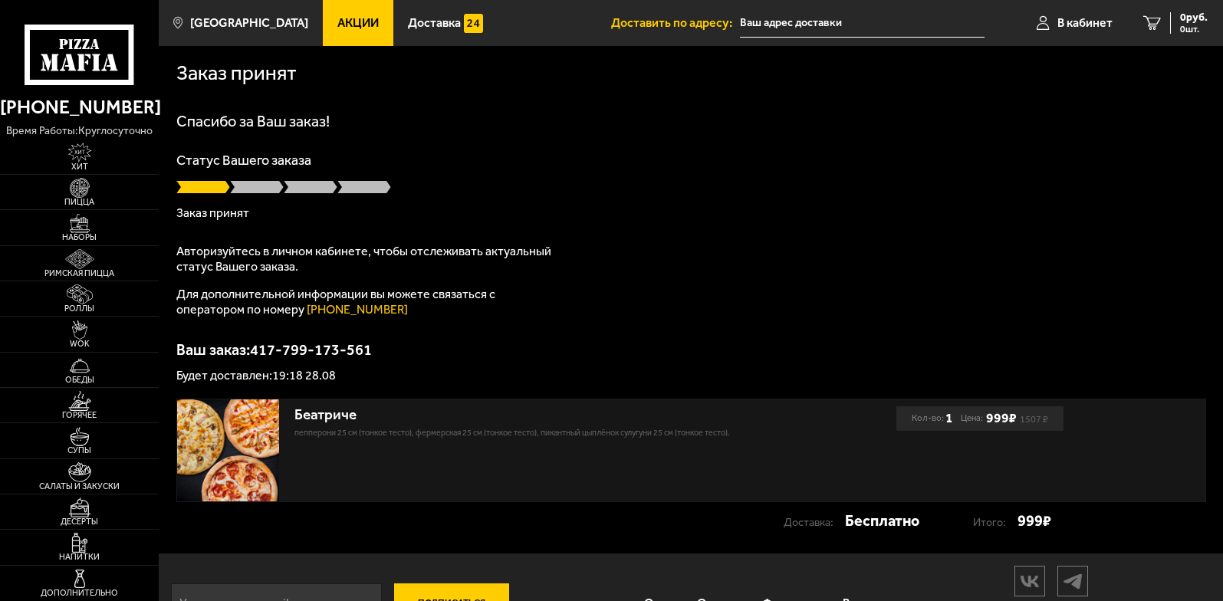
type input "[STREET_ADDRESS][PERSON_NAME]"
click at [689, 156] on p "Статус Вашего заказа" at bounding box center [691, 160] width 1030 height 14
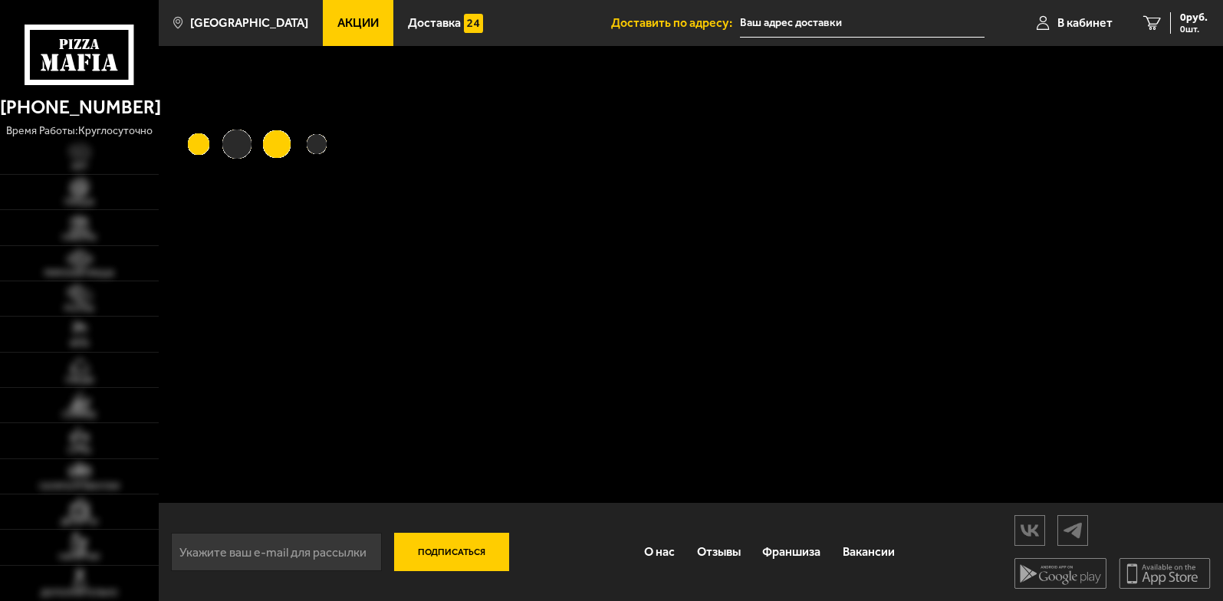
type input "[STREET_ADDRESS][PERSON_NAME]"
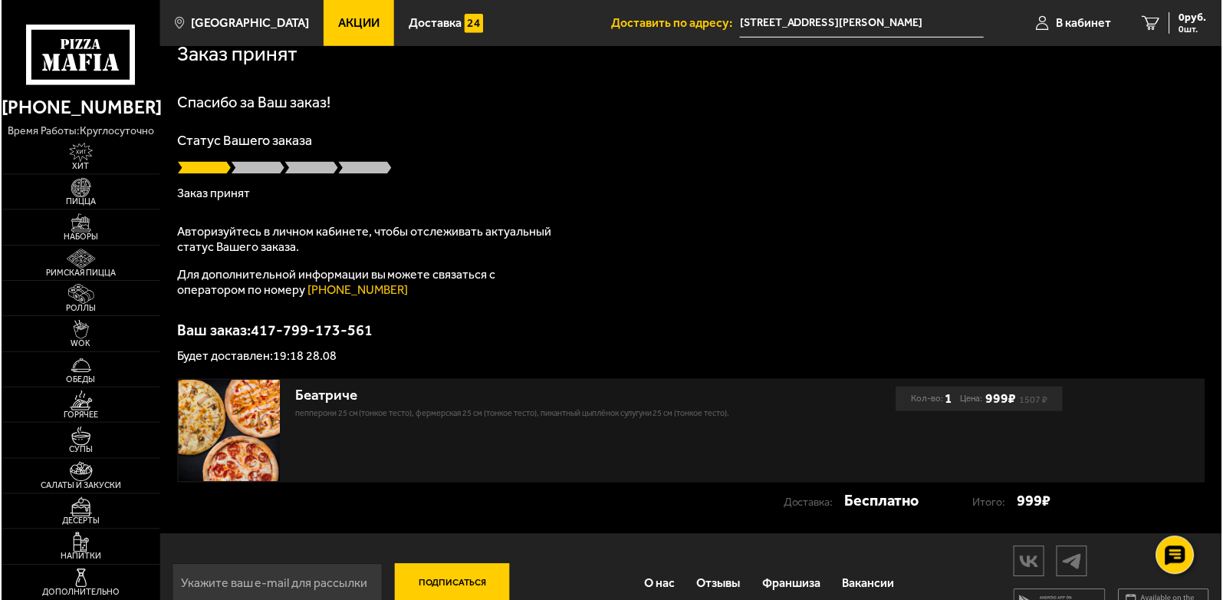
scroll to position [52, 0]
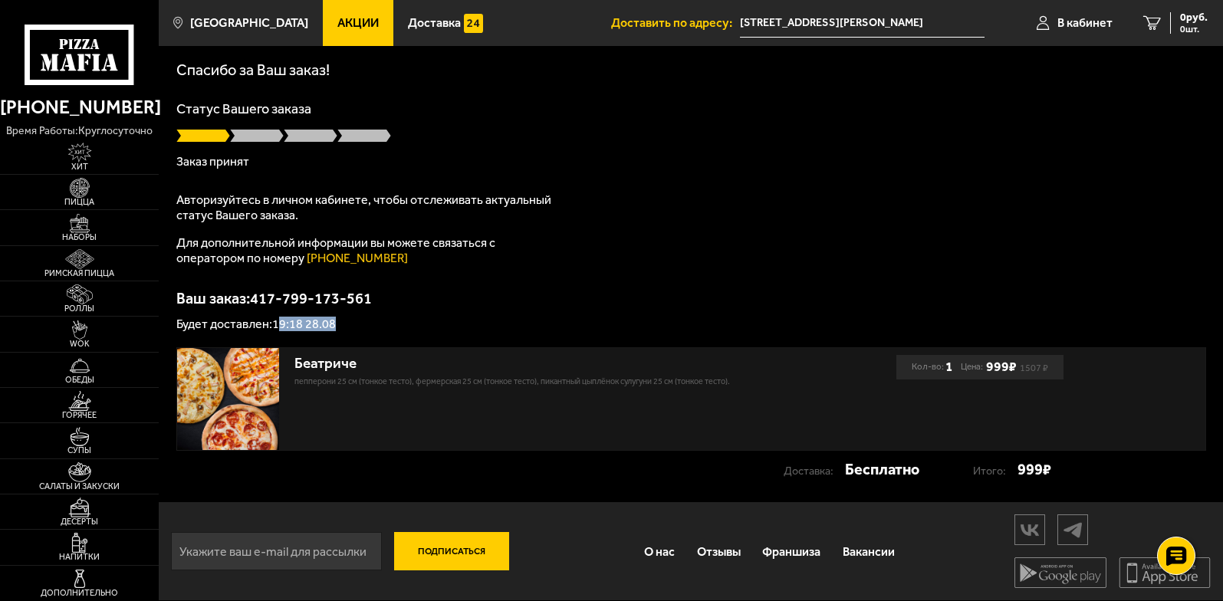
drag, startPoint x: 306, startPoint y: 317, endPoint x: 350, endPoint y: 315, distance: 44.5
click at [350, 315] on div "Ваш заказ: 417-799-173-561 Будет доставлен: 19:18 28.08" at bounding box center [691, 311] width 1030 height 40
click at [350, 318] on p "Будет доставлен: 19:18 28.08" at bounding box center [691, 324] width 1030 height 12
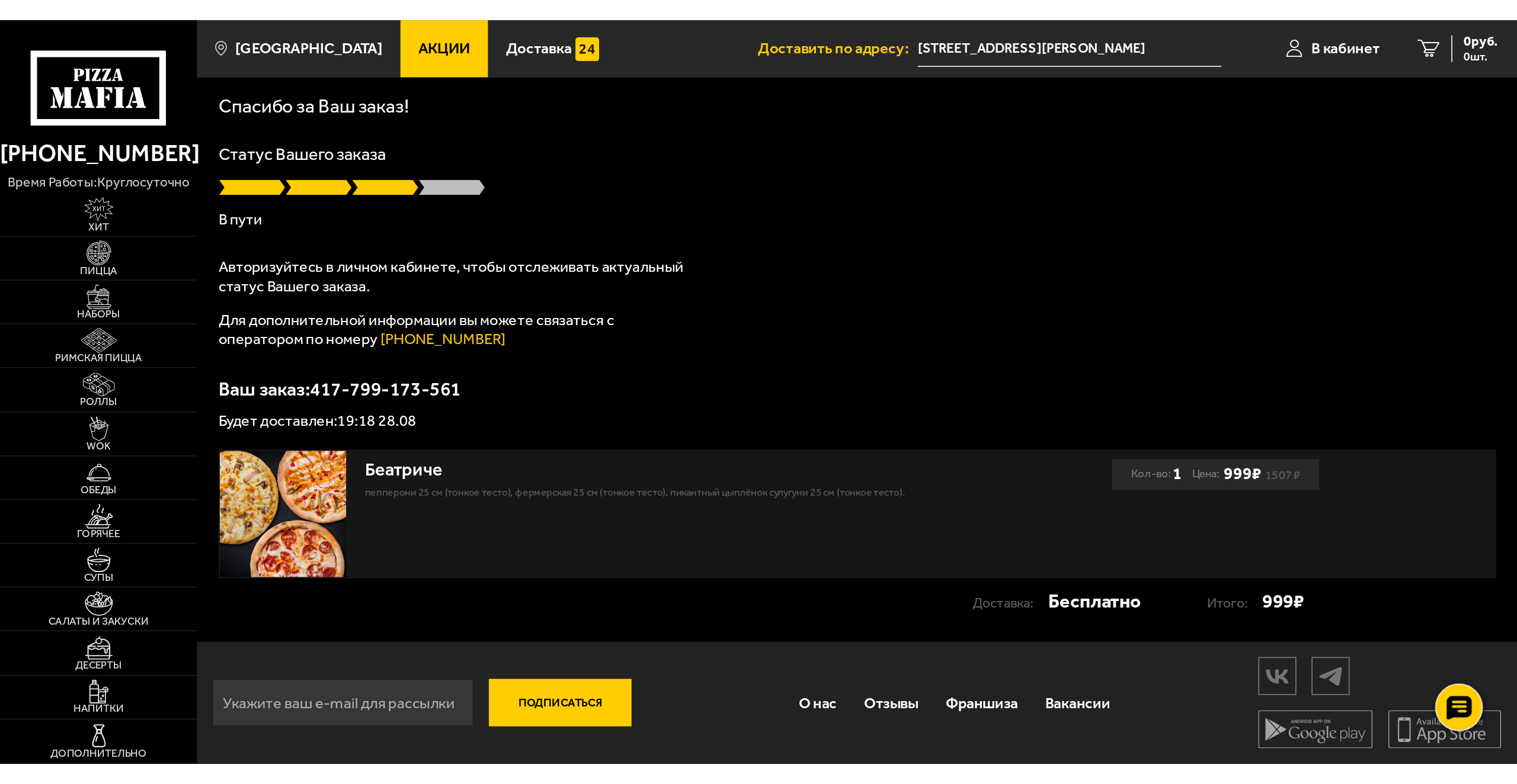
scroll to position [0, 0]
